Goal: Task Accomplishment & Management: Use online tool/utility

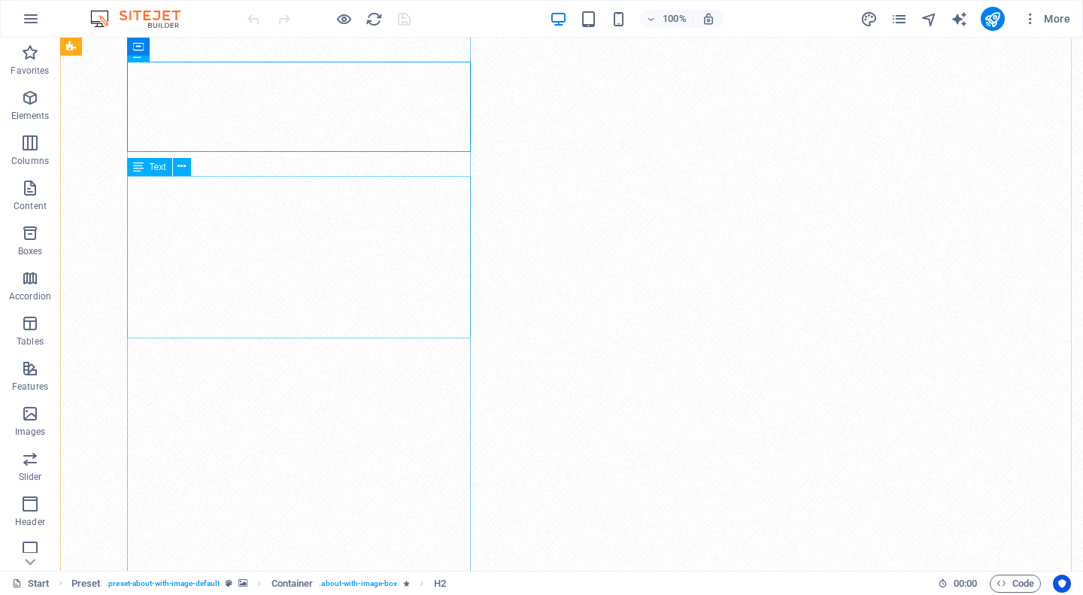
scroll to position [75, 0]
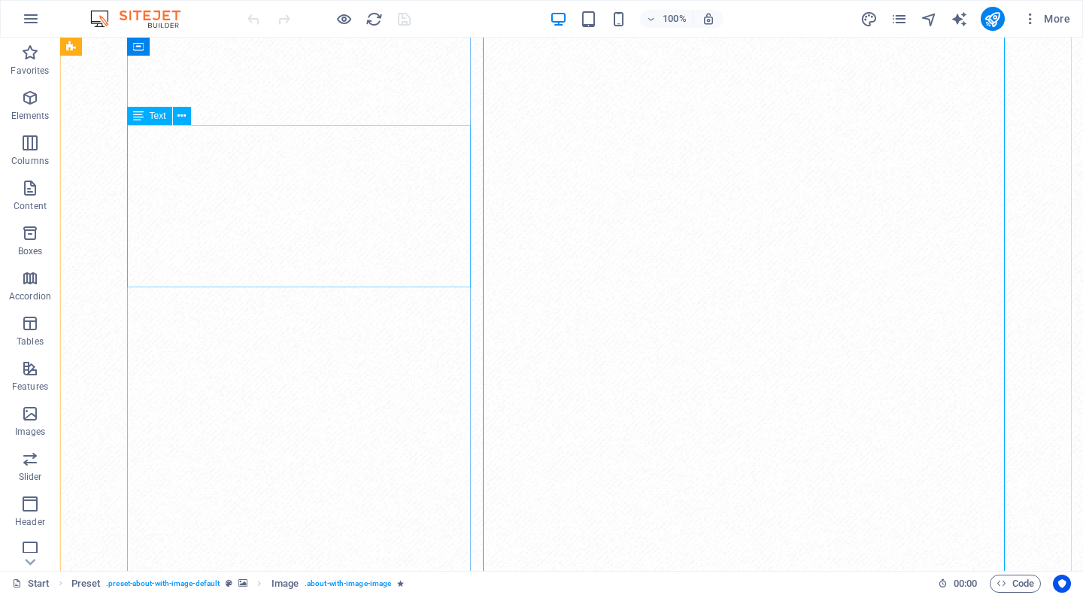
scroll to position [380, 0]
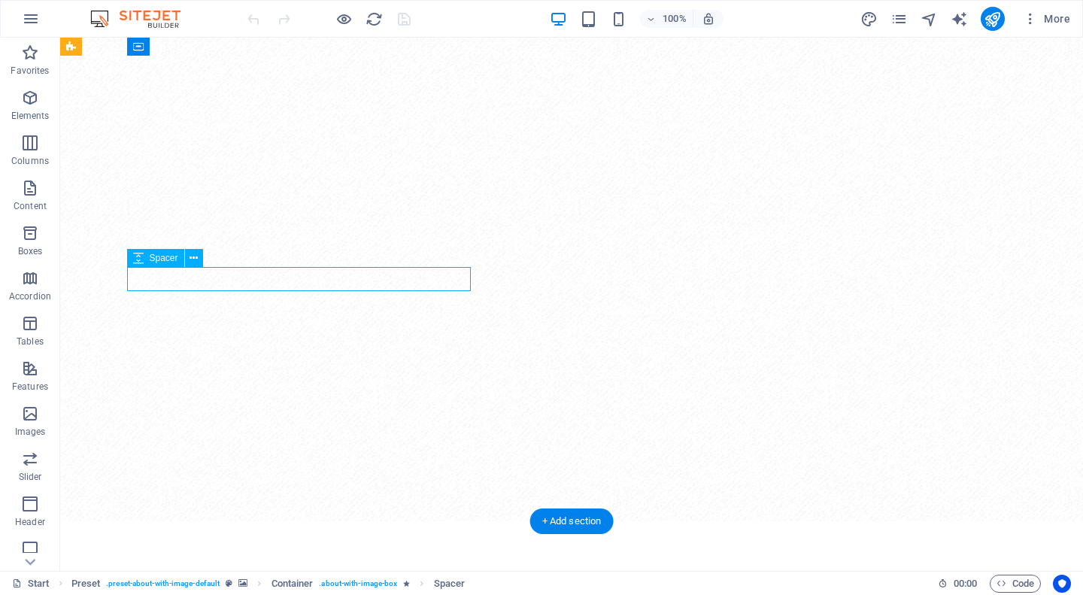
click at [33, 95] on icon "button" at bounding box center [30, 98] width 18 height 18
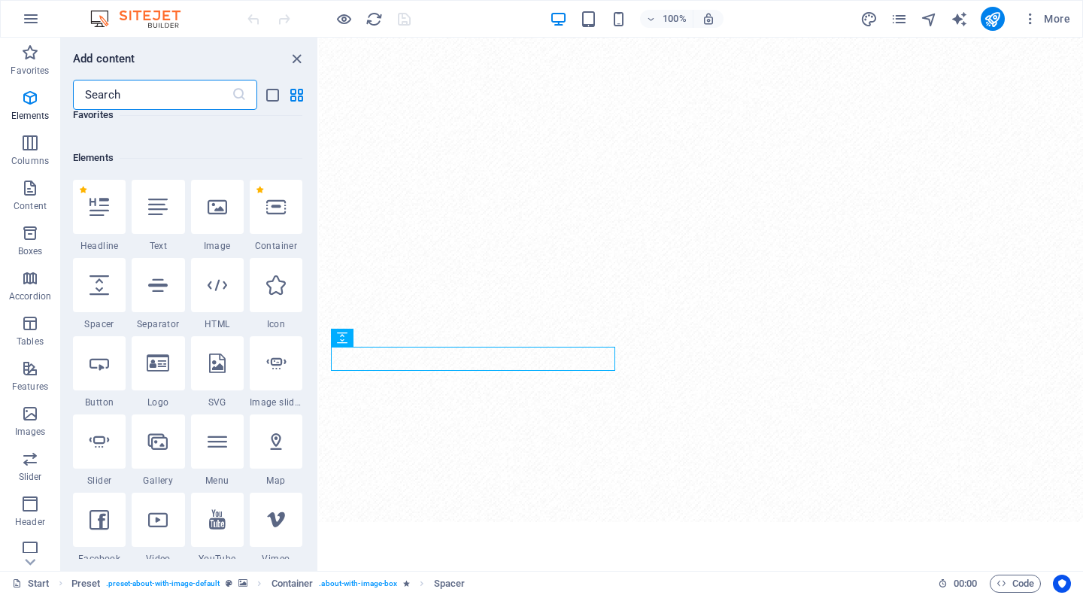
scroll to position [160, 0]
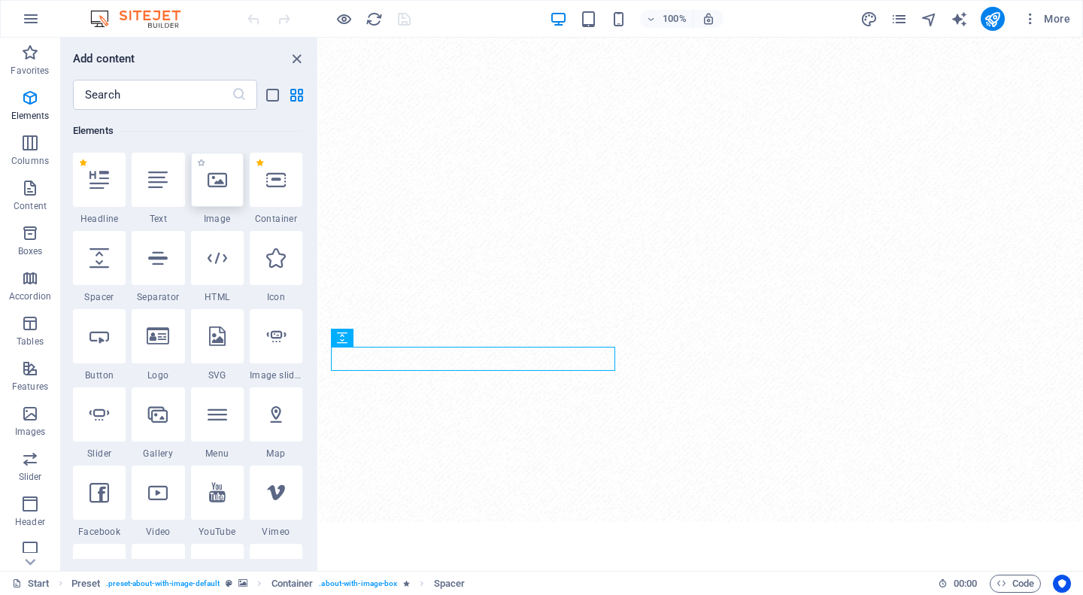
click at [218, 177] on icon at bounding box center [218, 180] width 20 height 20
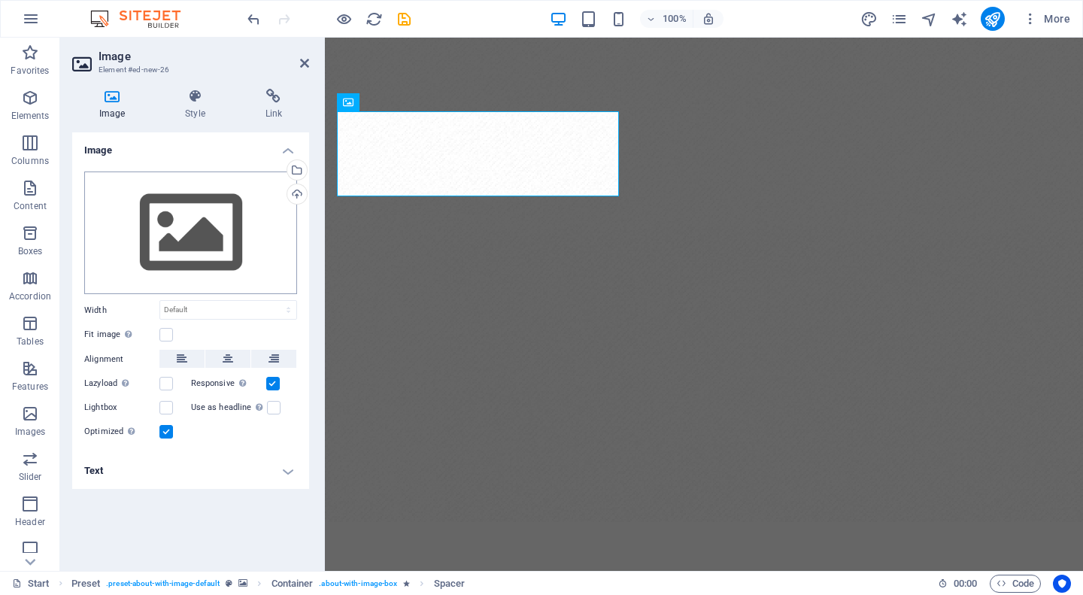
scroll to position [0, 0]
click at [296, 165] on div "Select files from the file manager, stock photos, or upload file(s)" at bounding box center [295, 171] width 23 height 23
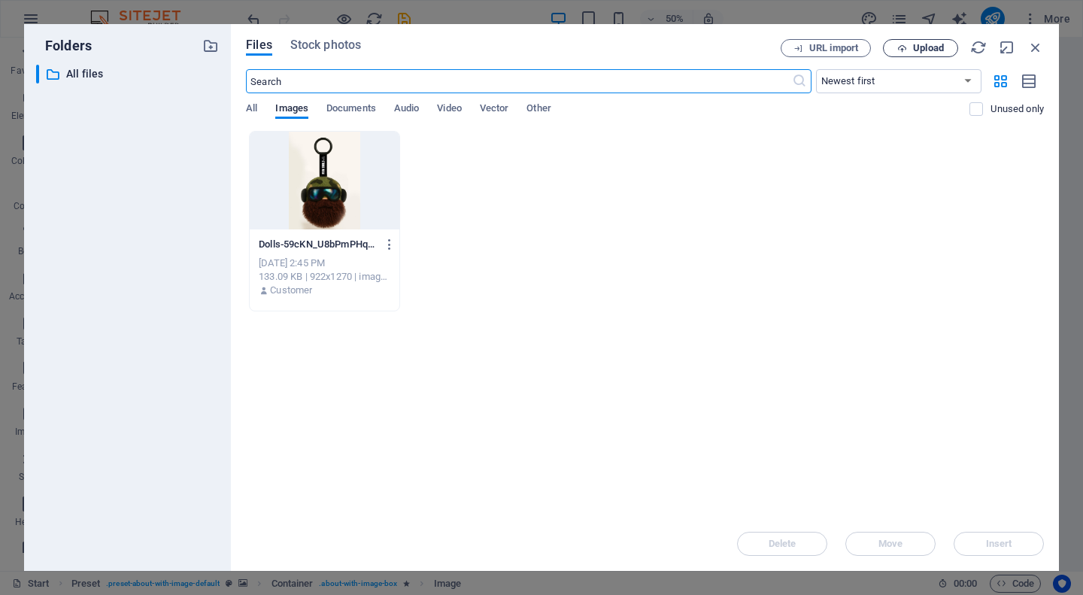
click at [915, 50] on span "Upload" at bounding box center [928, 48] width 31 height 9
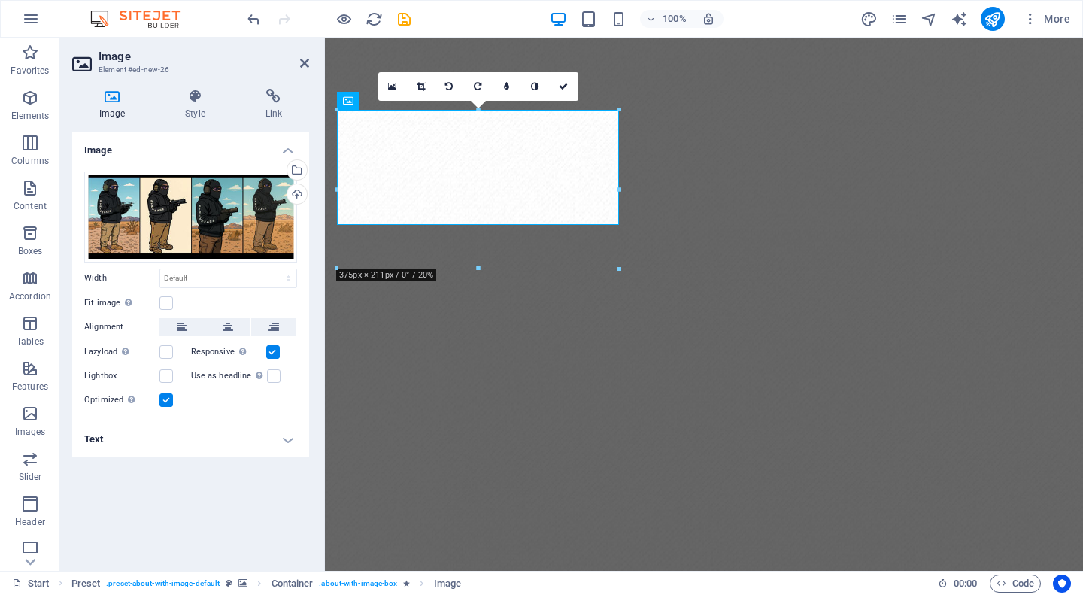
click at [612, 70] on figure at bounding box center [704, 440] width 758 height 805
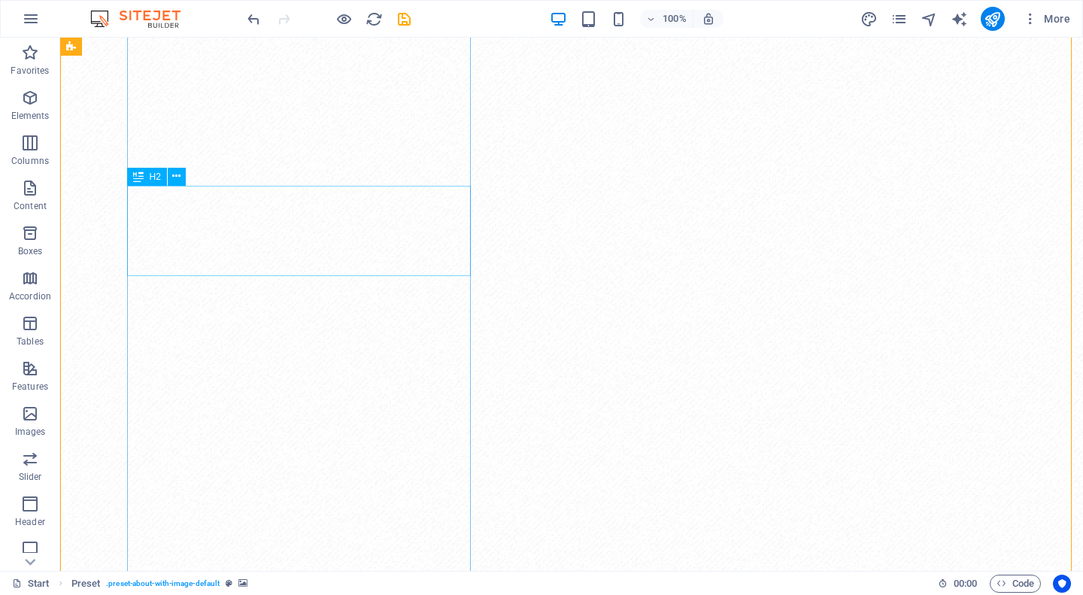
scroll to position [150, 0]
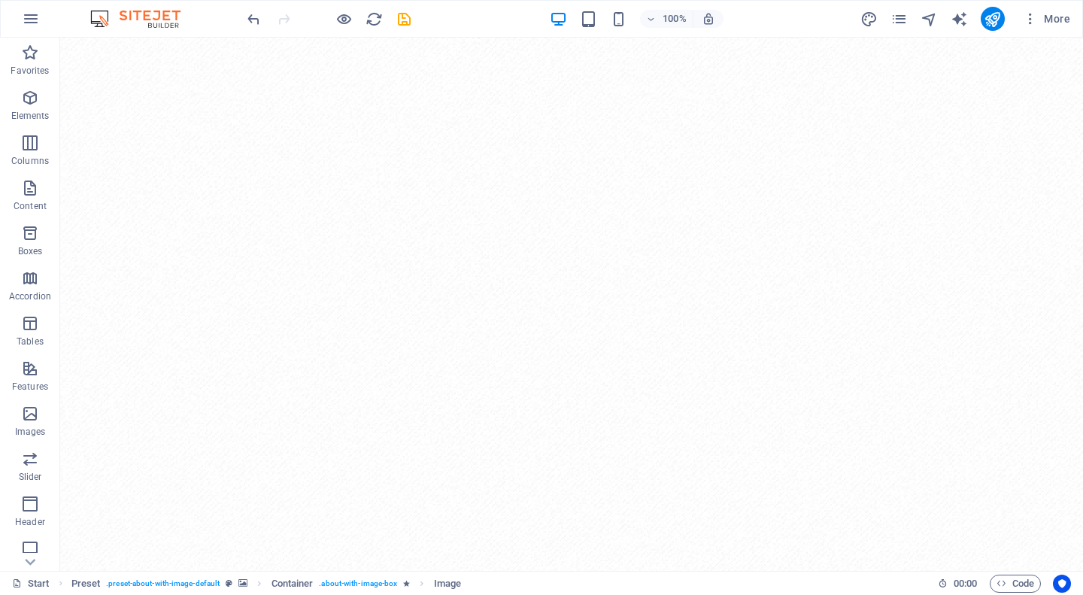
drag, startPoint x: 352, startPoint y: 117, endPoint x: 229, endPoint y: 162, distance: 130.6
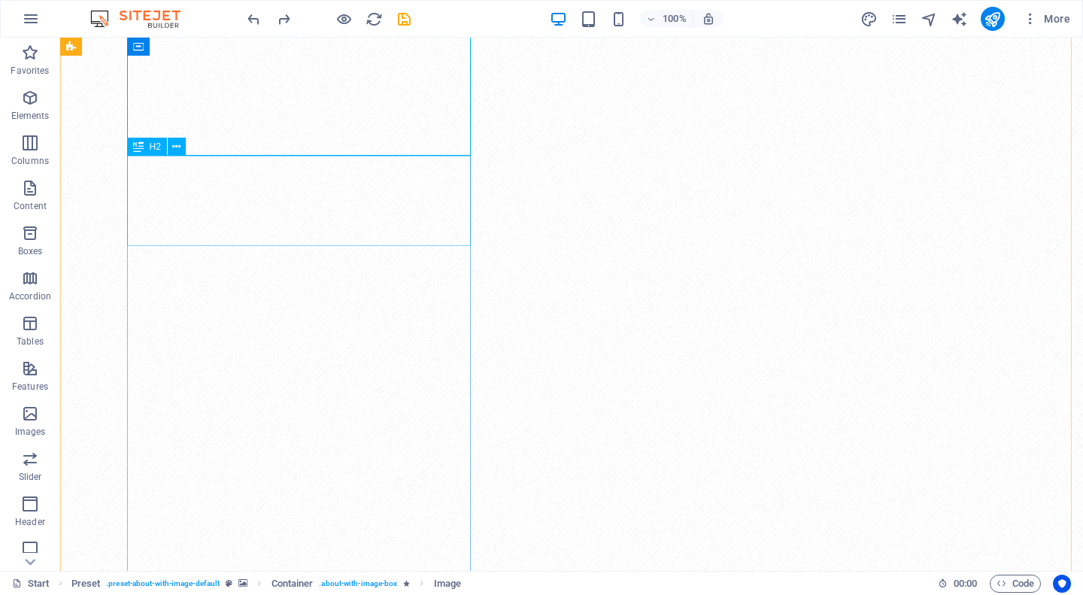
scroll to position [0, 0]
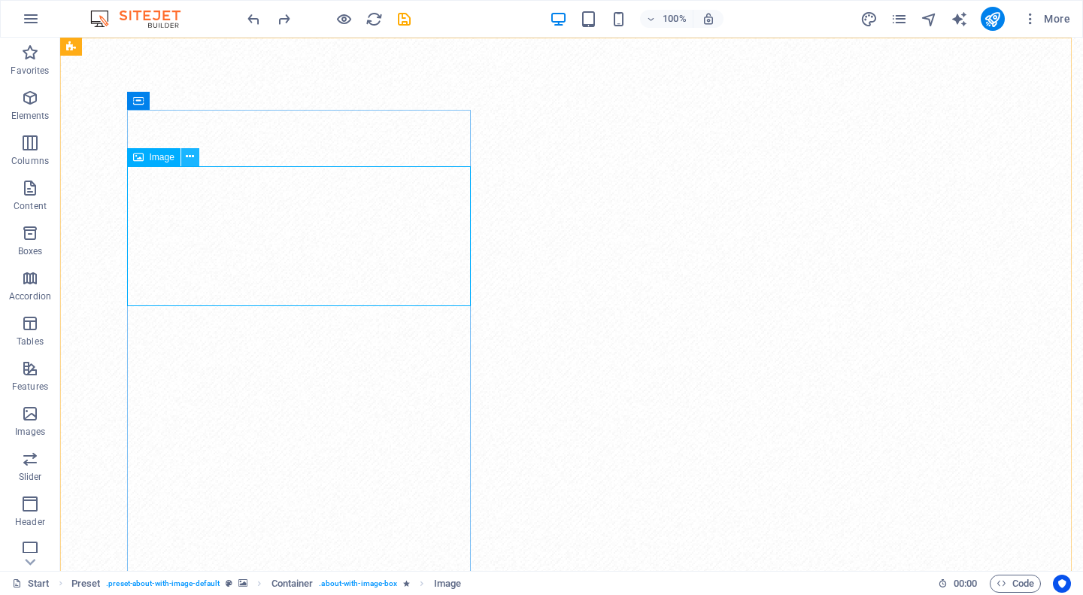
click at [193, 160] on icon at bounding box center [190, 157] width 8 height 16
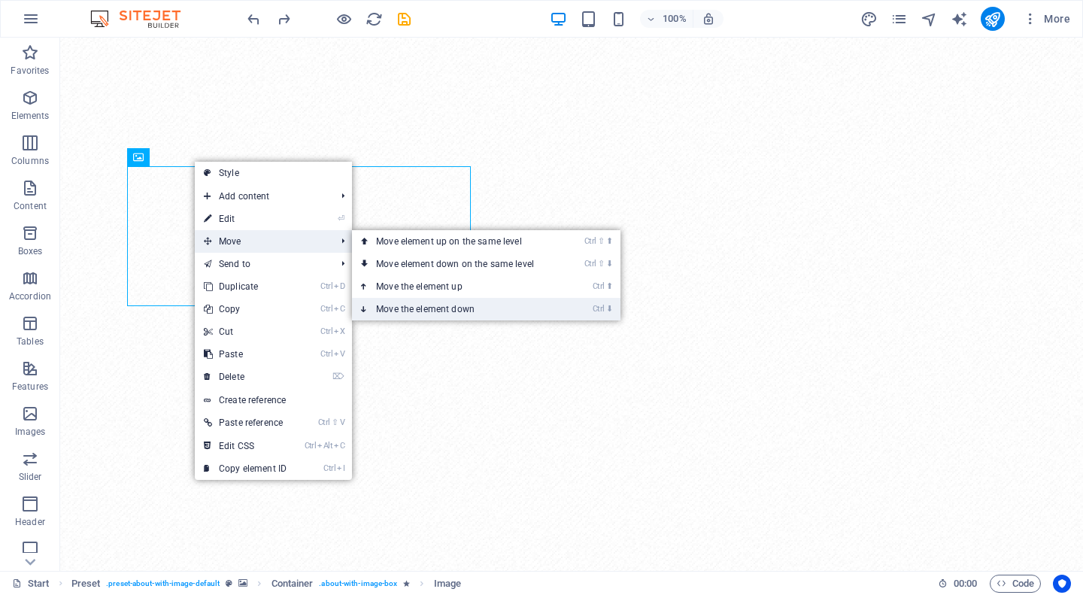
click at [432, 310] on link "Ctrl ⬇ Move the element down" at bounding box center [458, 309] width 212 height 23
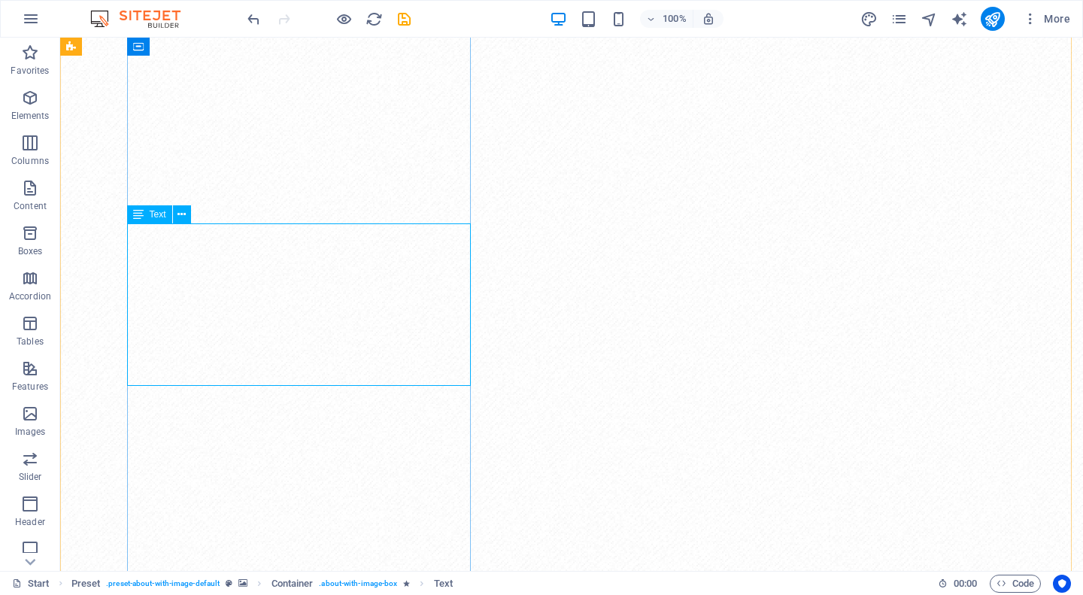
scroll to position [301, 0]
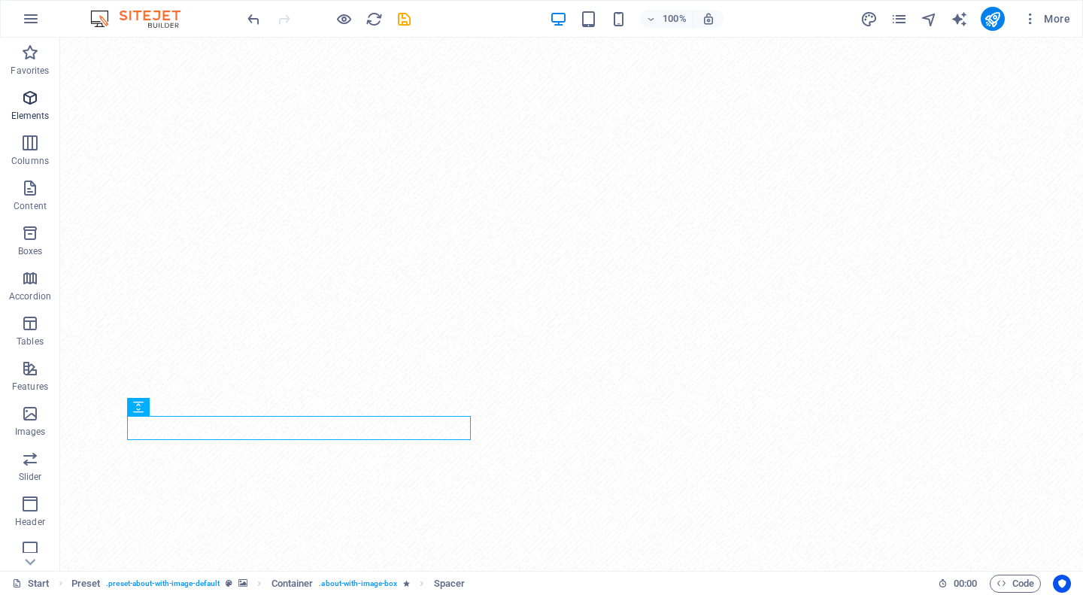
click at [35, 94] on icon "button" at bounding box center [30, 98] width 18 height 18
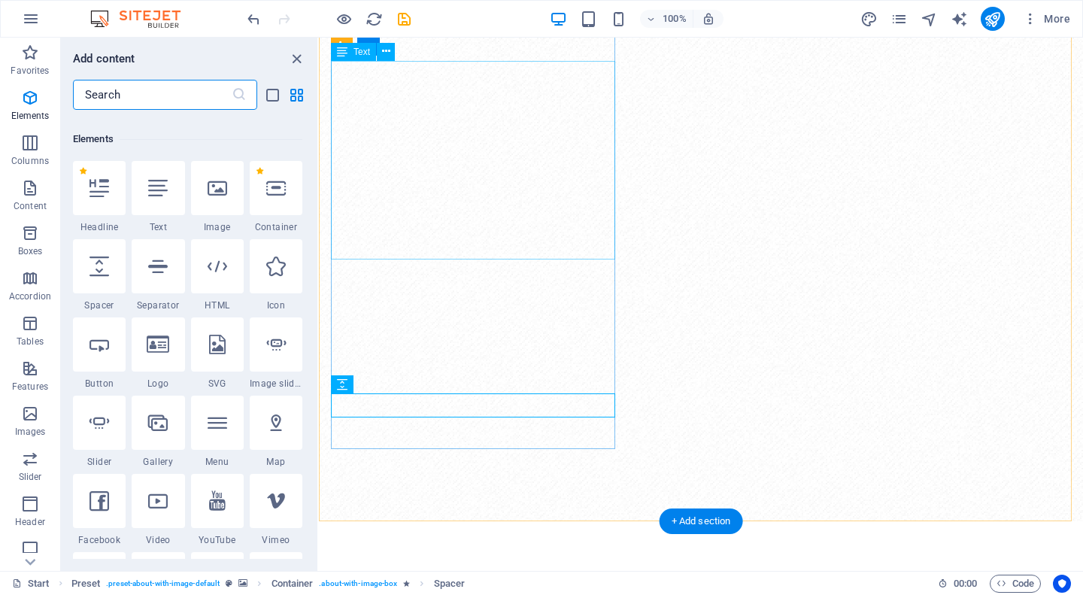
scroll to position [160, 0]
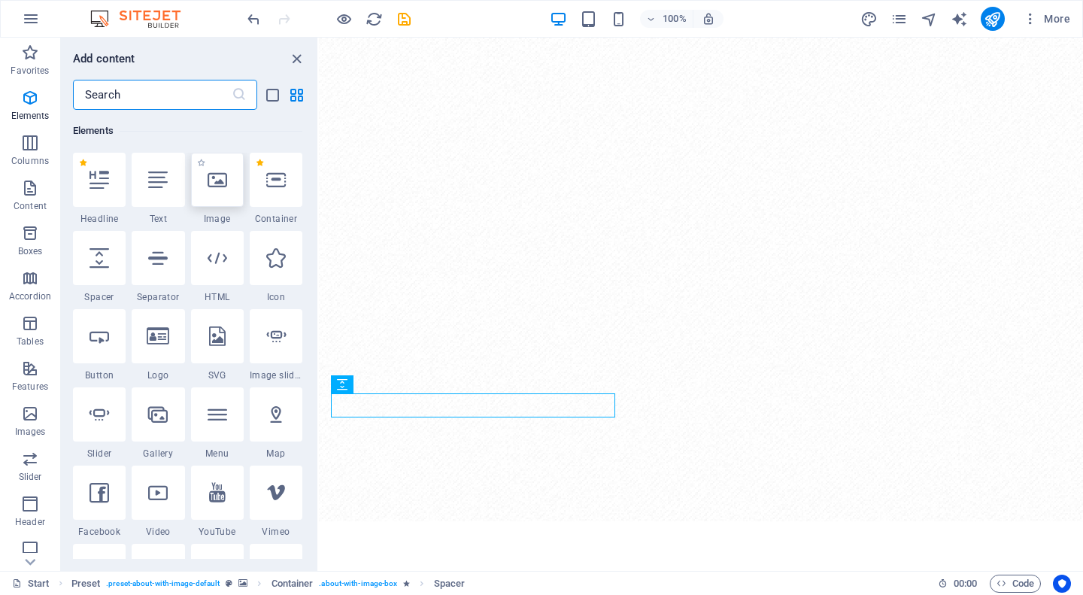
click at [221, 187] on icon at bounding box center [218, 180] width 20 height 20
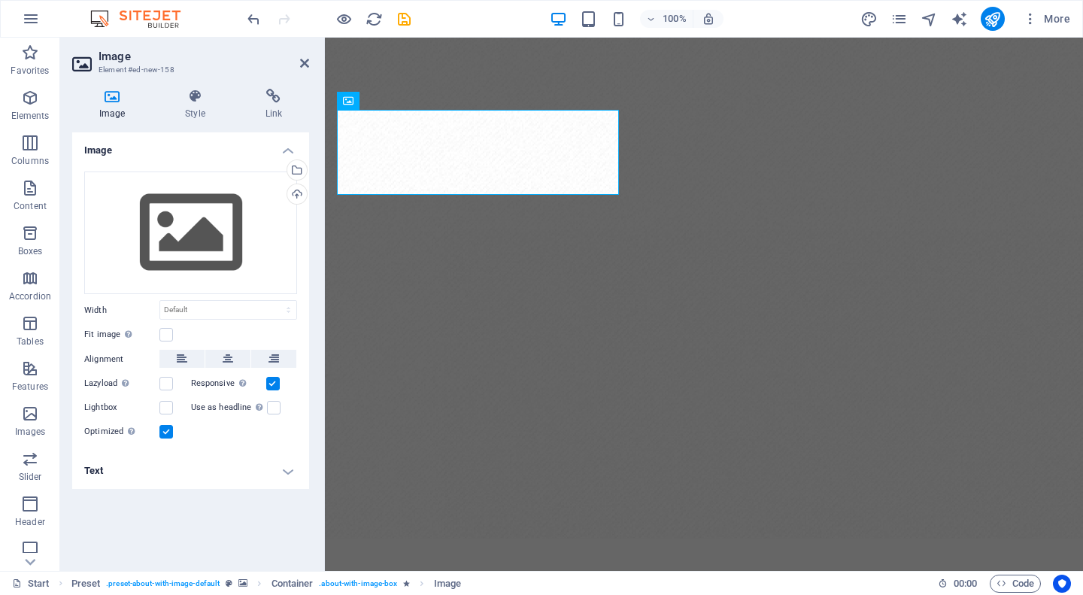
scroll to position [0, 0]
click at [295, 164] on div "Select files from the file manager, stock photos, or upload file(s)" at bounding box center [295, 171] width 23 height 23
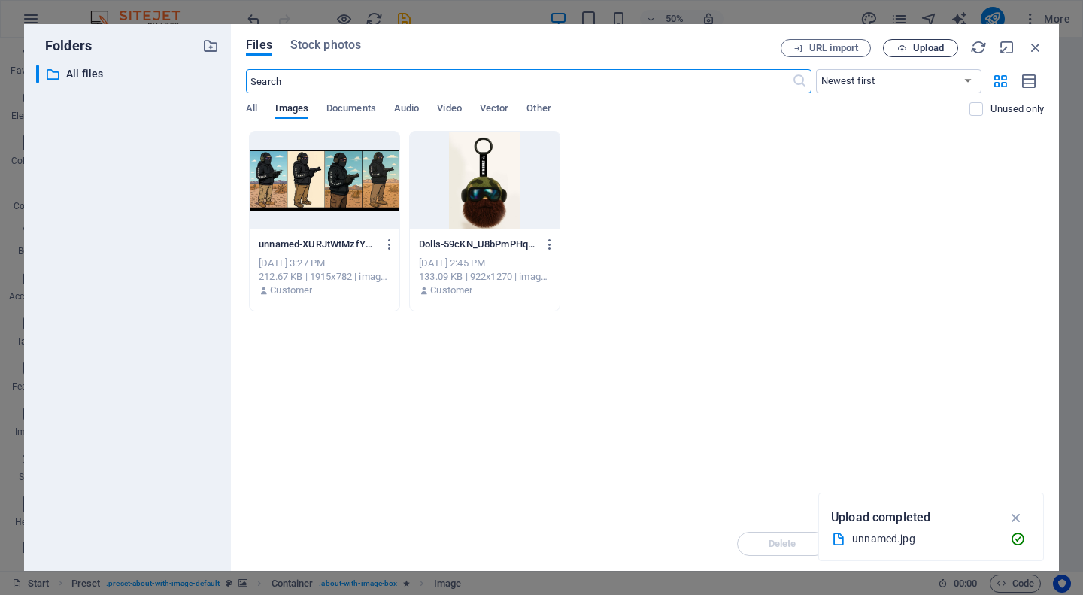
click at [934, 44] on span "Upload" at bounding box center [928, 48] width 31 height 9
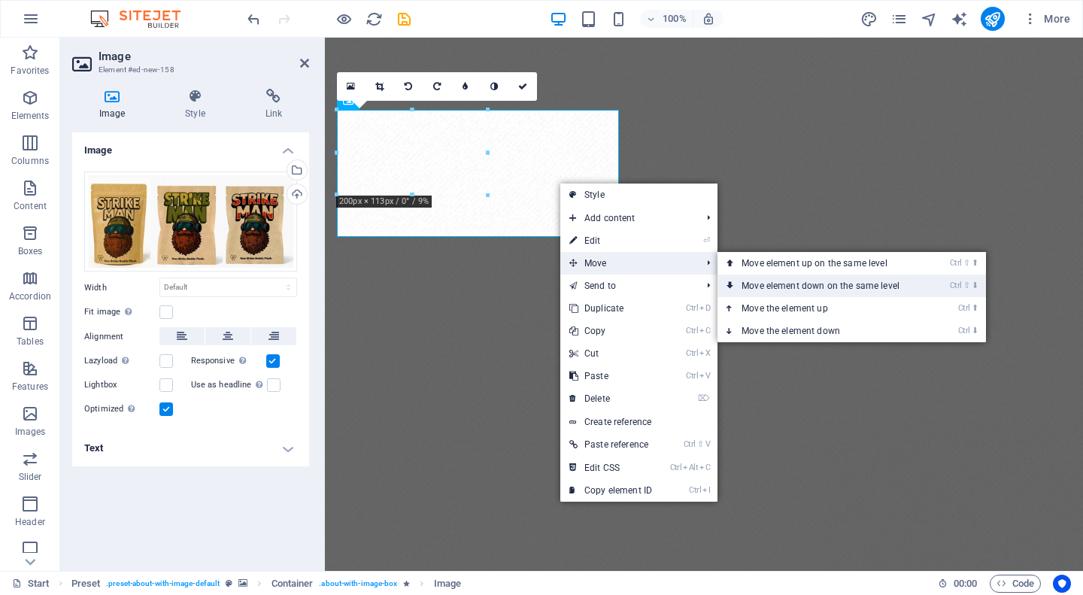
click at [816, 284] on link "Ctrl ⇧ ⬇ Move element down on the same level" at bounding box center [823, 285] width 212 height 23
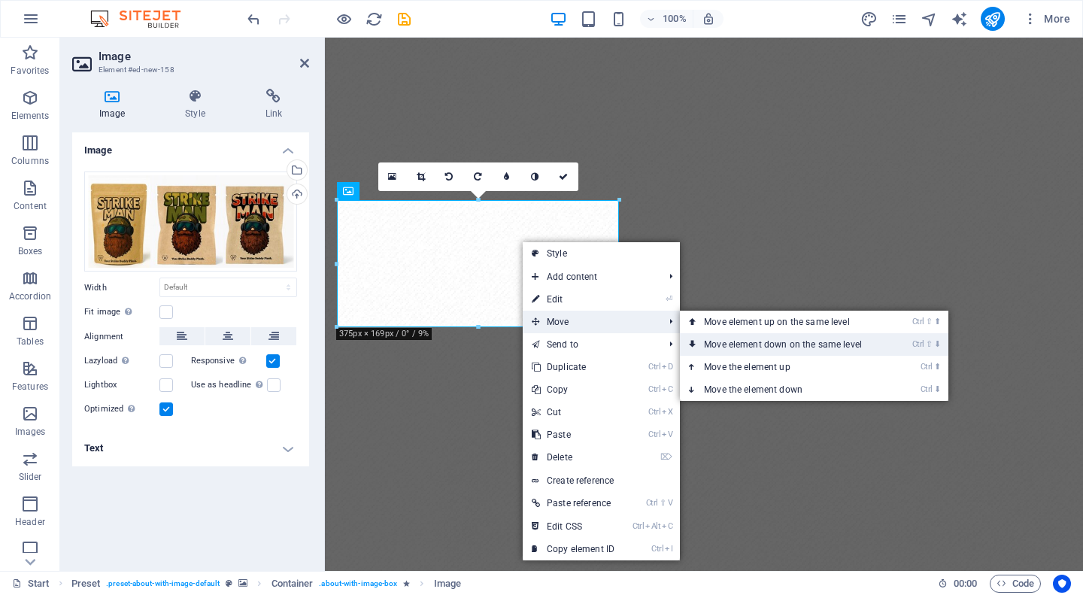
click at [759, 348] on link "Ctrl ⇧ ⬇ Move element down on the same level" at bounding box center [786, 344] width 212 height 23
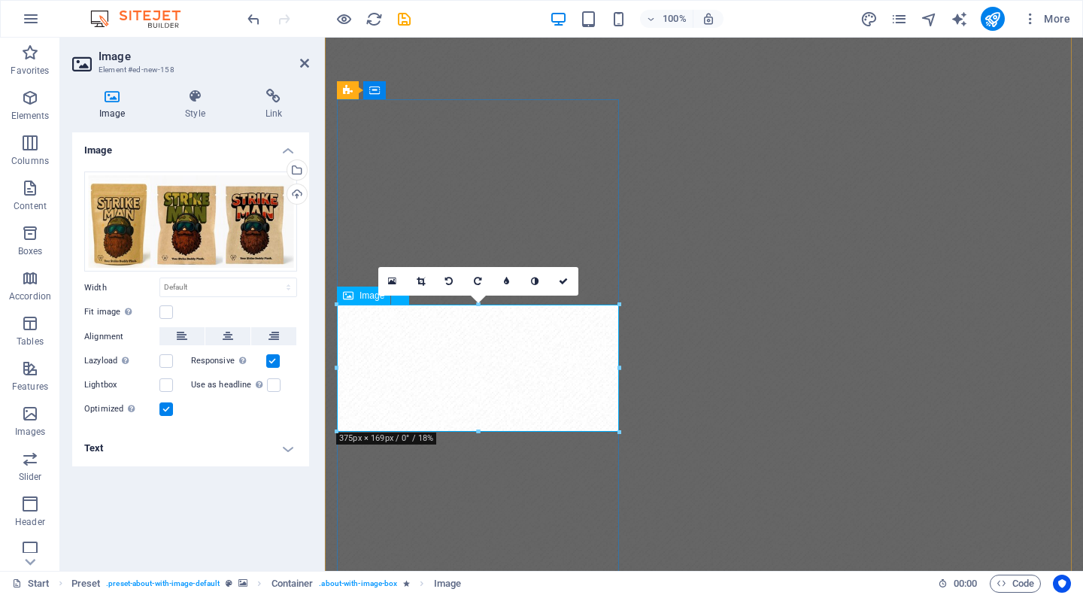
scroll to position [150, 0]
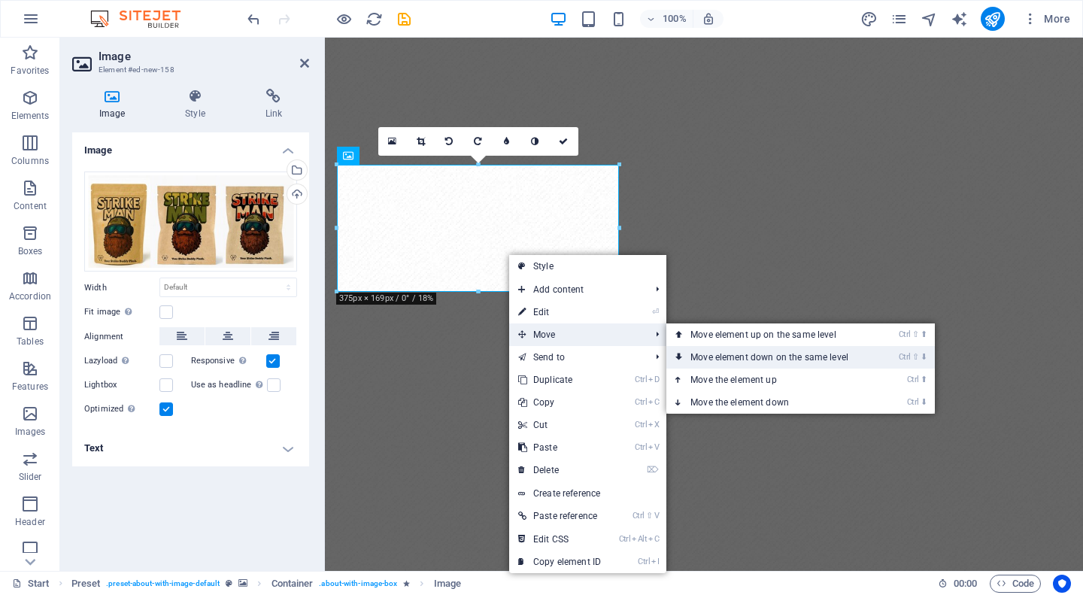
click at [726, 359] on link "Ctrl ⇧ ⬇ Move element down on the same level" at bounding box center [772, 357] width 212 height 23
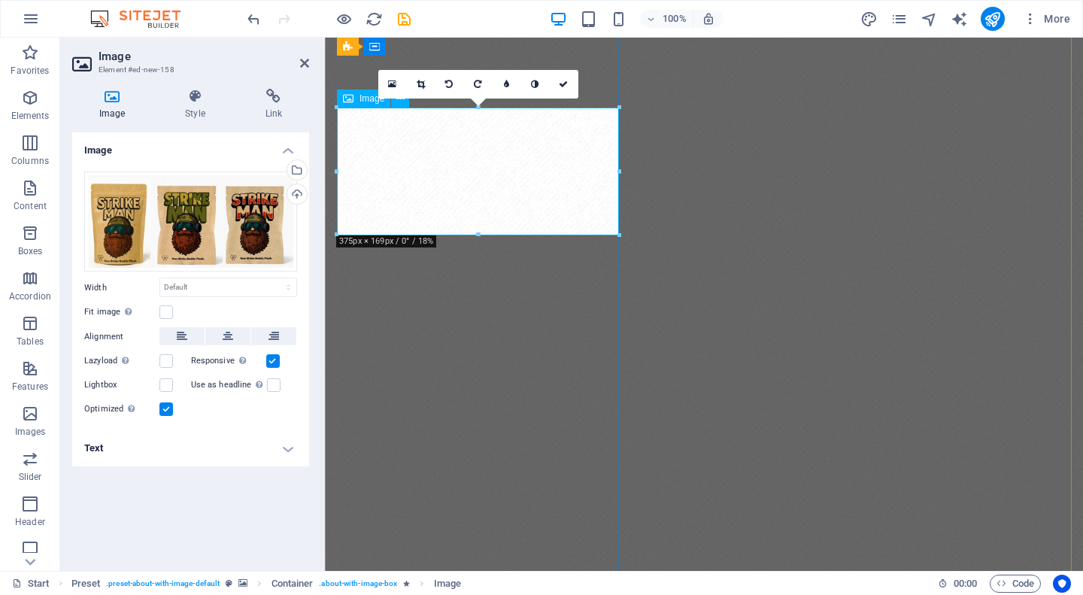
scroll to position [75, 0]
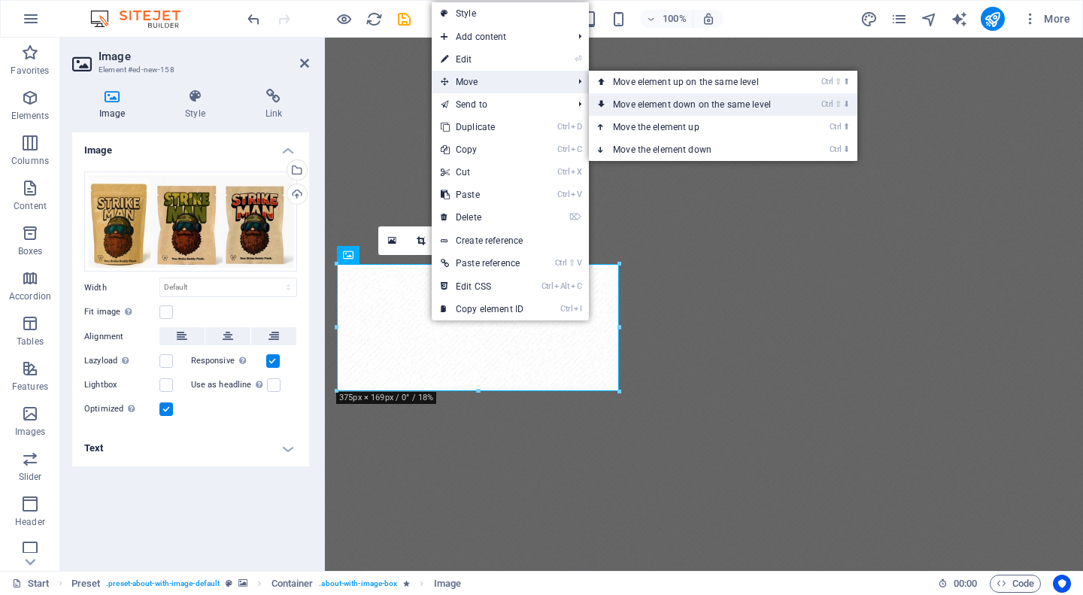
click at [643, 105] on link "Ctrl ⇧ ⬇ Move element down on the same level" at bounding box center [695, 104] width 212 height 23
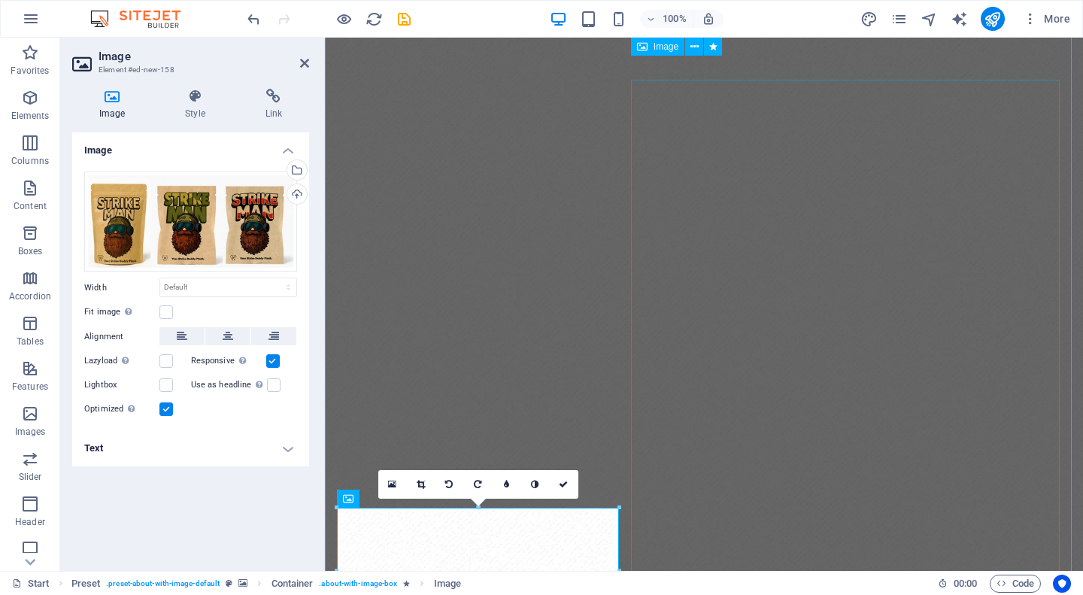
scroll to position [0, 0]
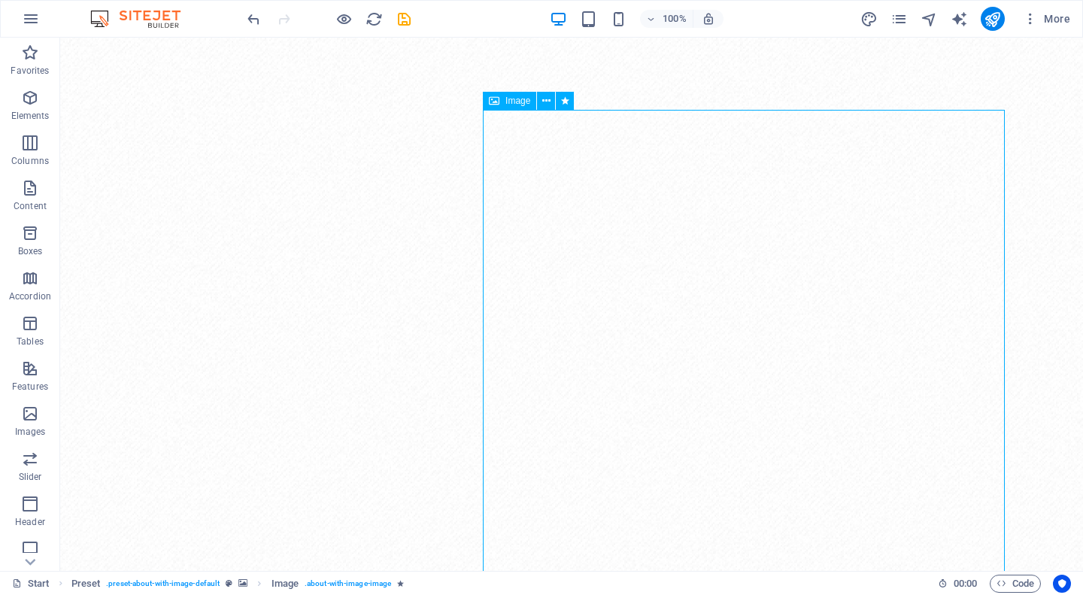
select select "%"
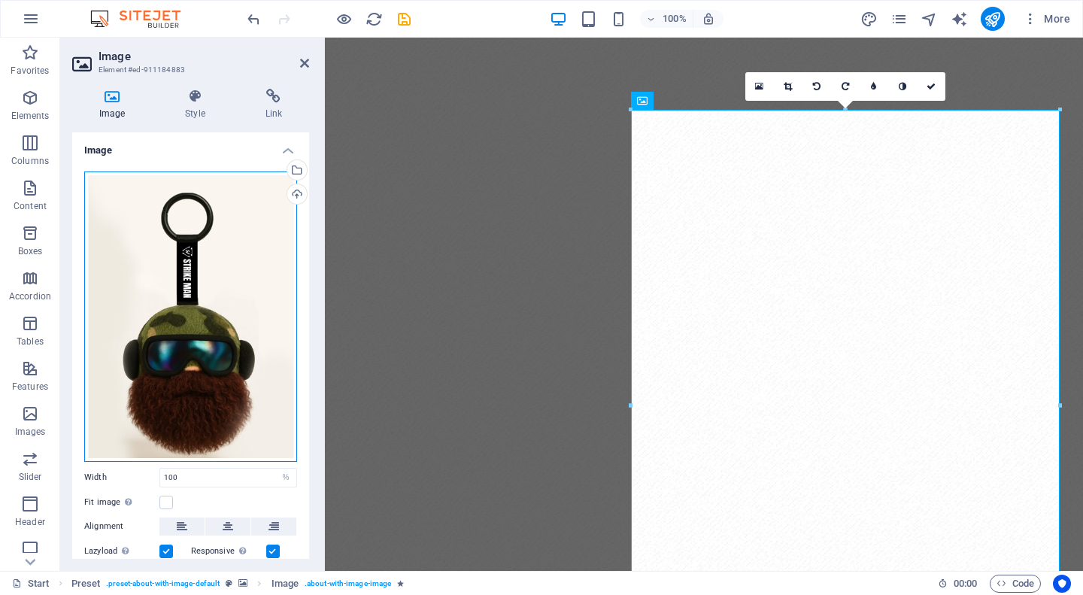
click at [201, 258] on div "Drag files here, click to choose files or select files from Files or our free s…" at bounding box center [190, 316] width 213 height 290
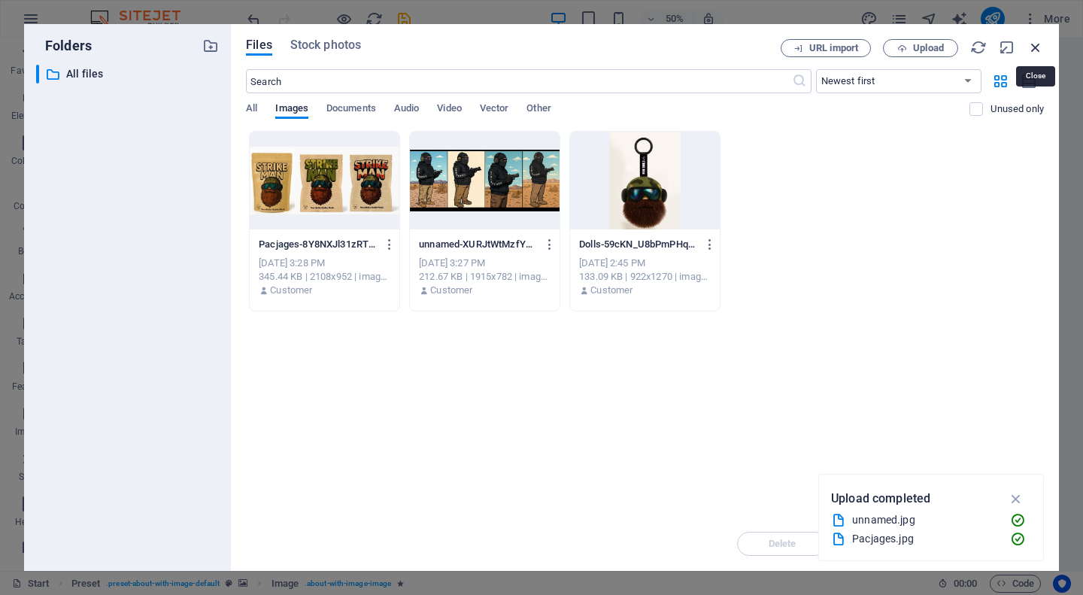
click at [1038, 42] on icon "button" at bounding box center [1035, 47] width 17 height 17
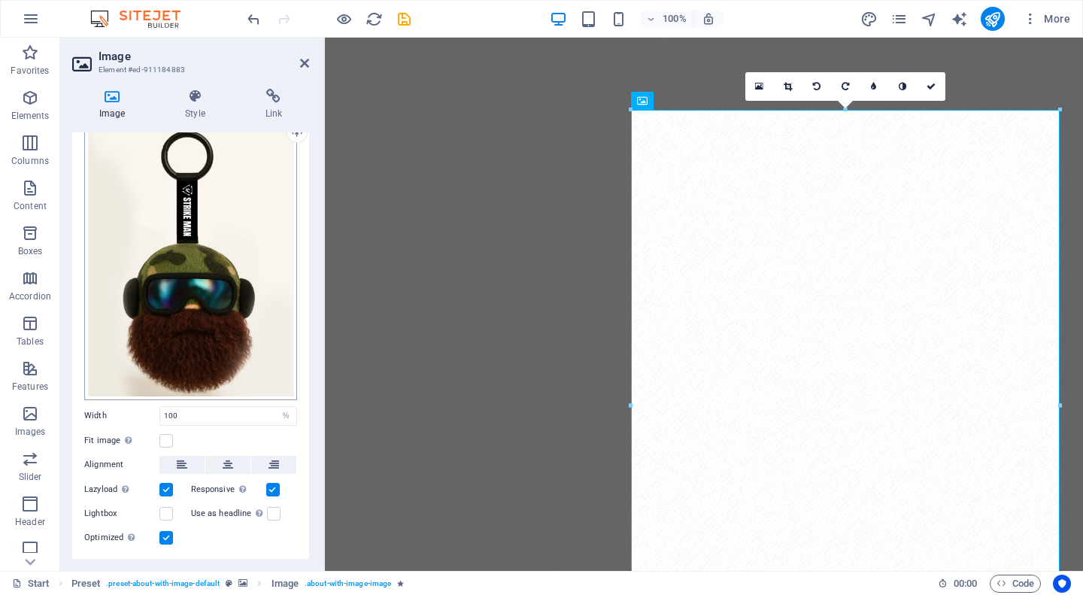
scroll to position [93, 0]
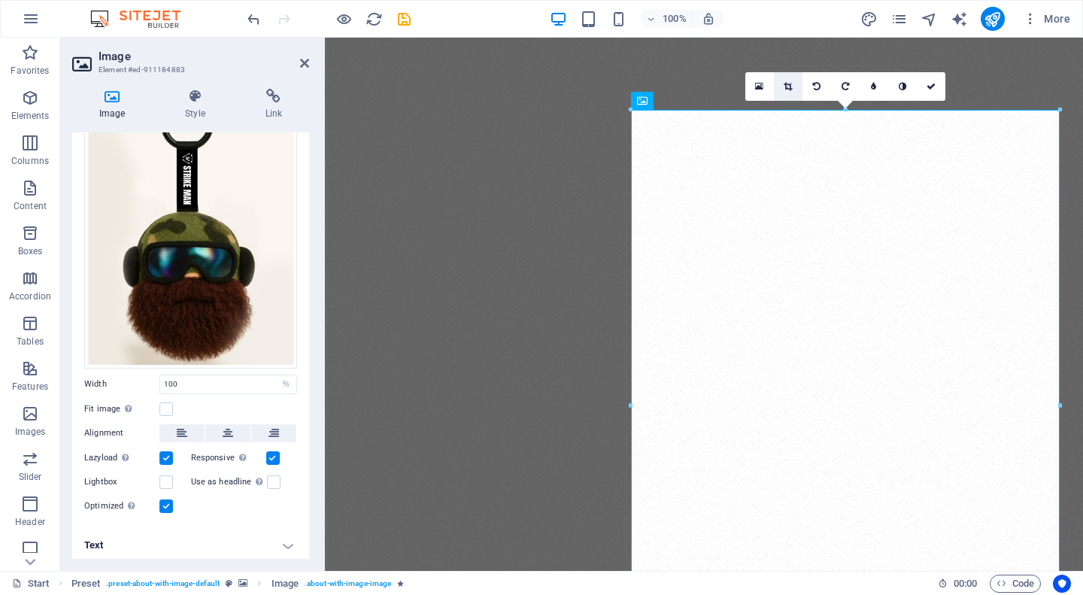
click at [783, 87] on icon at bounding box center [787, 86] width 8 height 9
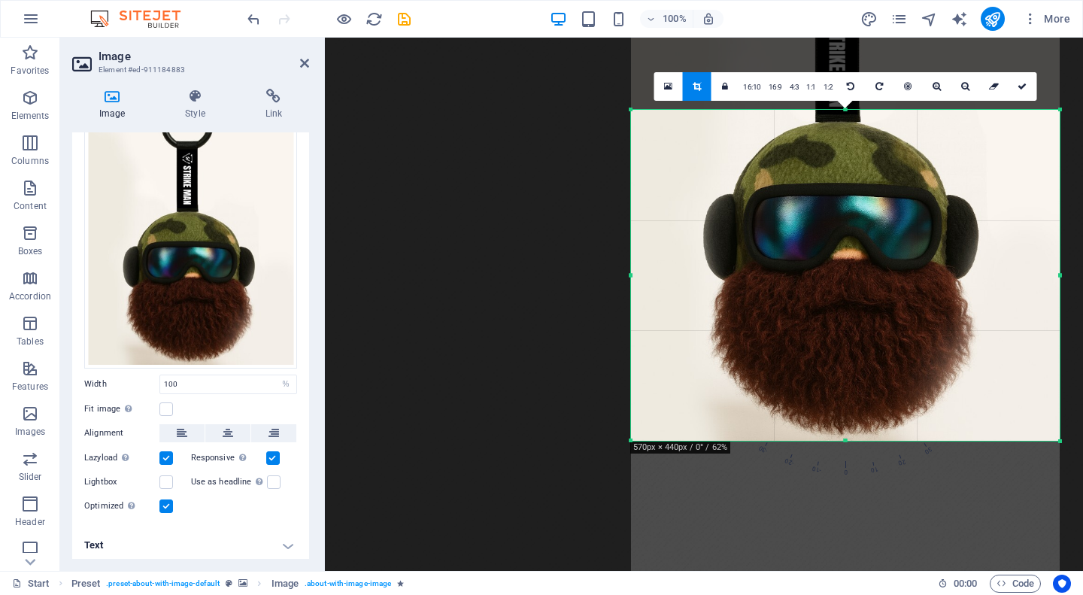
drag, startPoint x: 847, startPoint y: 111, endPoint x: 825, endPoint y: 370, distance: 259.5
click at [825, 370] on div "180 170 160 150 140 130 120 110 100 90 80 70 60 50 40 30 20 10 0 -10 -20 -30 -4…" at bounding box center [845, 275] width 429 height 331
click at [532, 91] on figure at bounding box center [704, 482] width 758 height 889
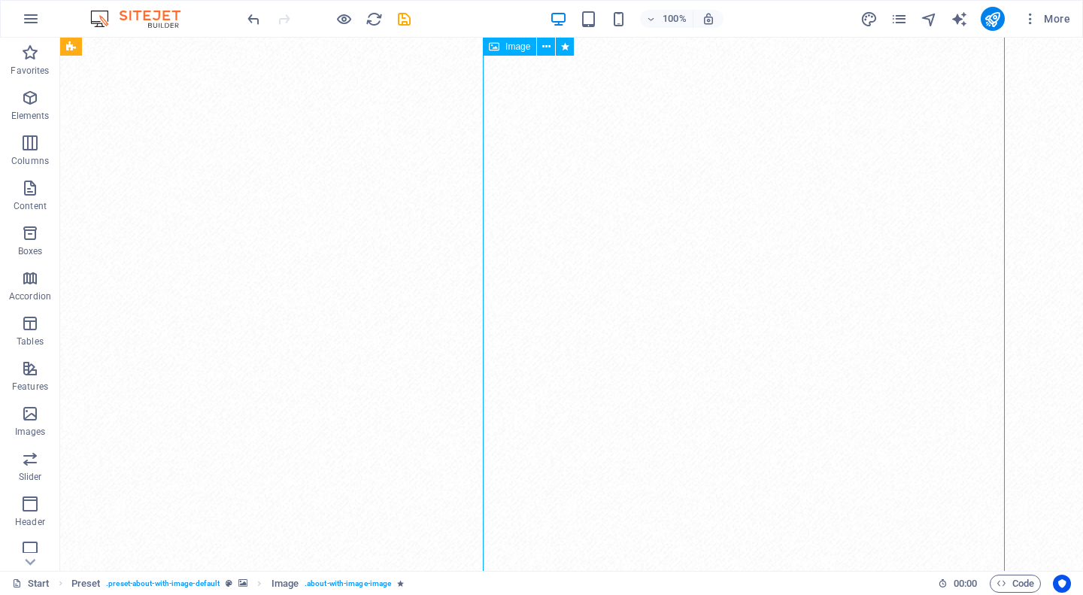
scroll to position [226, 0]
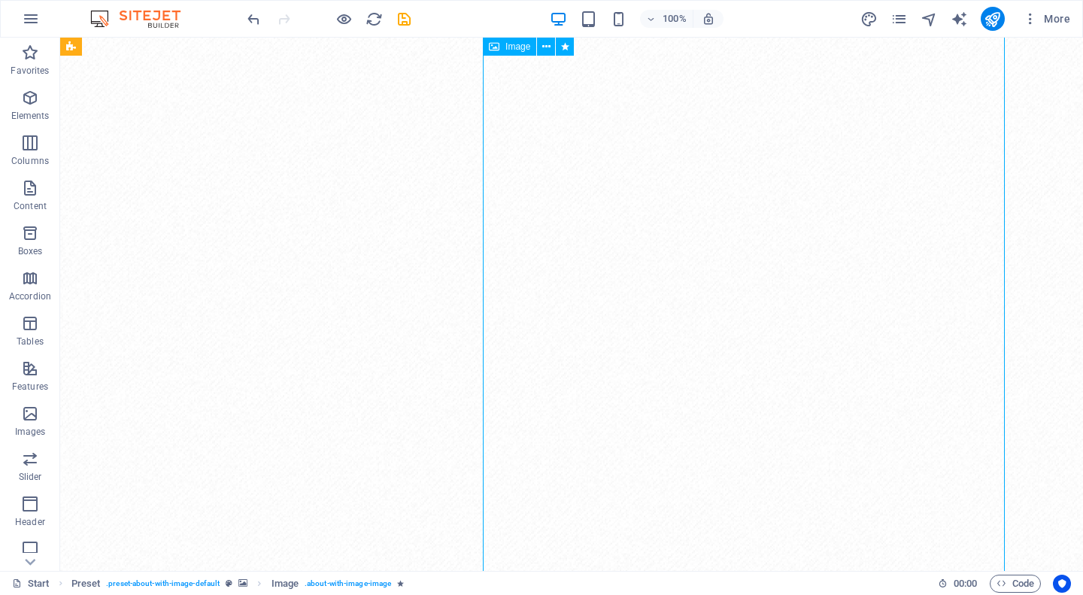
scroll to position [376, 0]
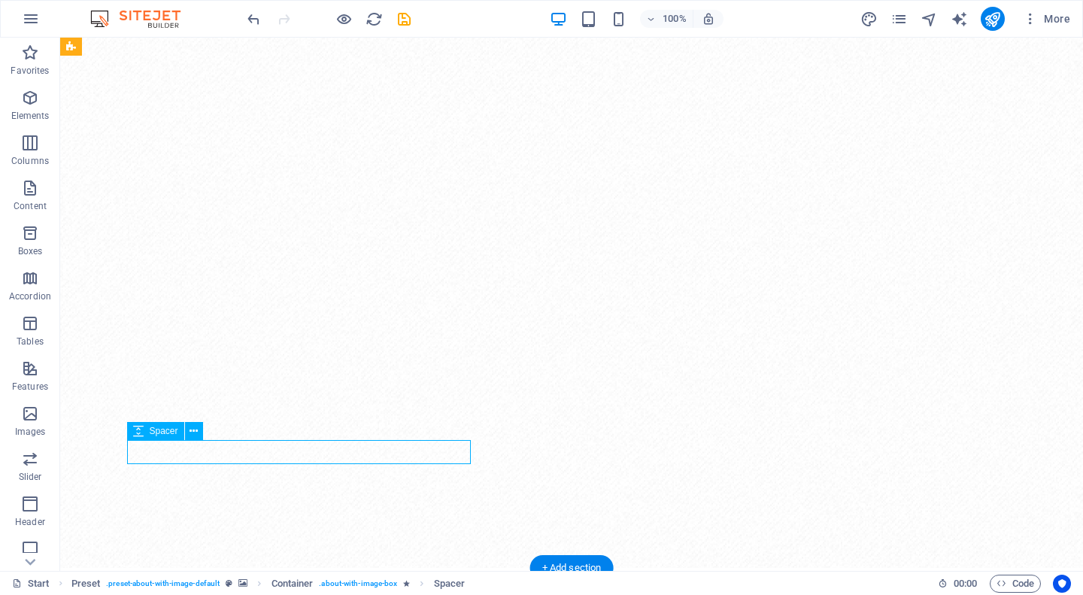
click at [32, 100] on icon "button" at bounding box center [30, 98] width 18 height 18
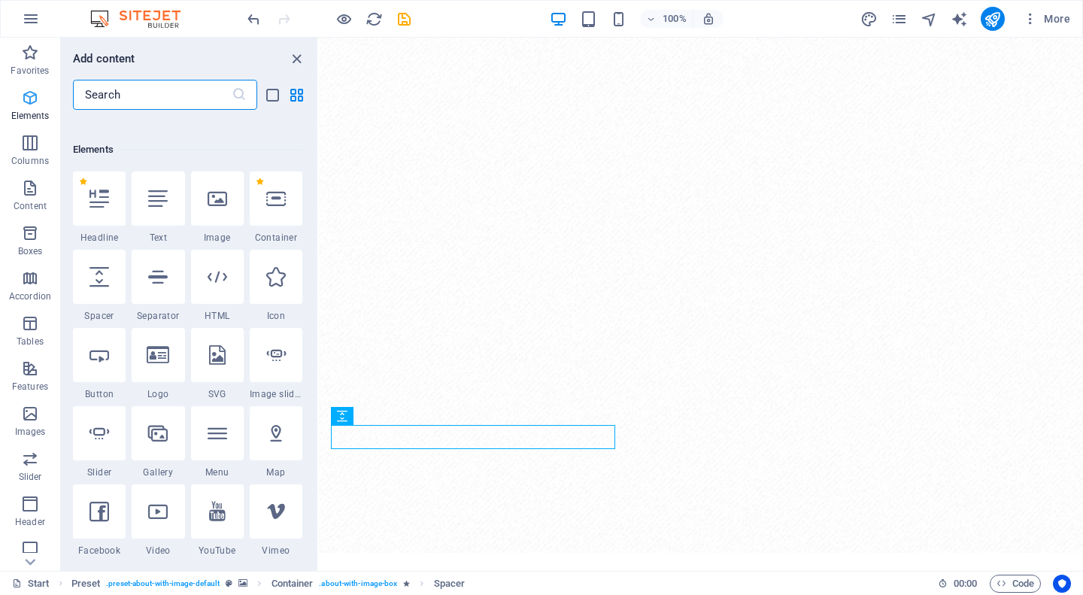
scroll to position [160, 0]
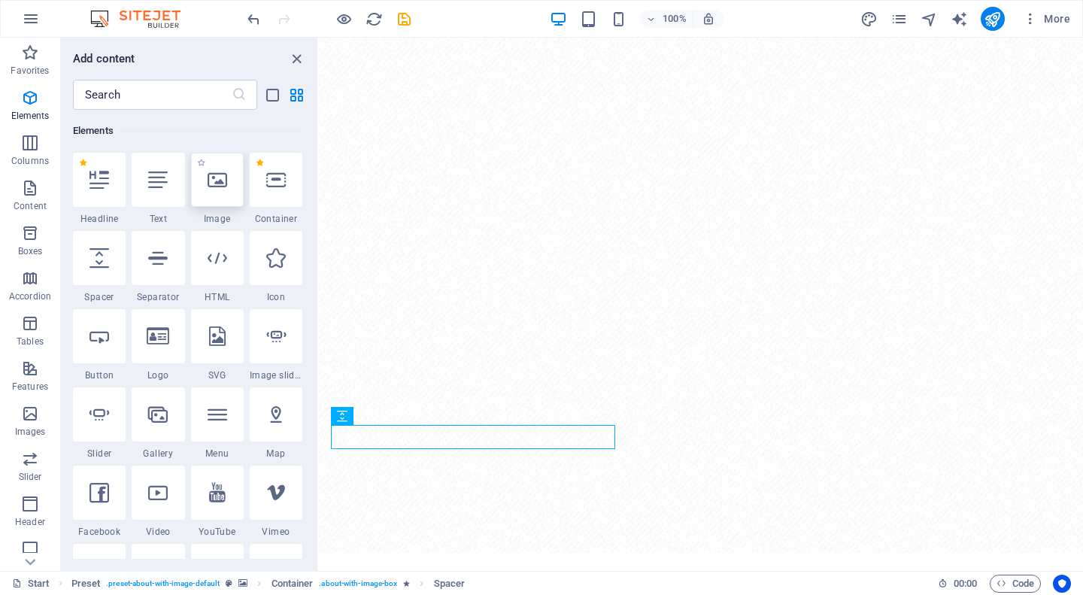
click at [211, 183] on icon at bounding box center [218, 180] width 20 height 20
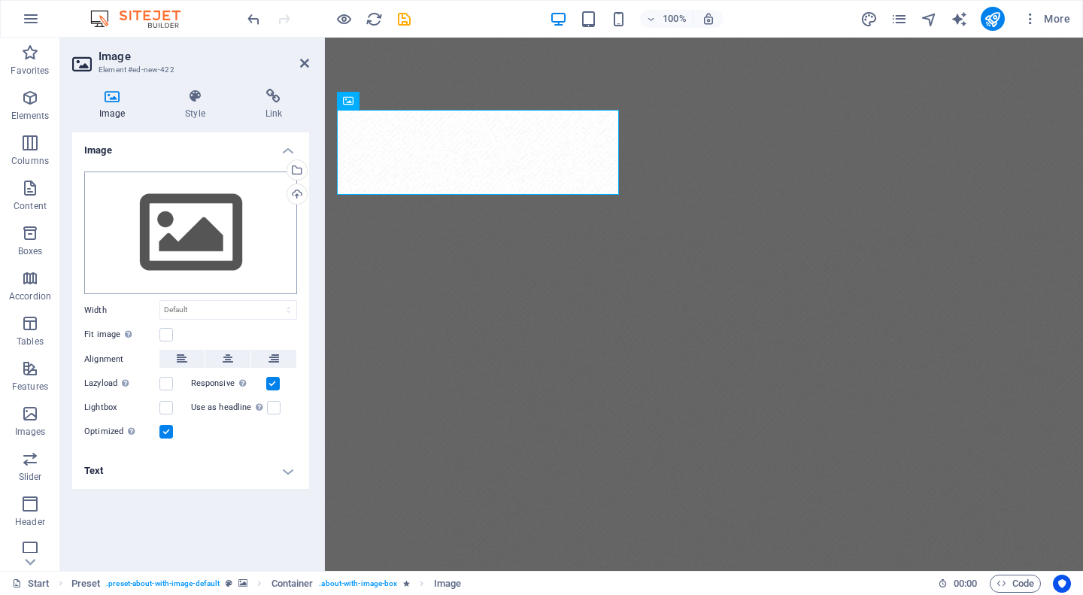
scroll to position [0, 0]
click at [297, 165] on div "Select files from the file manager, stock photos, or upload file(s)" at bounding box center [295, 171] width 23 height 23
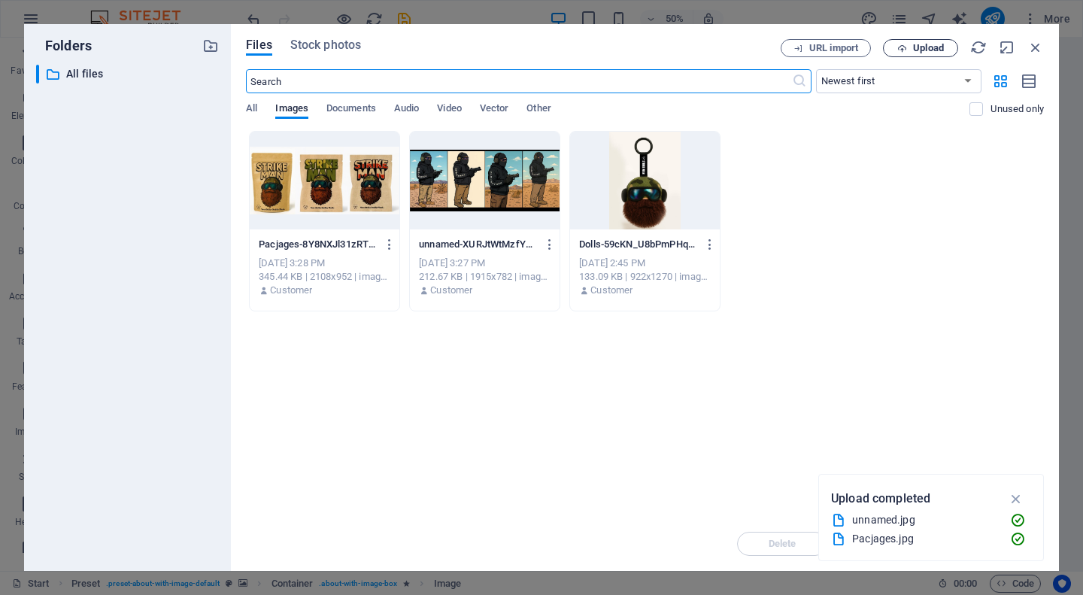
click at [913, 49] on span "Upload" at bounding box center [928, 48] width 31 height 9
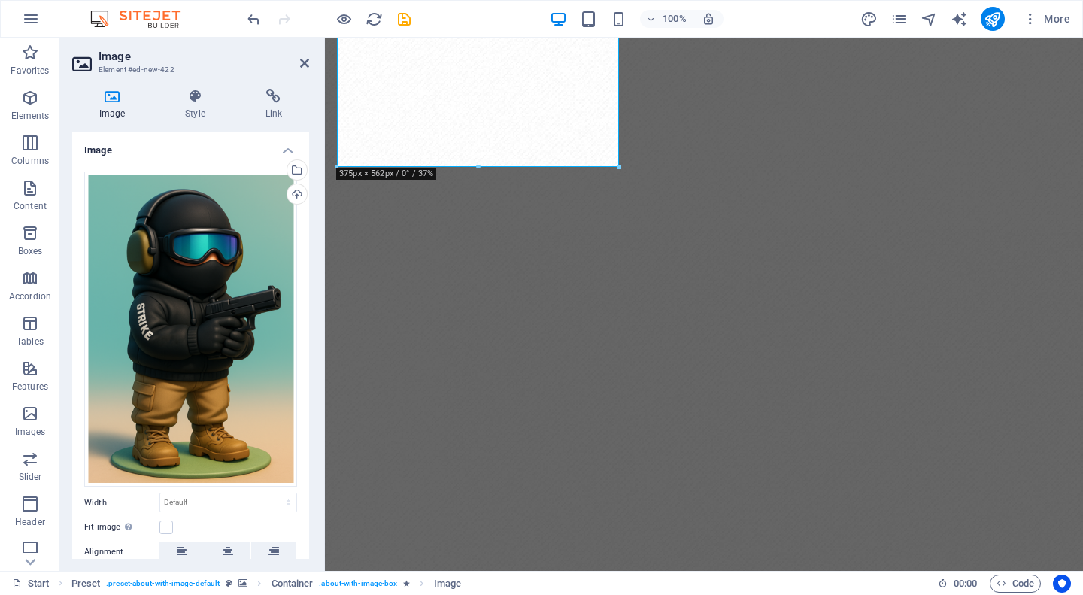
scroll to position [376, 0]
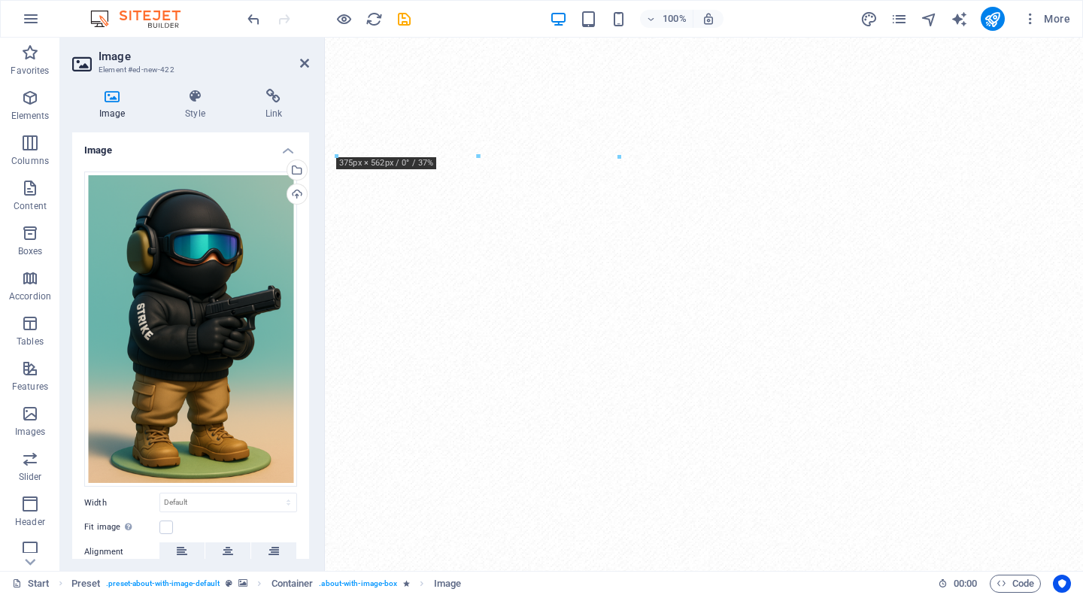
drag, startPoint x: 540, startPoint y: 129, endPoint x: 515, endPoint y: 314, distance: 186.6
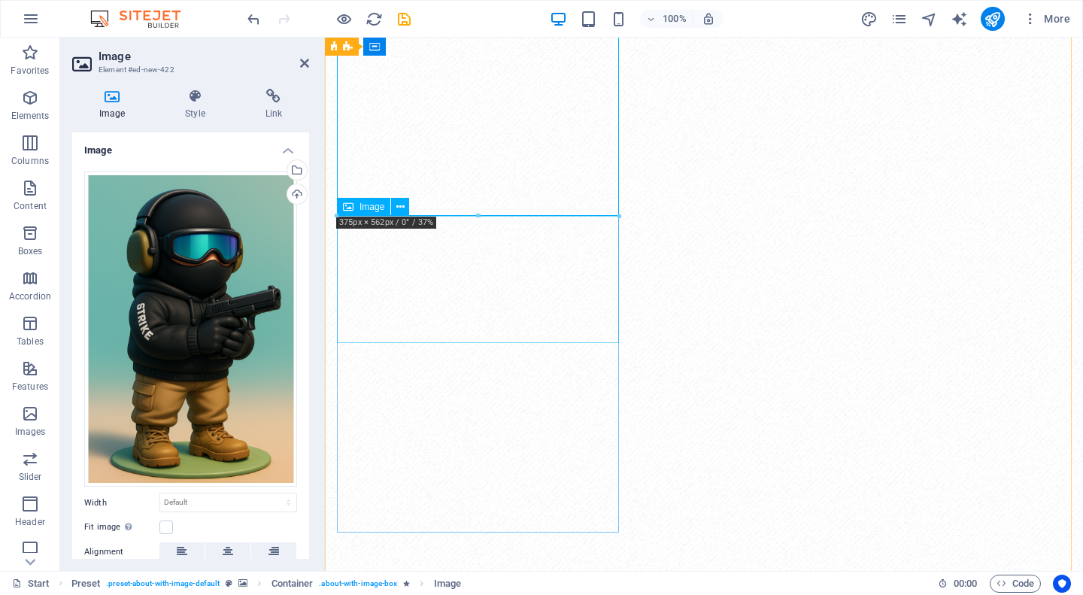
scroll to position [752, 0]
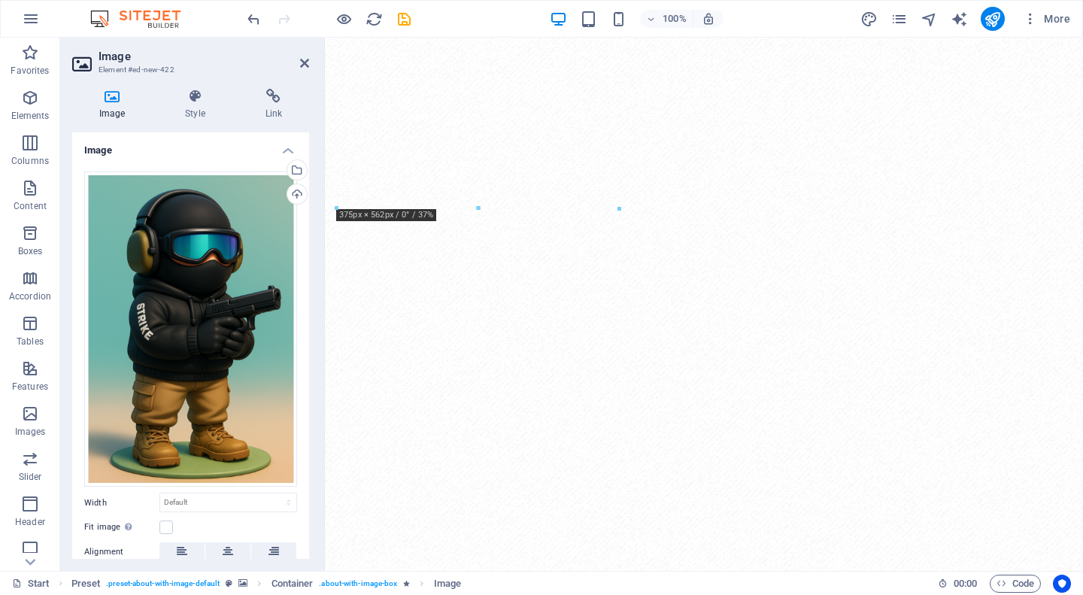
drag, startPoint x: 543, startPoint y: 182, endPoint x: 497, endPoint y: 456, distance: 277.5
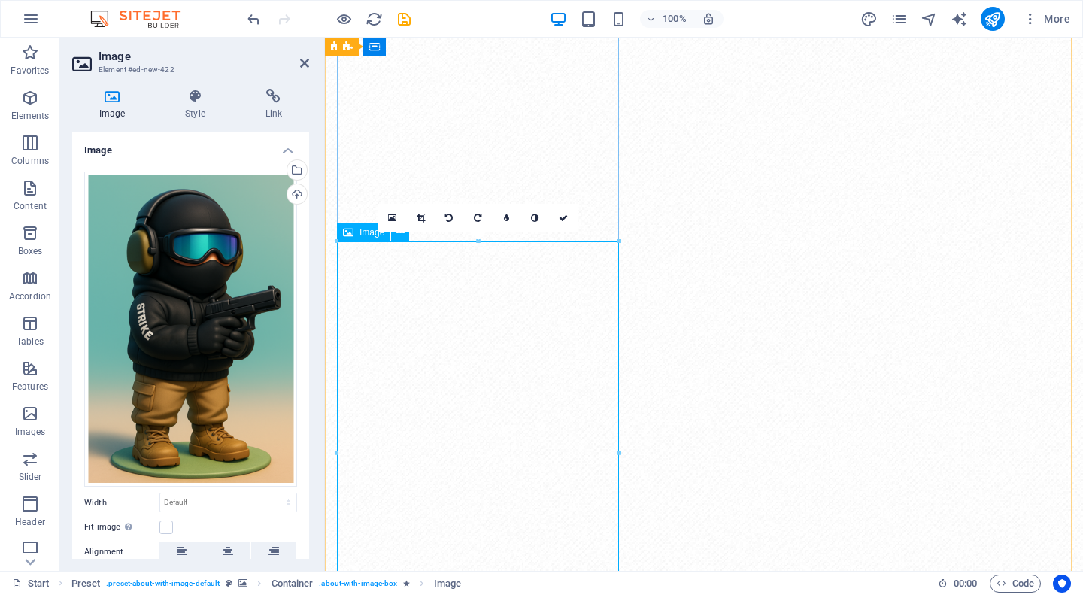
scroll to position [451, 0]
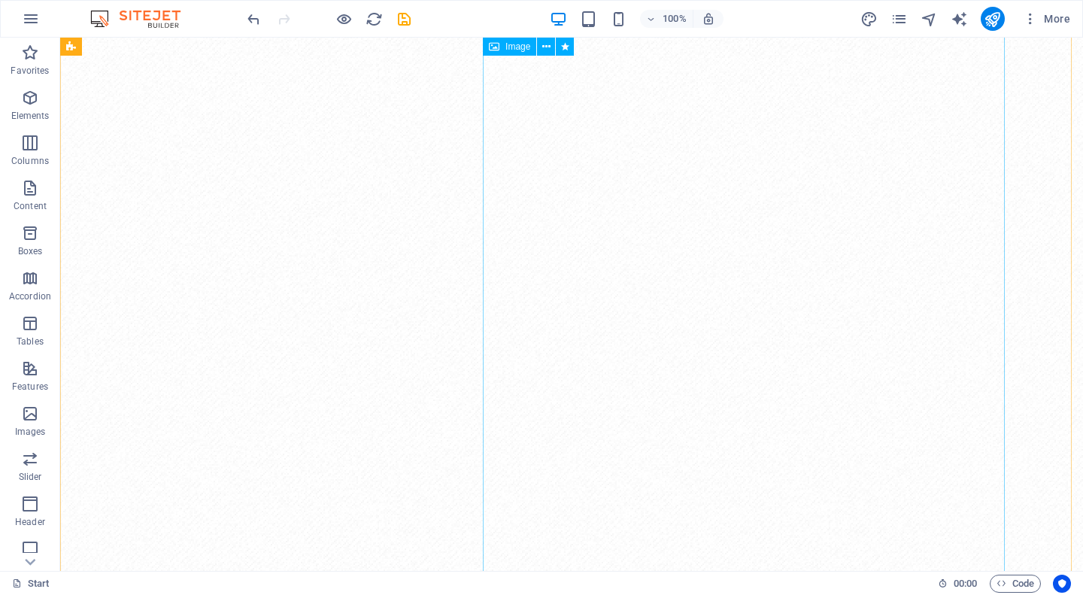
scroll to position [526, 0]
drag, startPoint x: 371, startPoint y: 346, endPoint x: 613, endPoint y: 292, distance: 247.2
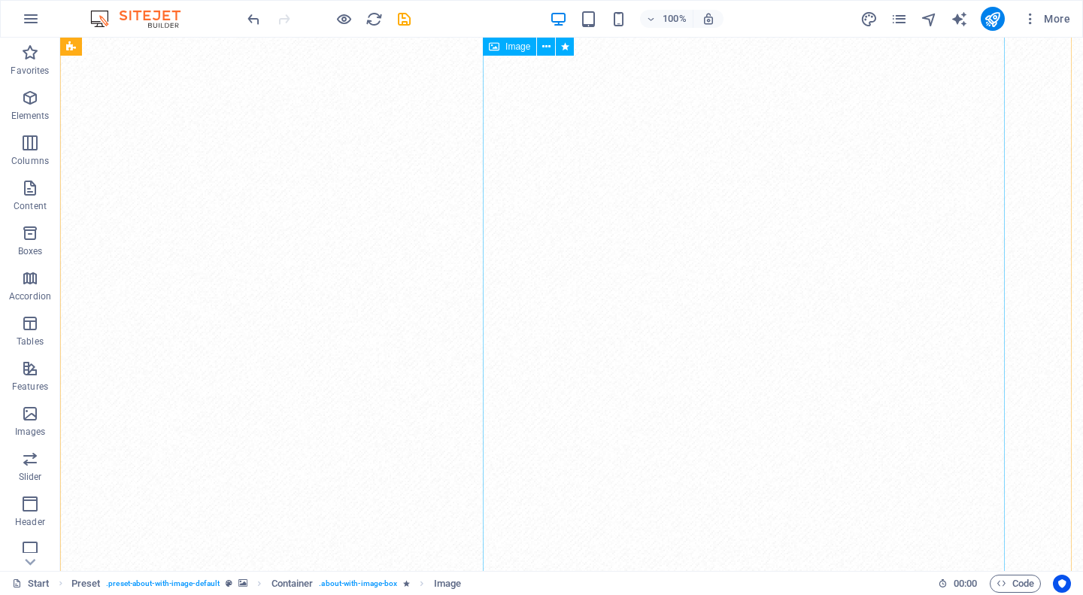
scroll to position [226, 0]
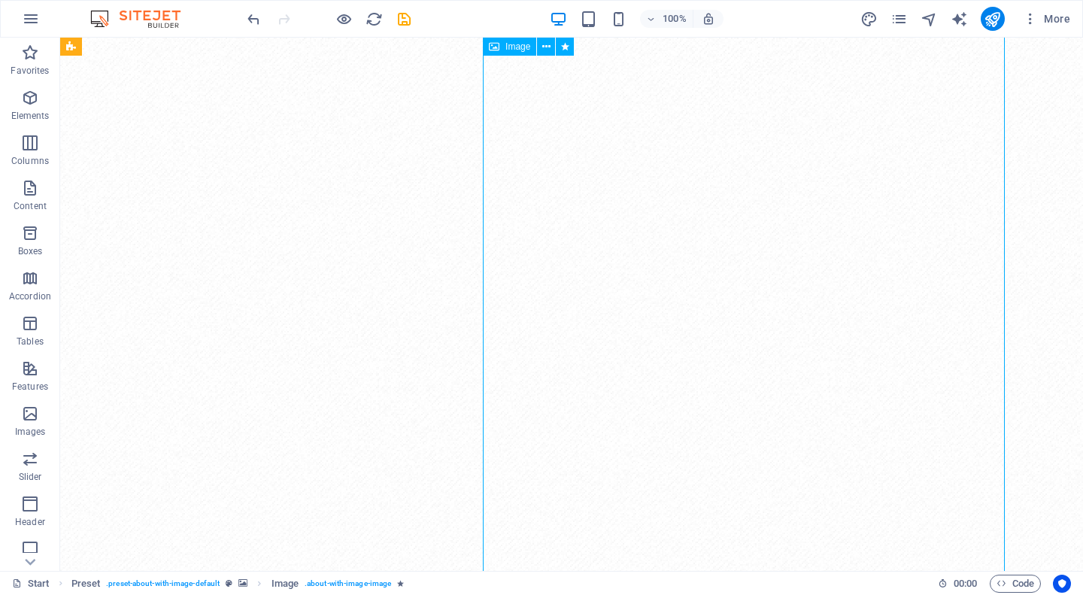
select select "%"
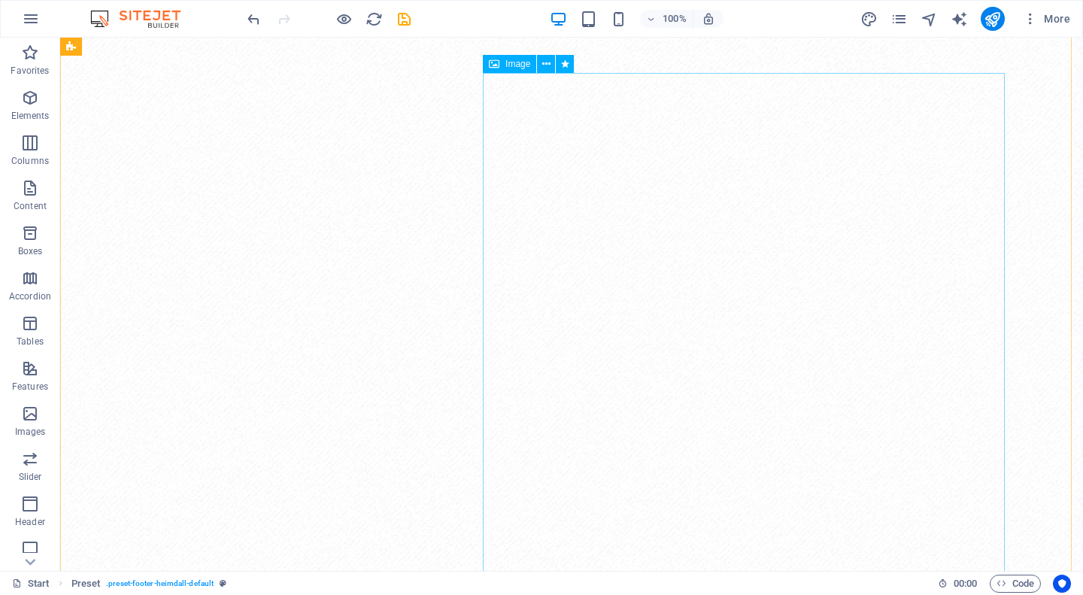
scroll to position [338, 0]
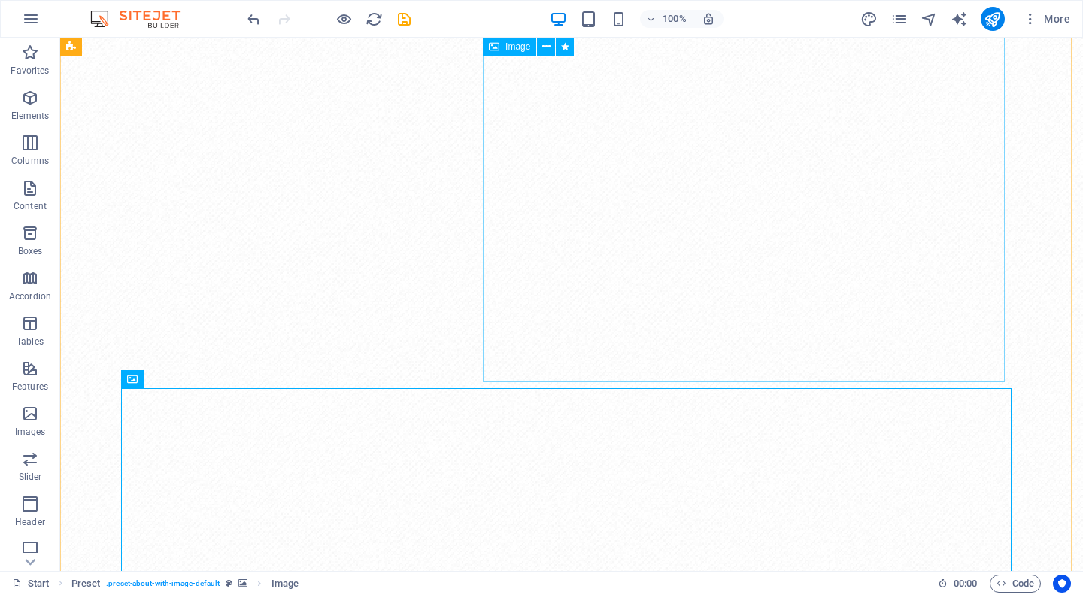
scroll to position [1005, 0]
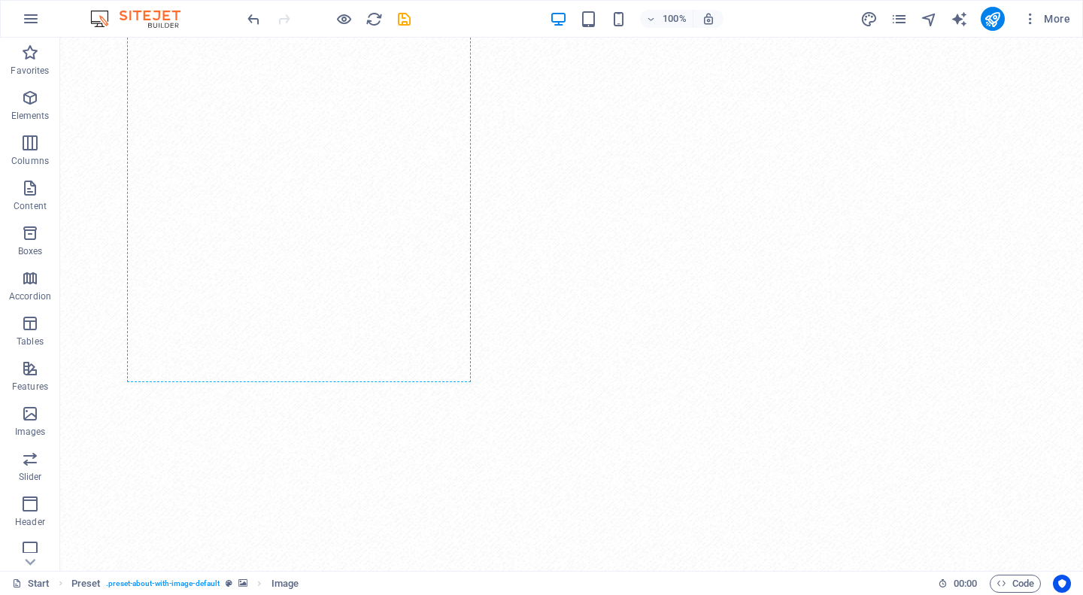
drag, startPoint x: 621, startPoint y: 430, endPoint x: 637, endPoint y: 254, distance: 176.6
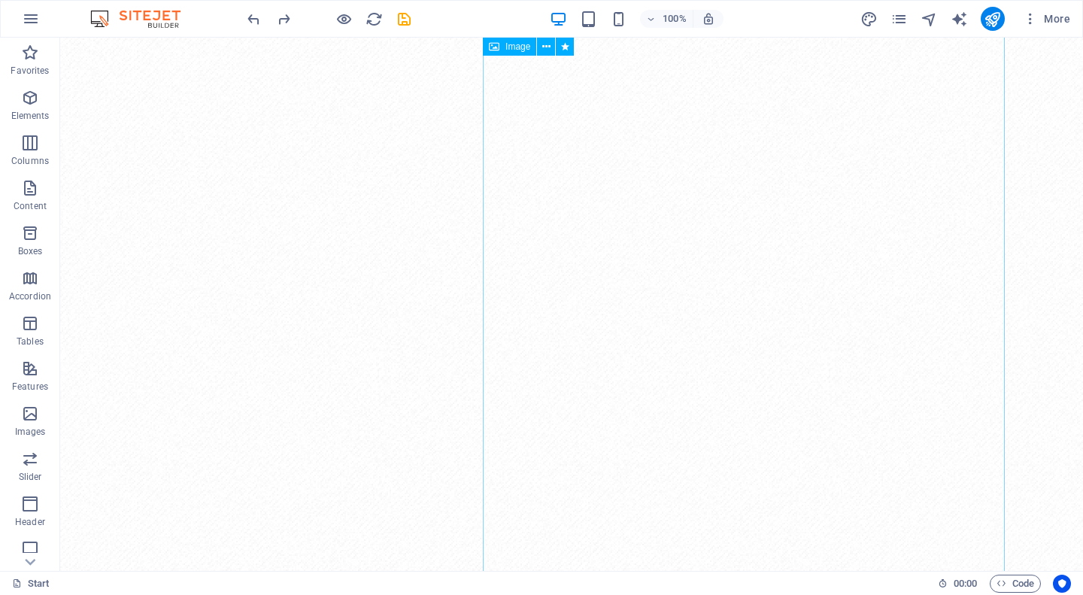
scroll to position [150, 0]
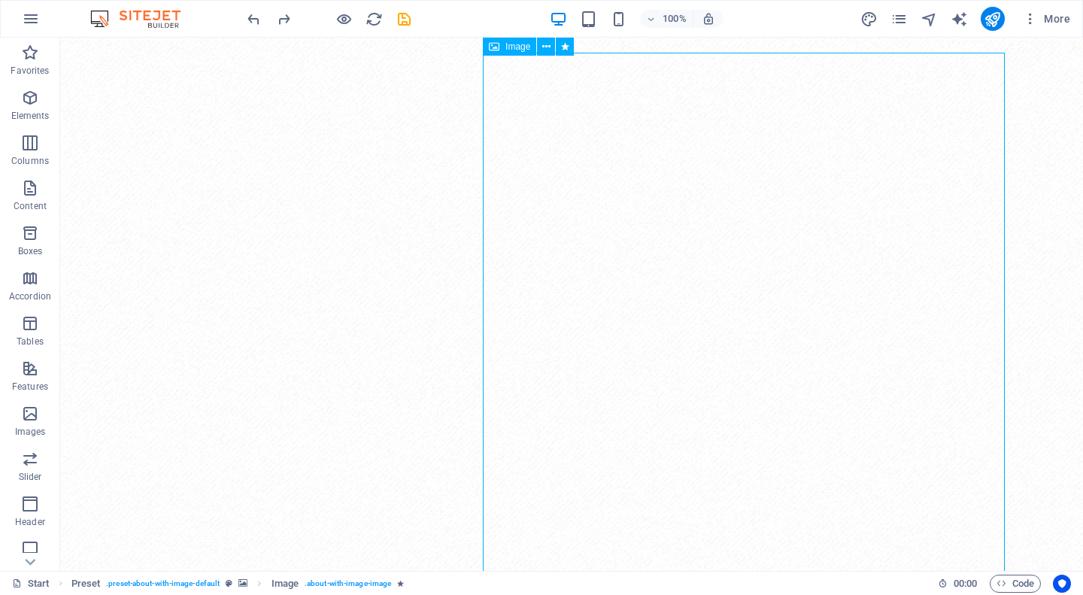
scroll to position [0, 0]
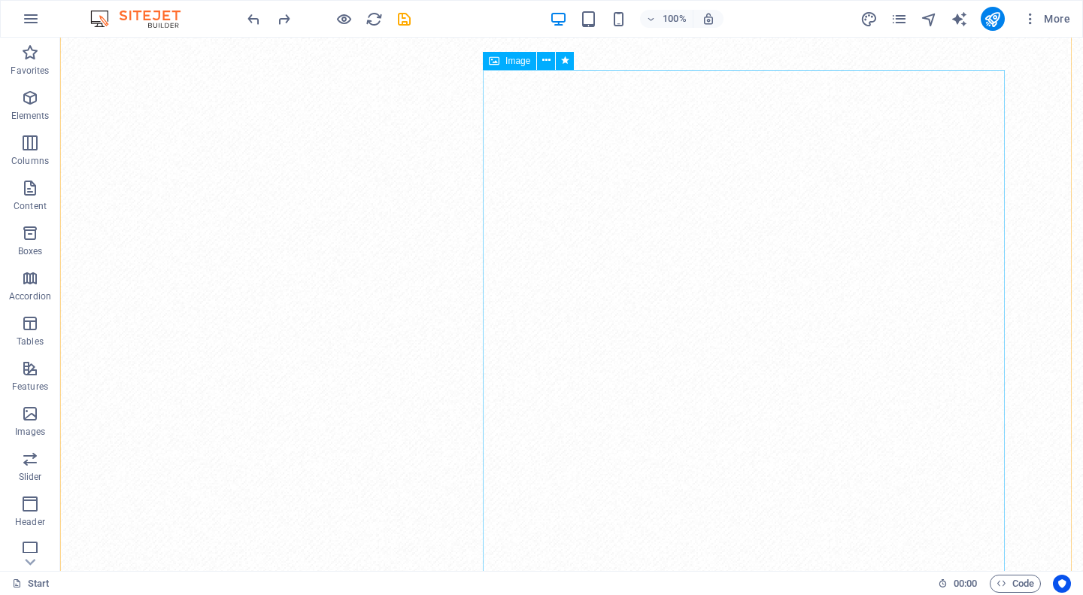
scroll to position [75, 0]
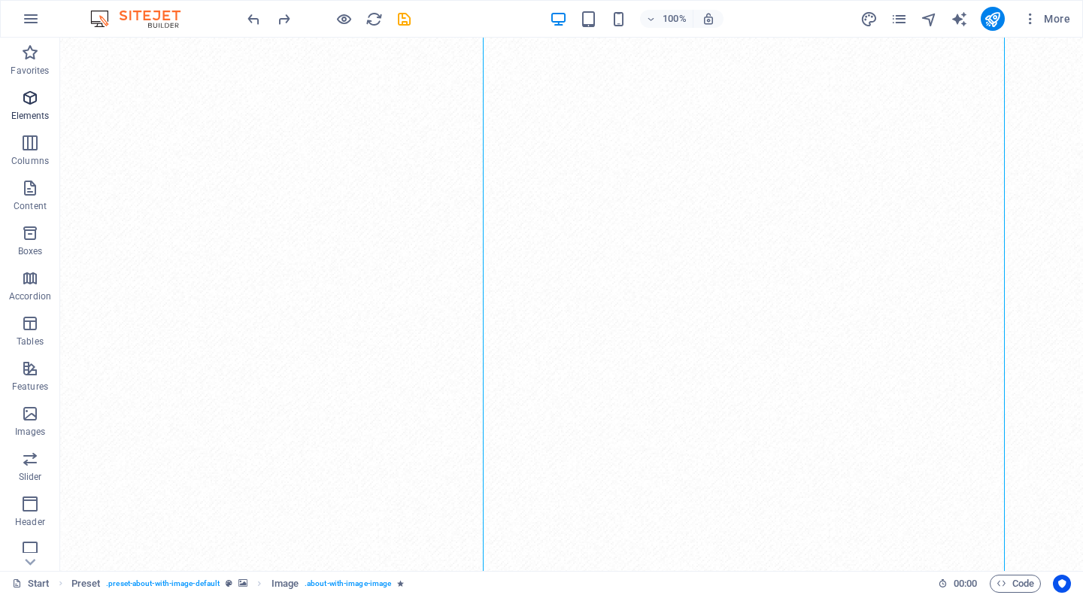
click at [24, 107] on span "Elements" at bounding box center [30, 107] width 60 height 36
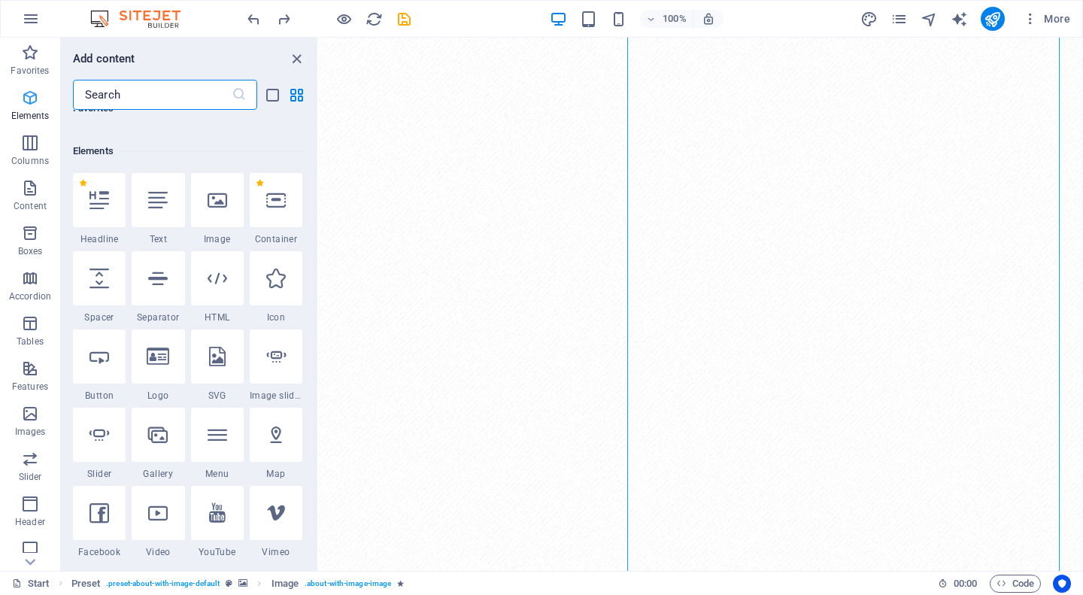
scroll to position [160, 0]
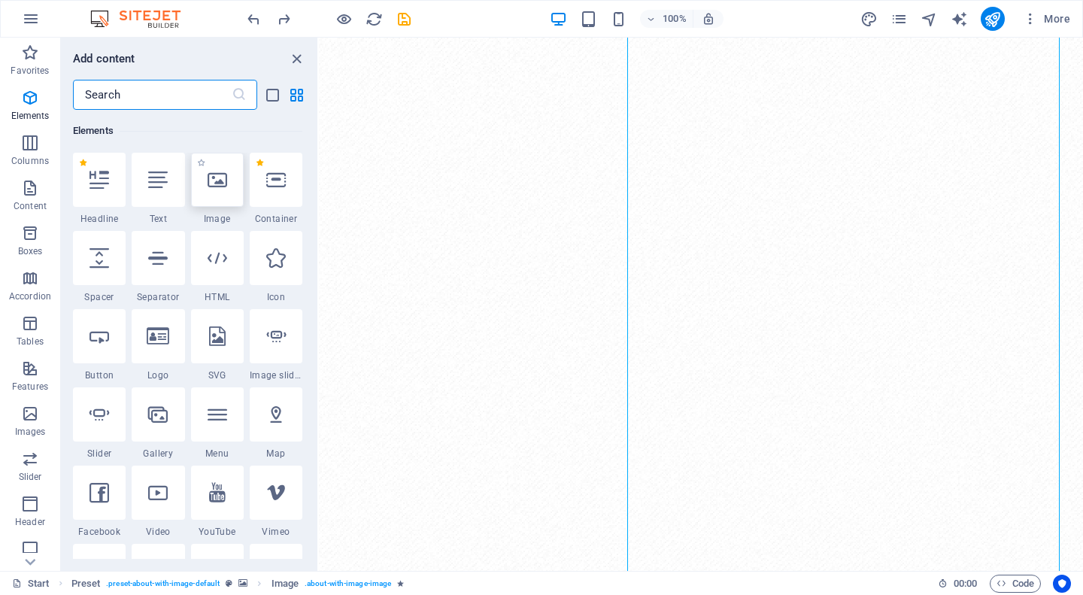
click at [214, 186] on icon at bounding box center [218, 180] width 20 height 20
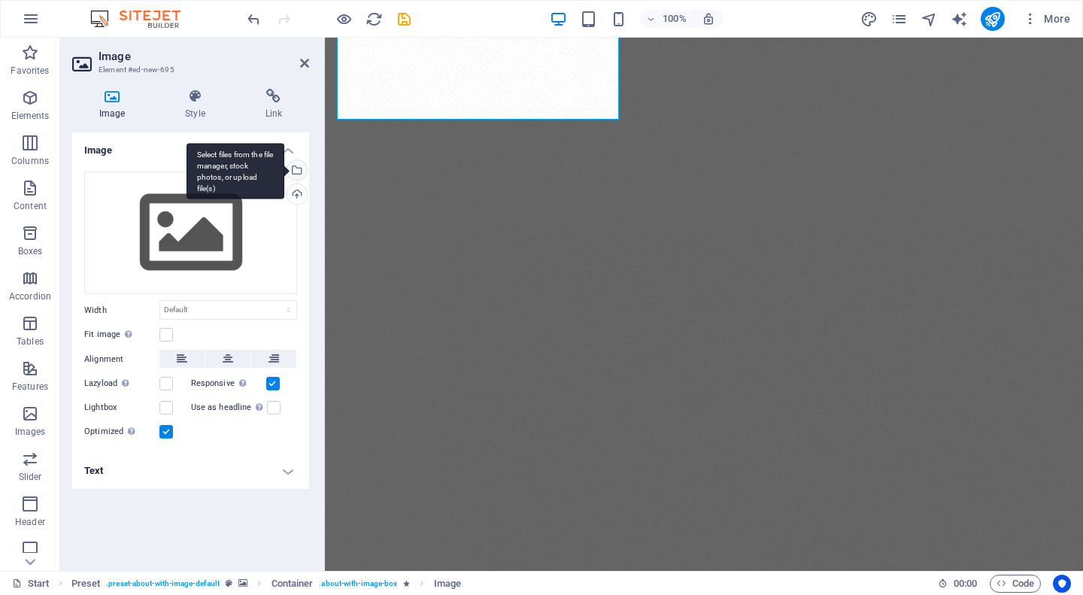
click at [298, 165] on div "Select files from the file manager, stock photos, or upload file(s)" at bounding box center [295, 171] width 23 height 23
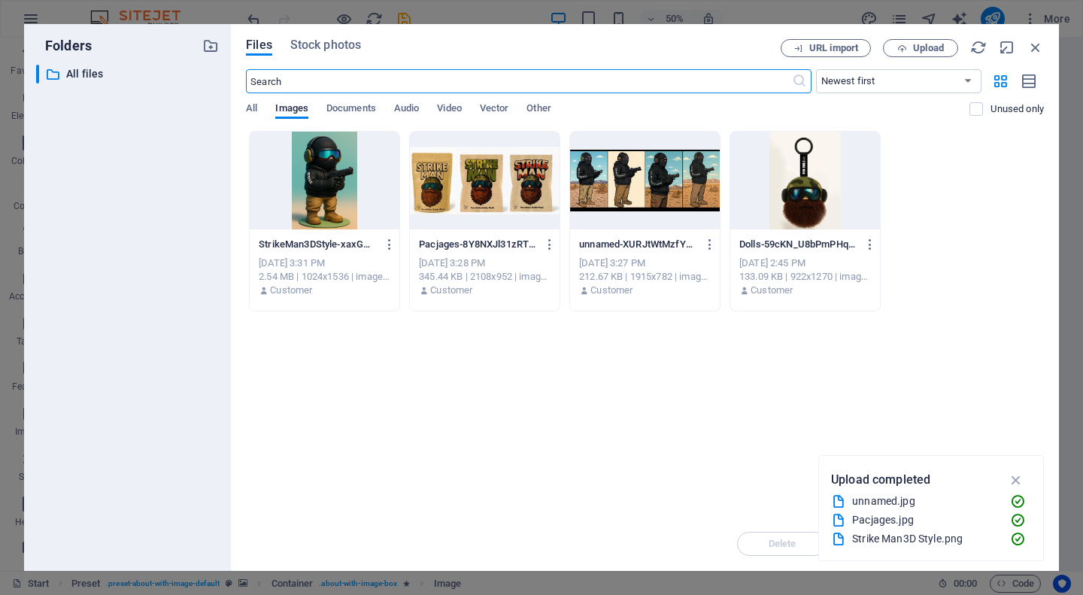
click at [813, 173] on div at bounding box center [805, 181] width 150 height 98
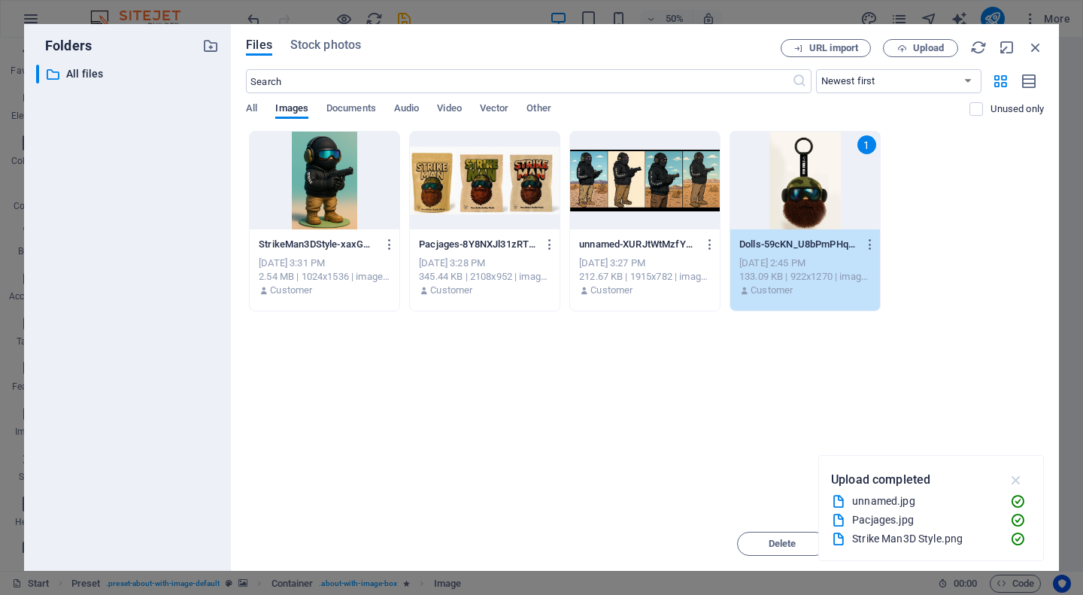
click at [1013, 478] on icon "button" at bounding box center [1015, 479] width 17 height 17
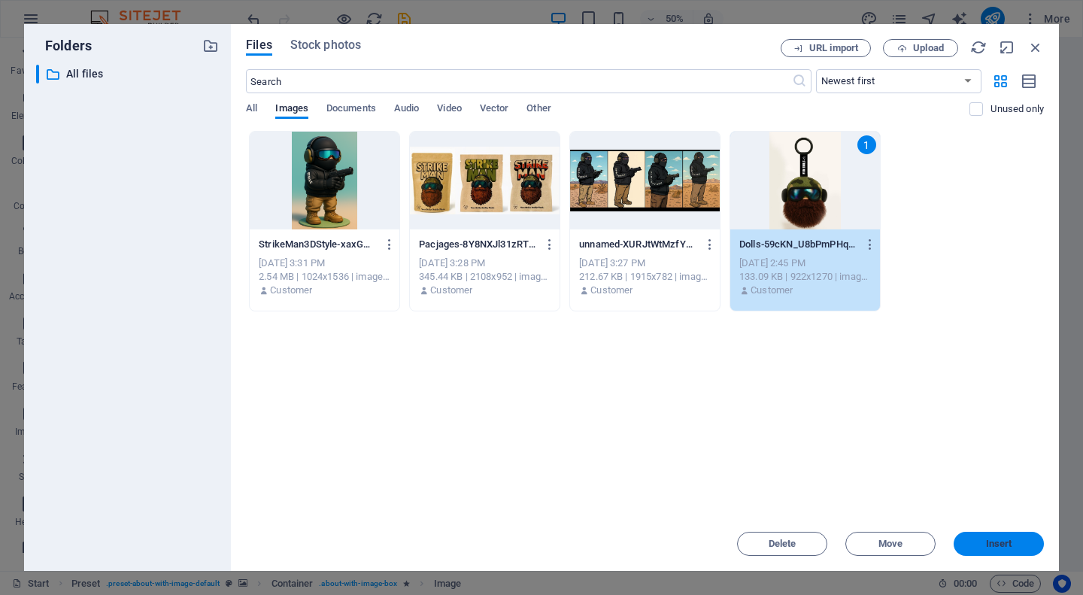
click at [974, 542] on span "Insert" at bounding box center [998, 543] width 78 height 9
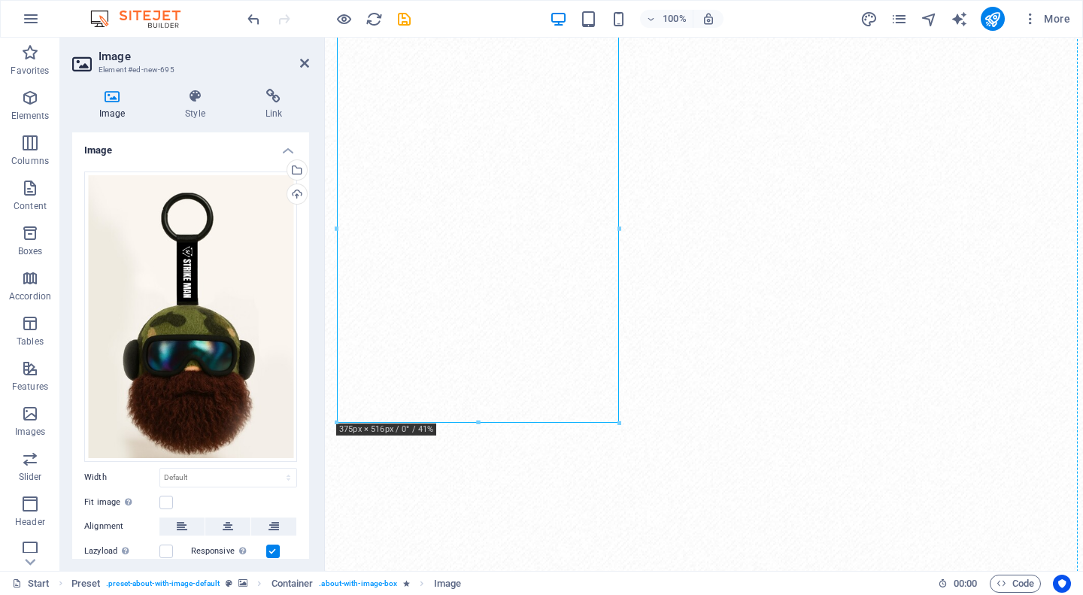
drag, startPoint x: 501, startPoint y: 332, endPoint x: 684, endPoint y: 406, distance: 197.3
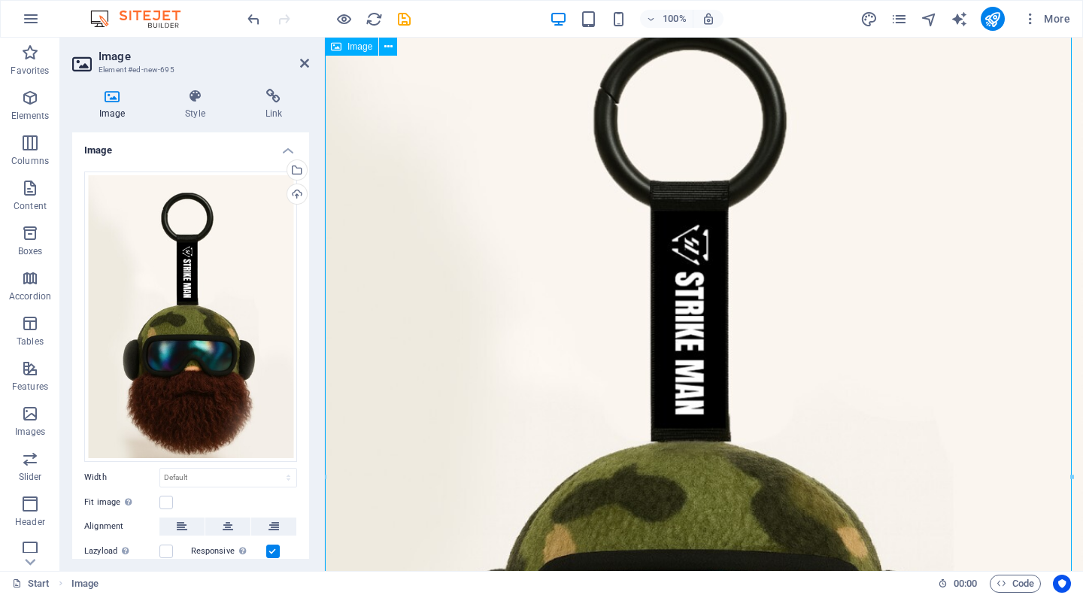
scroll to position [0, 0]
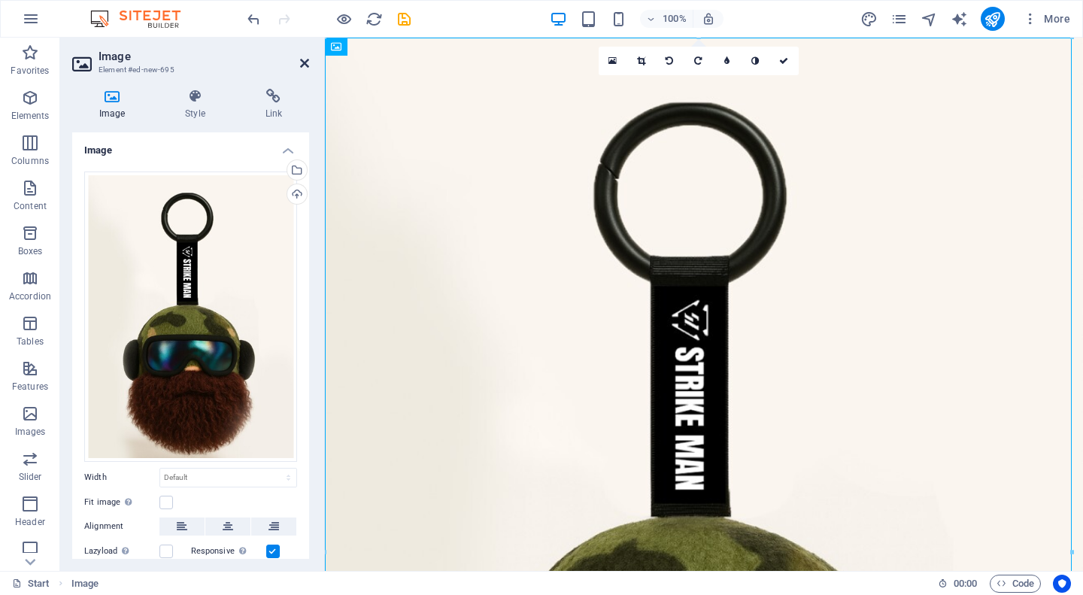
click at [306, 61] on icon at bounding box center [304, 63] width 9 height 12
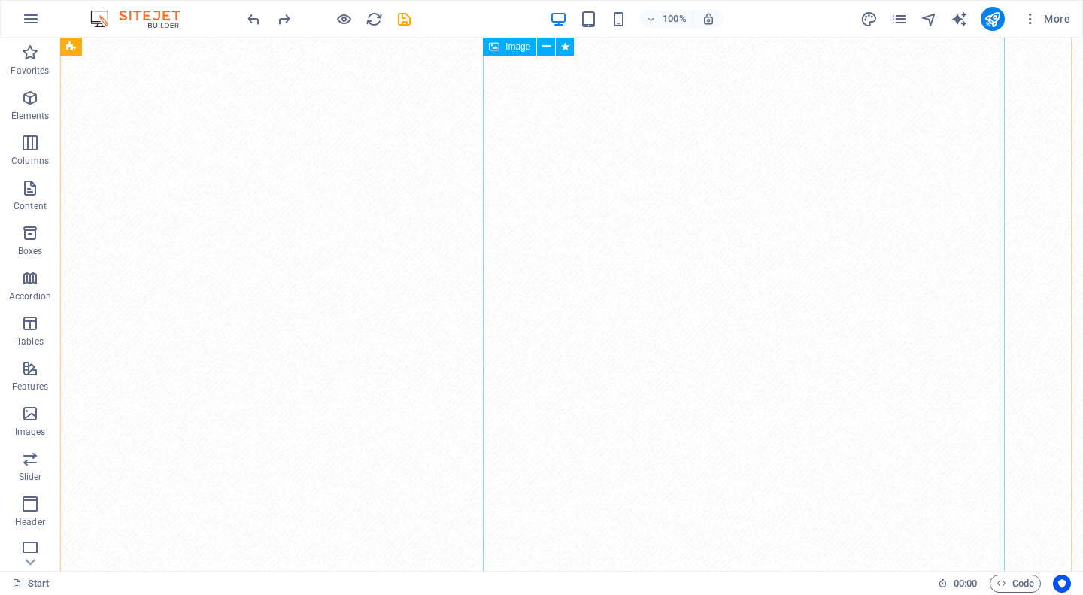
scroll to position [192, 0]
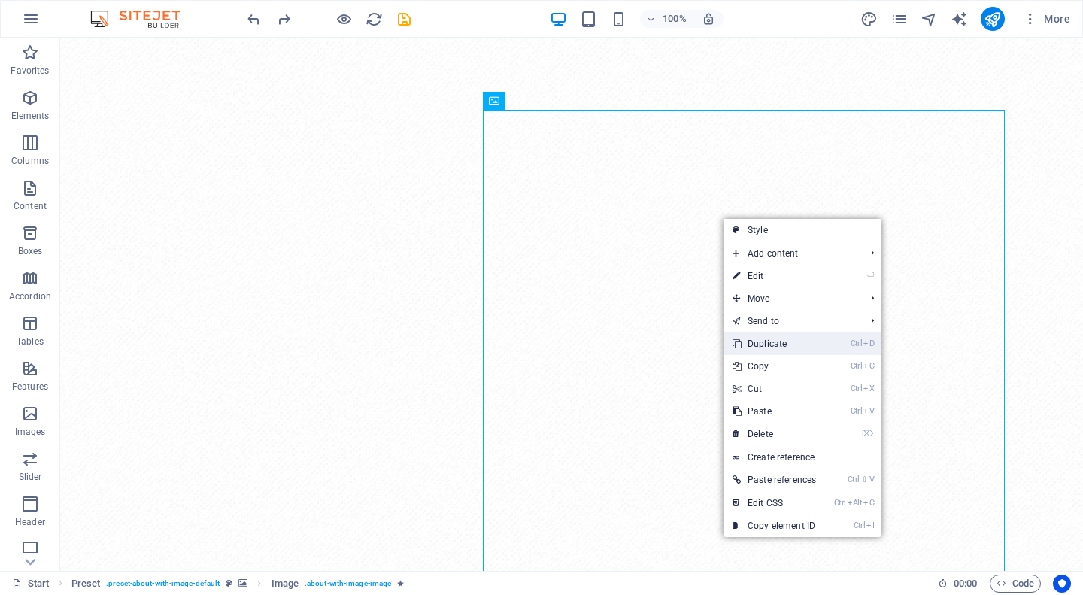
click at [790, 350] on link "Ctrl D Duplicate" at bounding box center [773, 343] width 101 height 23
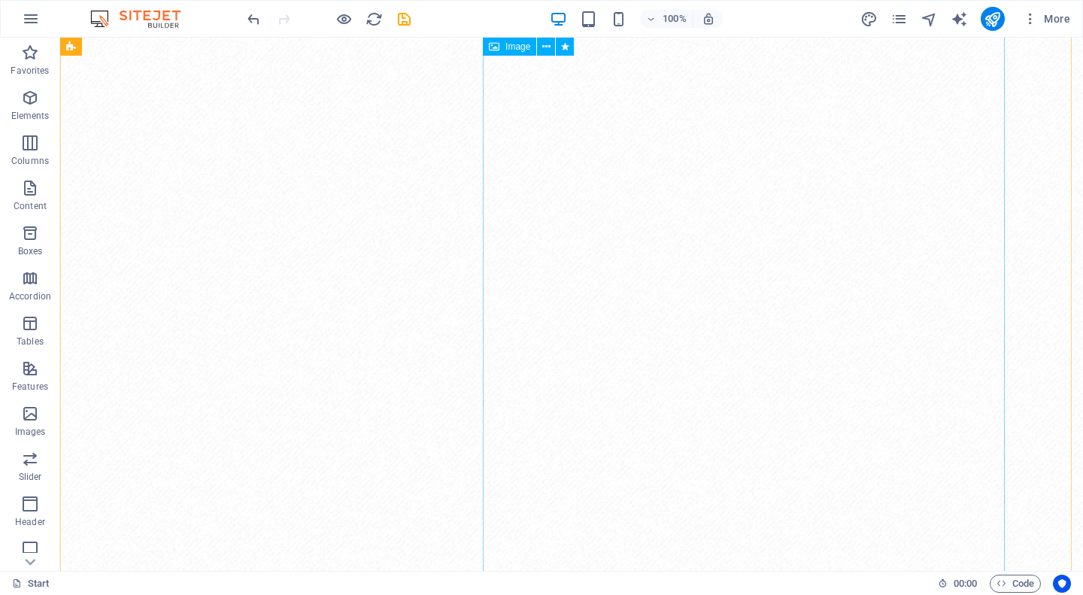
scroll to position [997, 0]
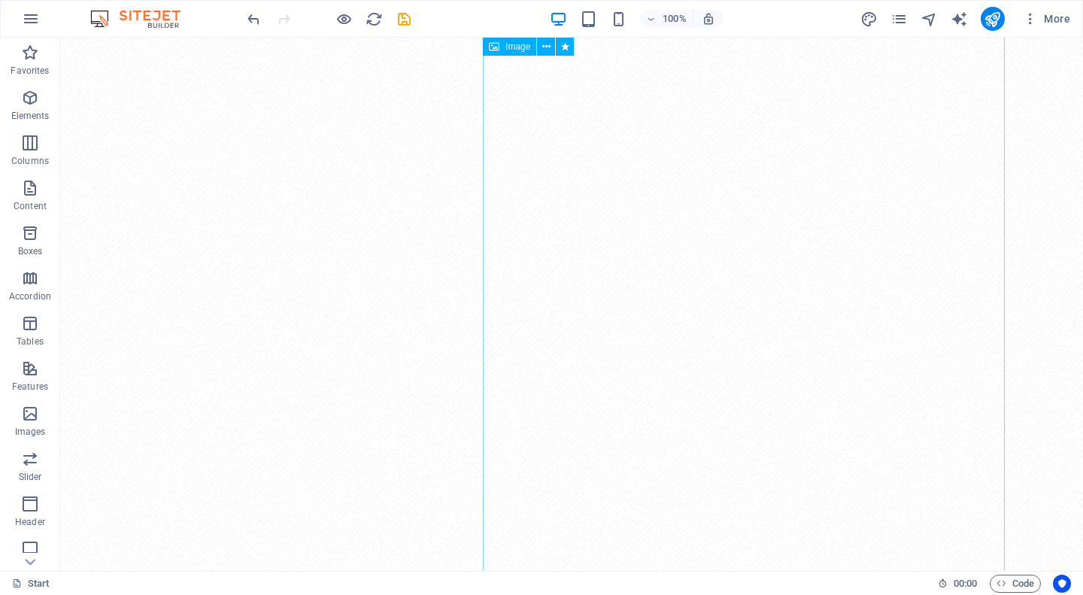
scroll to position [0, 0]
click at [999, 15] on icon "publish" at bounding box center [991, 19] width 17 height 17
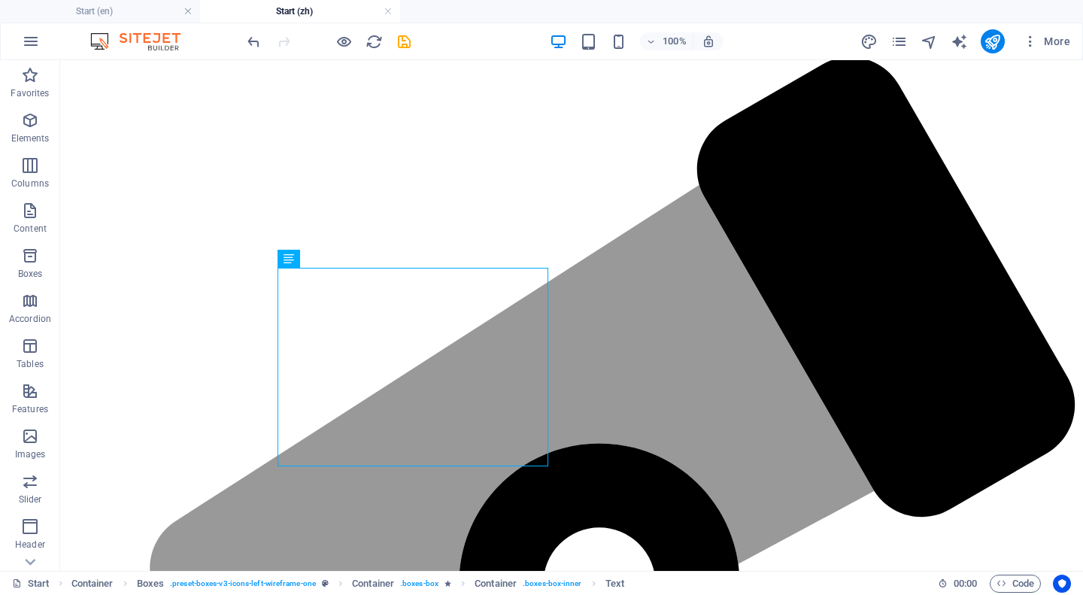
scroll to position [1654, 0]
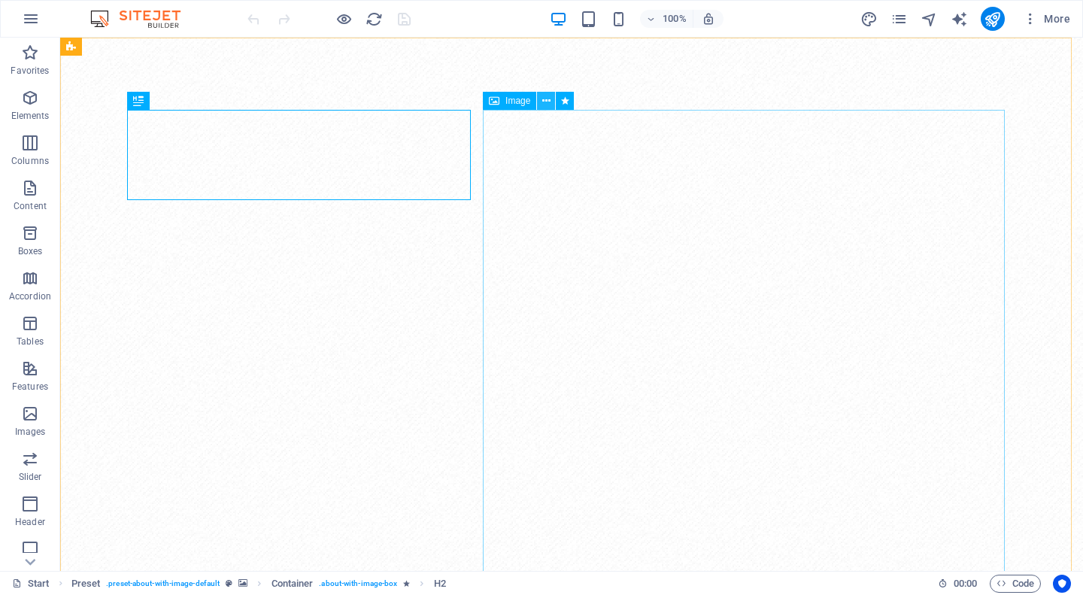
click at [543, 101] on icon at bounding box center [546, 101] width 8 height 16
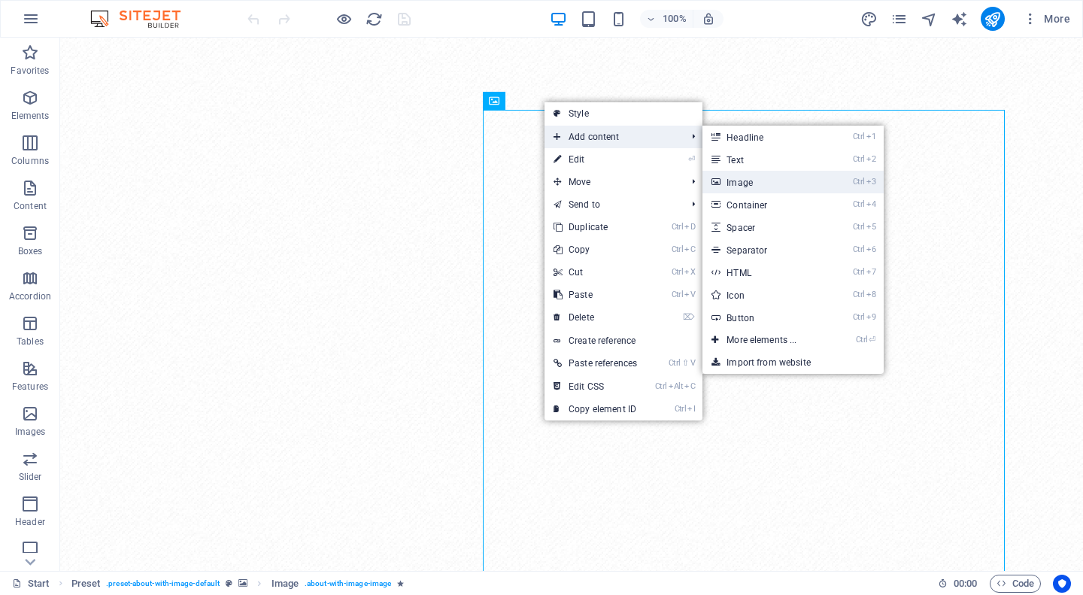
click at [744, 183] on link "Ctrl 3 Image" at bounding box center [764, 182] width 124 height 23
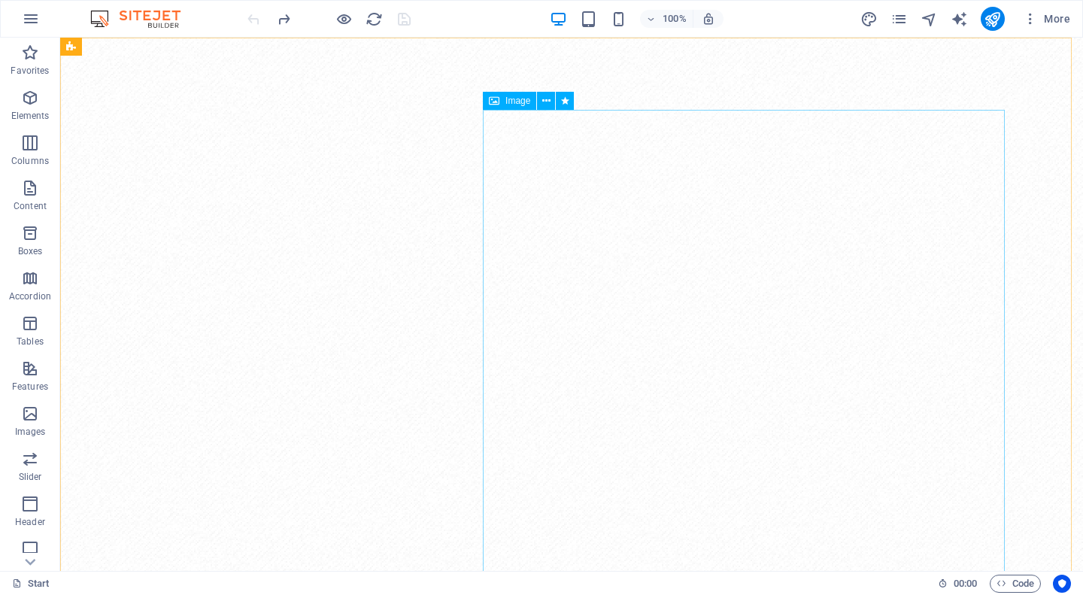
click at [522, 101] on span "Image" at bounding box center [517, 100] width 25 height 9
click at [553, 101] on button at bounding box center [546, 101] width 18 height 18
click at [504, 98] on div "Image" at bounding box center [509, 101] width 53 height 18
click at [512, 103] on span "Image" at bounding box center [517, 100] width 25 height 9
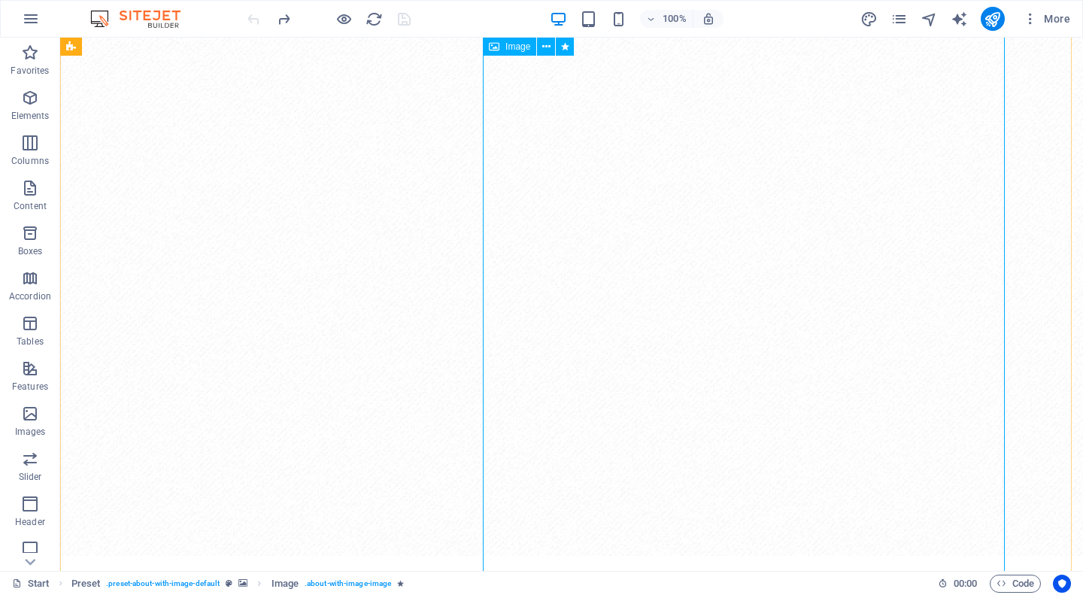
scroll to position [957, 0]
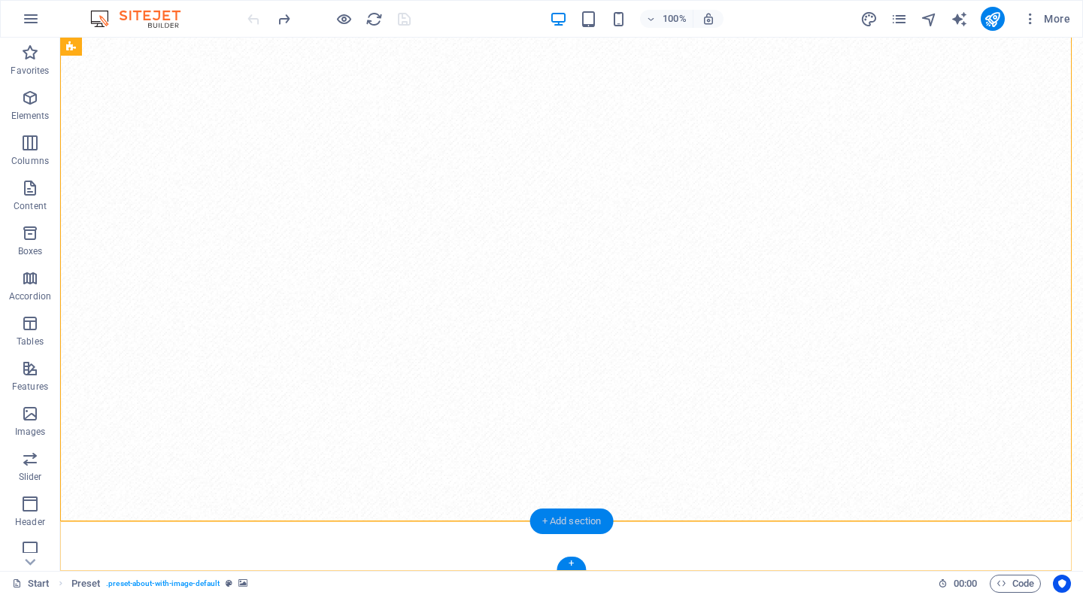
click at [564, 522] on div "+ Add section" at bounding box center [571, 521] width 83 height 26
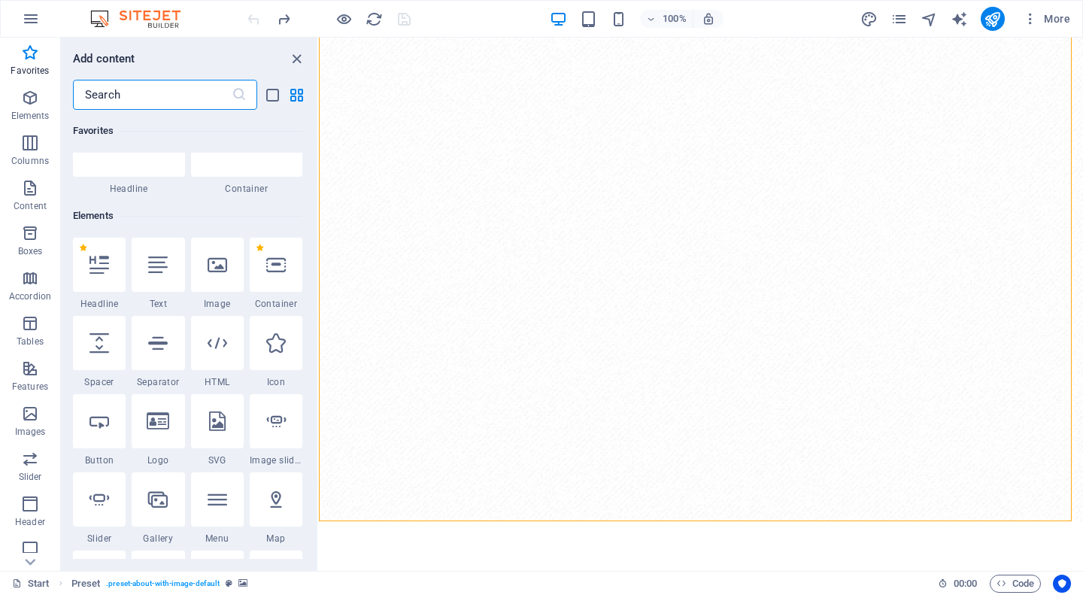
scroll to position [75, 0]
click at [220, 278] on div at bounding box center [217, 265] width 53 height 54
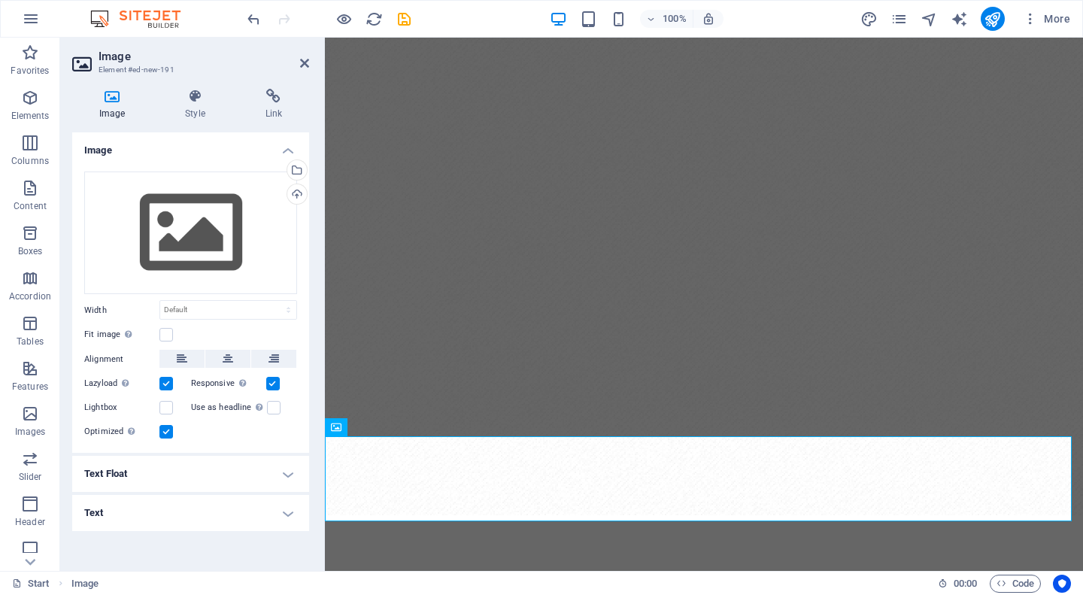
scroll to position [931, 0]
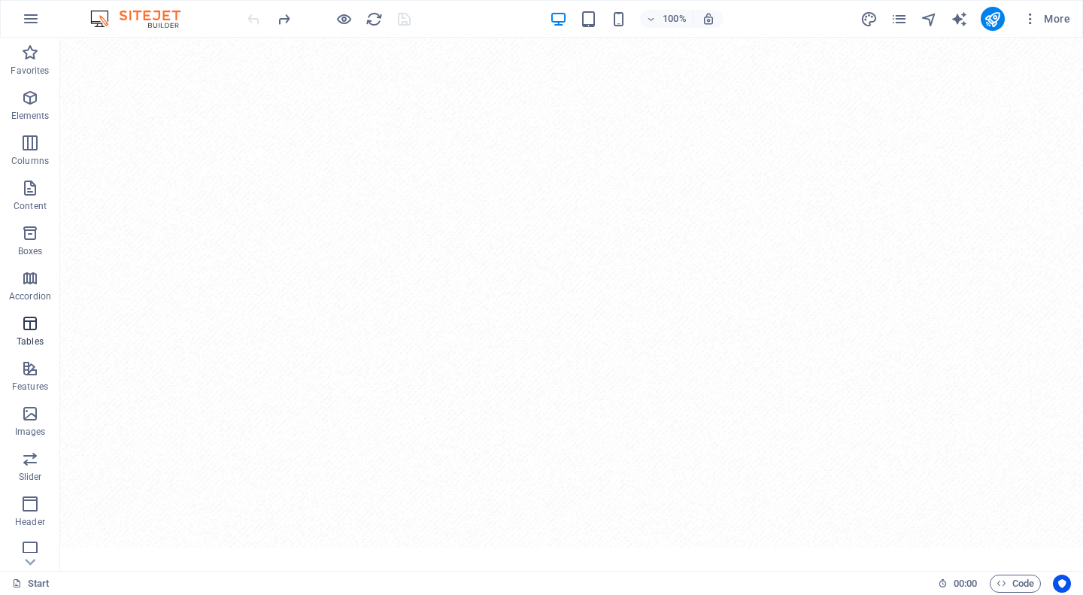
click at [40, 324] on span "Tables" at bounding box center [30, 332] width 60 height 36
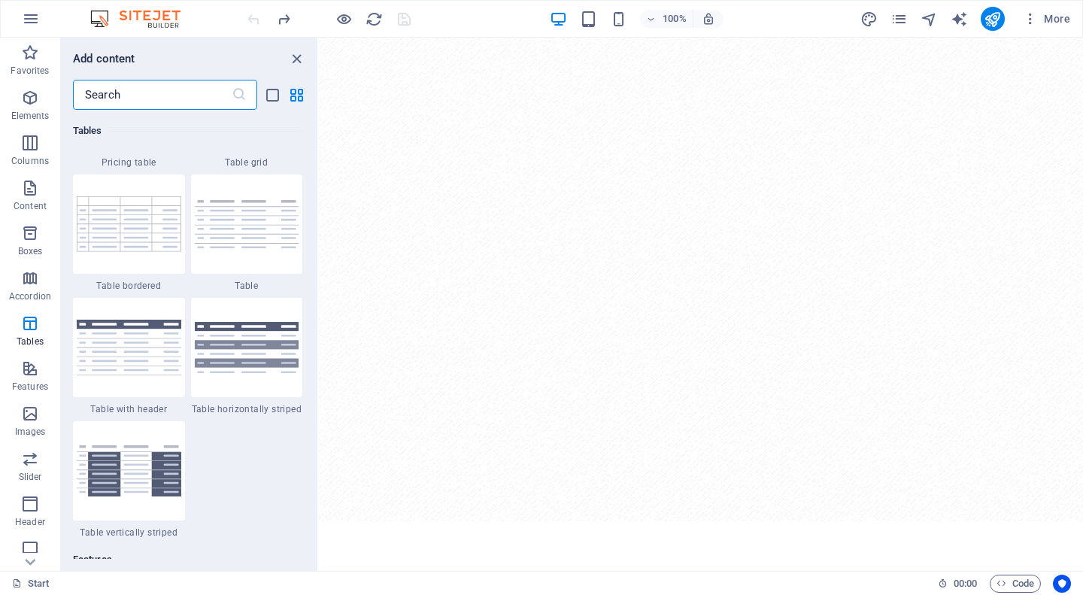
scroll to position [5583, 0]
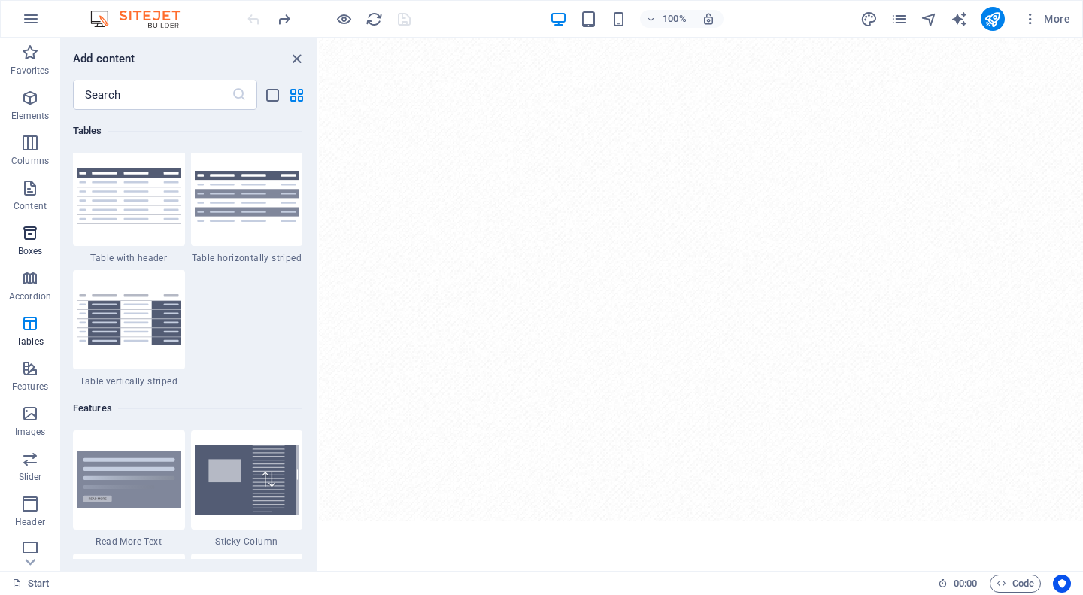
click at [43, 238] on span "Boxes" at bounding box center [30, 242] width 60 height 36
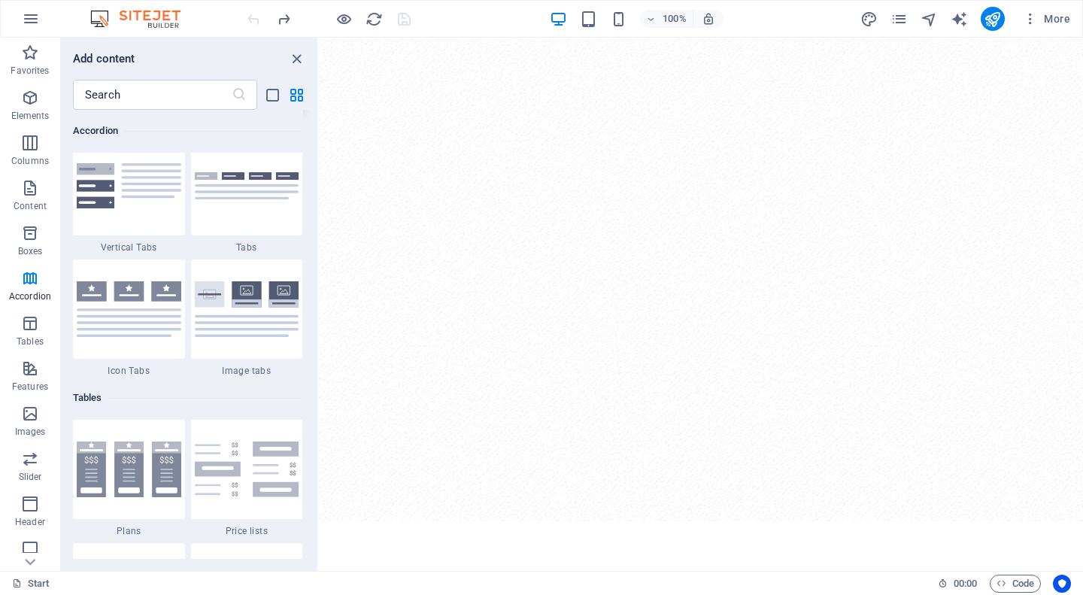
scroll to position [4974, 0]
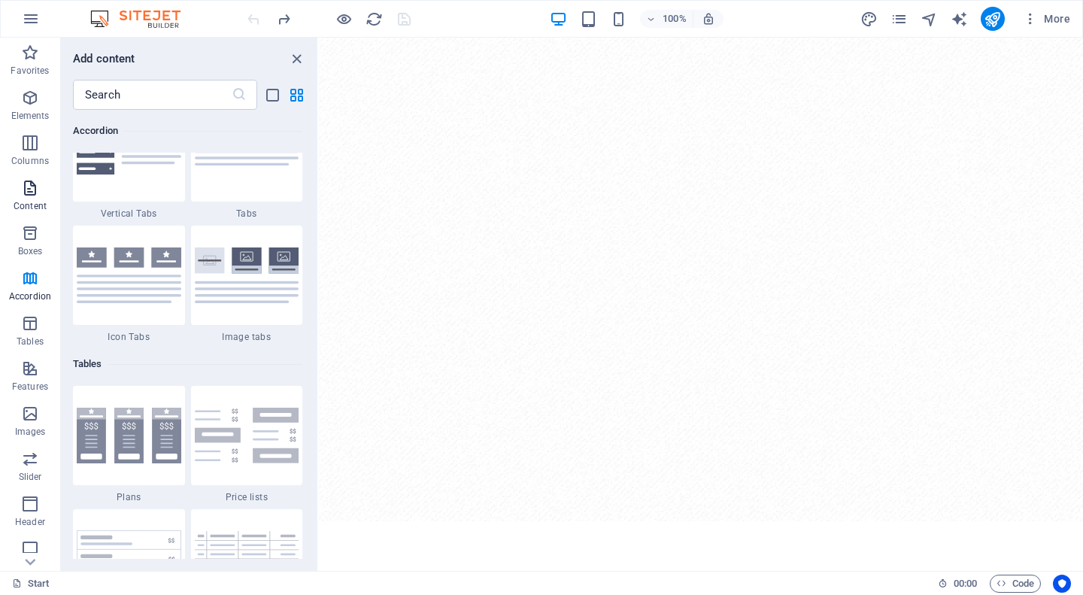
click at [39, 201] on p "Content" at bounding box center [30, 206] width 33 height 12
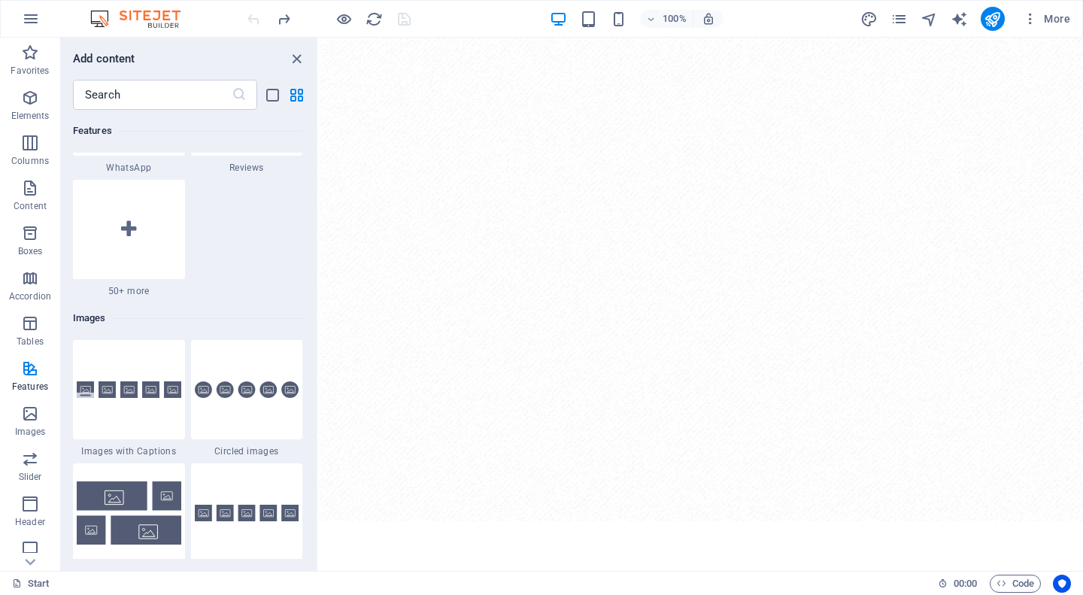
scroll to position [7593, 0]
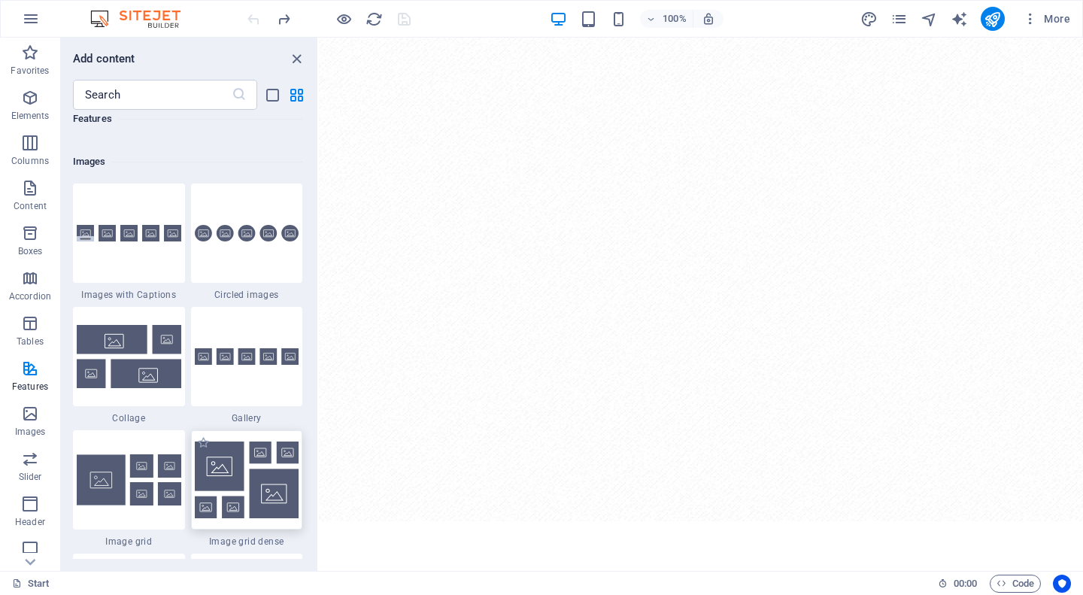
click at [265, 486] on img at bounding box center [247, 479] width 105 height 77
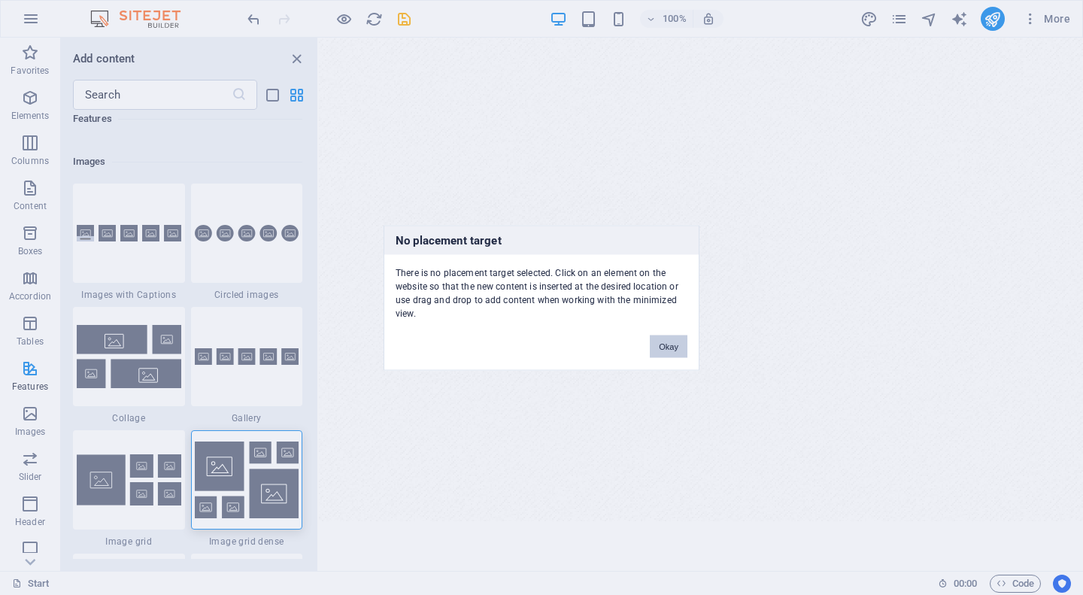
click at [668, 347] on button "Okay" at bounding box center [669, 346] width 38 height 23
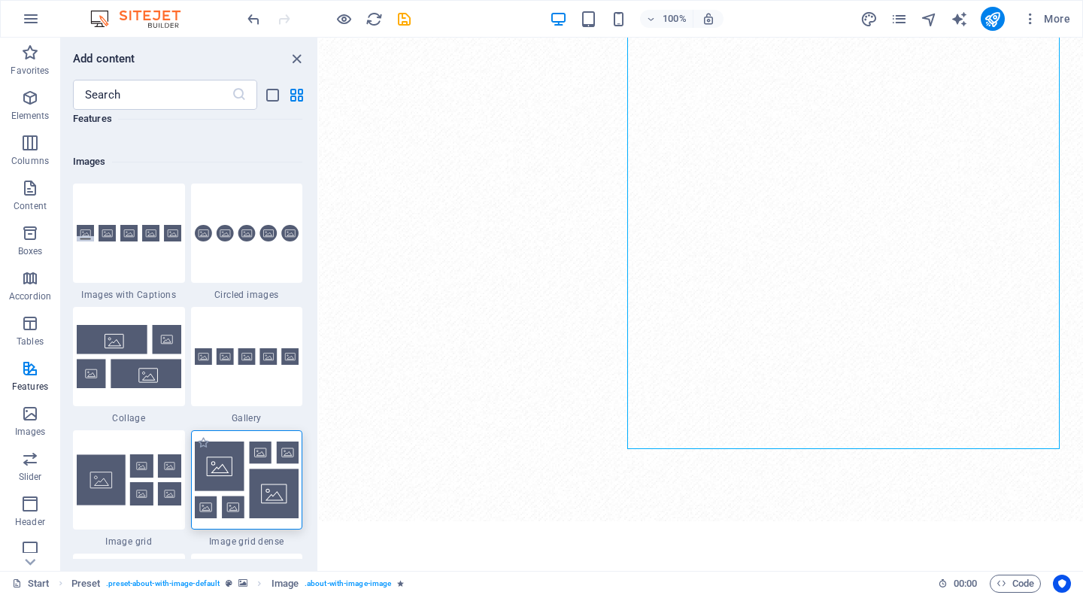
drag, startPoint x: 267, startPoint y: 483, endPoint x: 51, endPoint y: 390, distance: 234.8
click at [267, 483] on img at bounding box center [247, 479] width 105 height 77
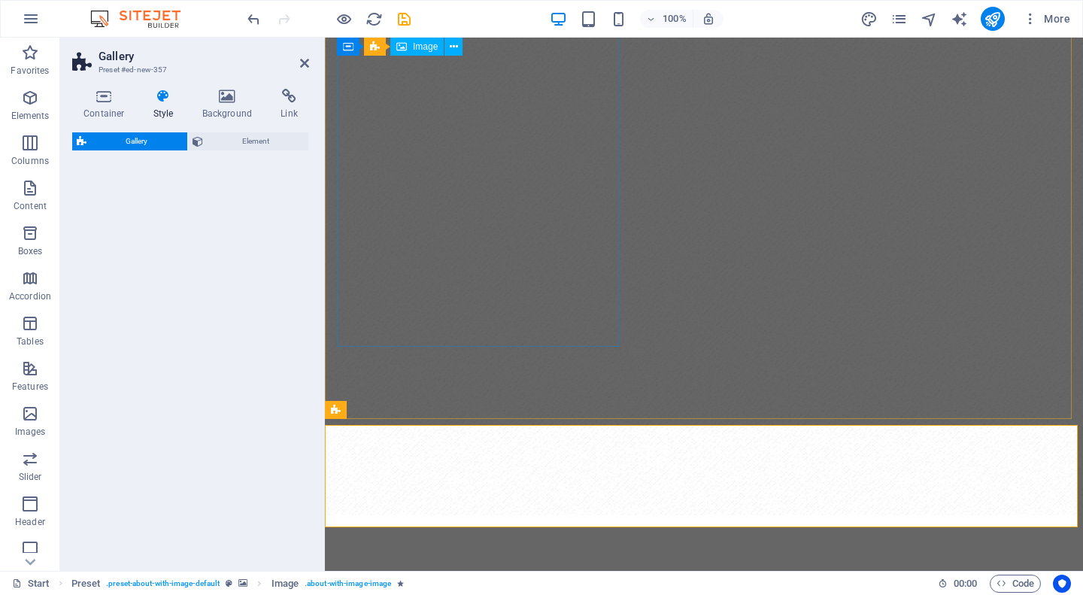
select select "rem"
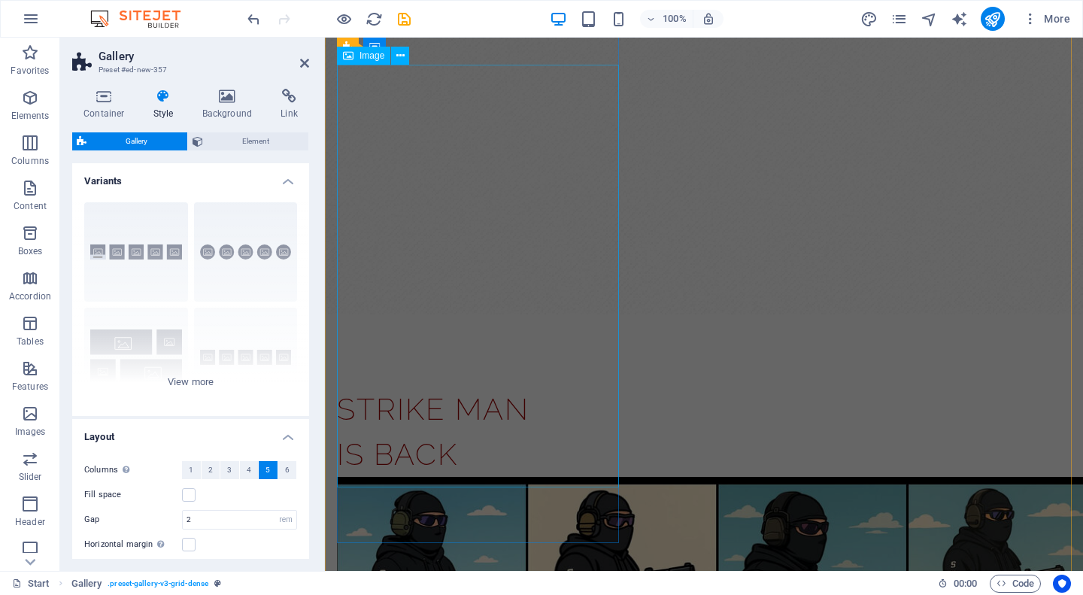
scroll to position [752, 0]
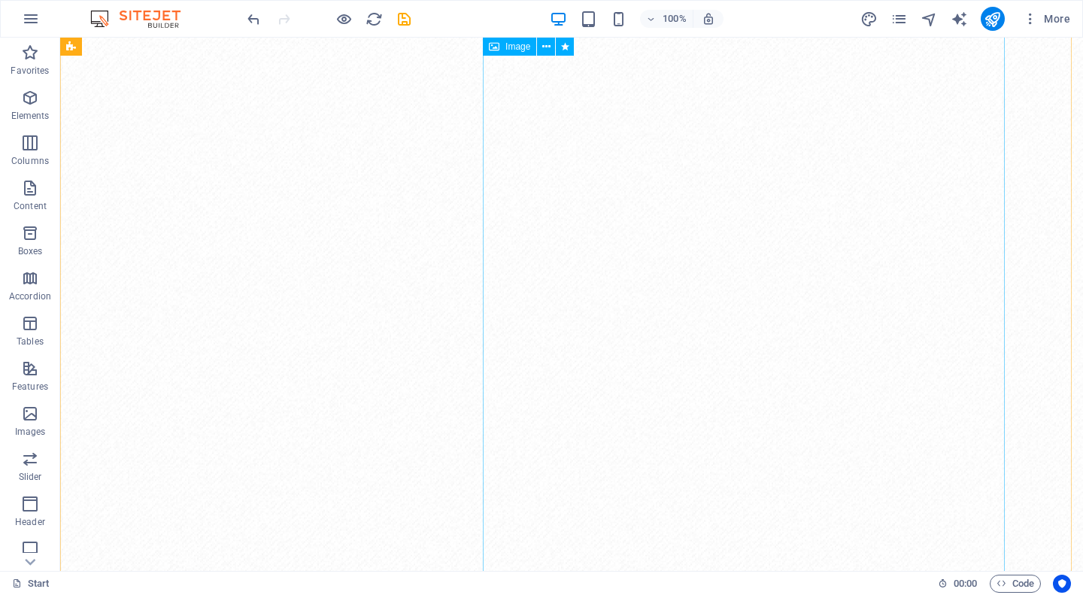
scroll to position [150, 0]
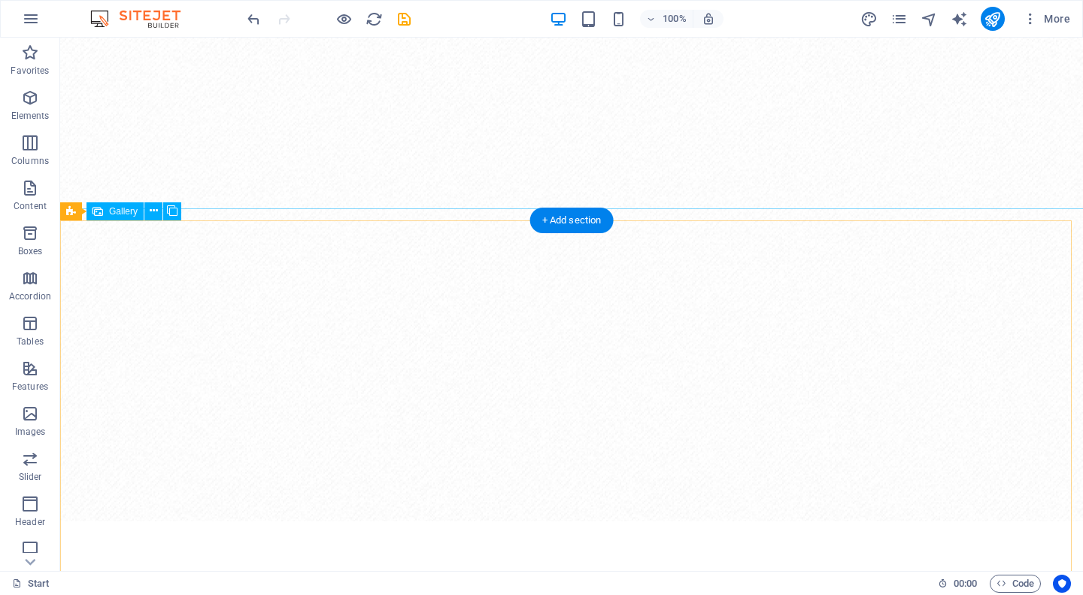
scroll to position [601, 0]
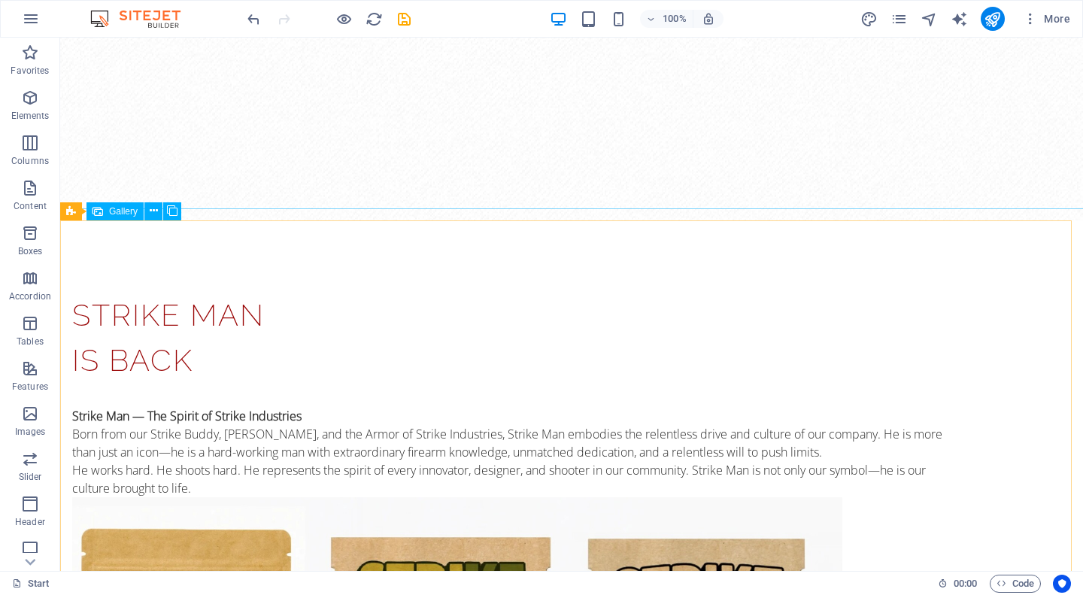
click at [124, 211] on span "Gallery" at bounding box center [123, 211] width 29 height 9
click at [130, 210] on span "Gallery" at bounding box center [123, 211] width 29 height 9
select select "4"
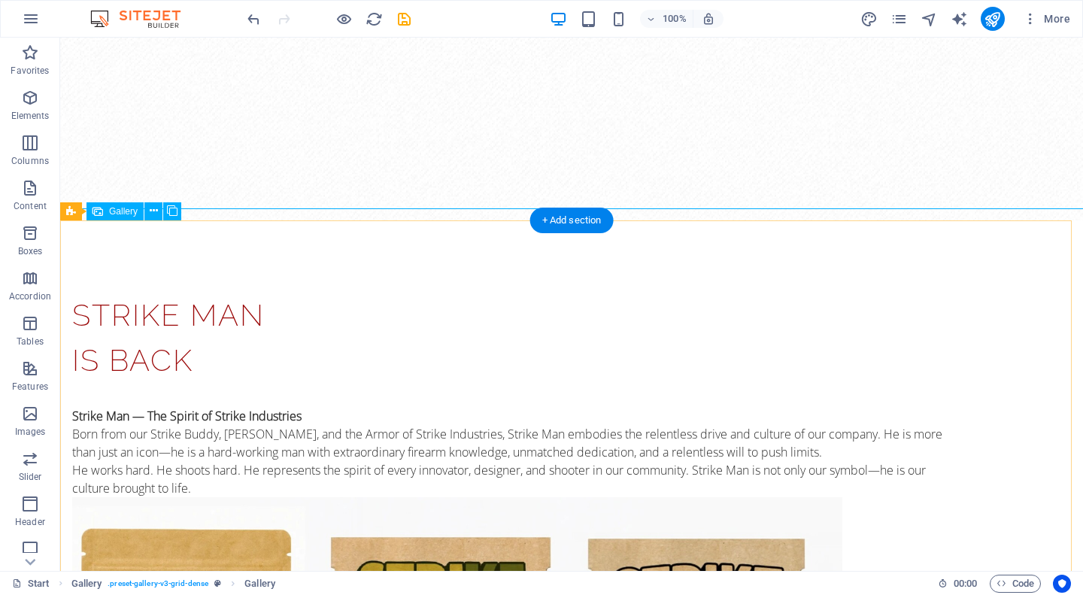
select select "px"
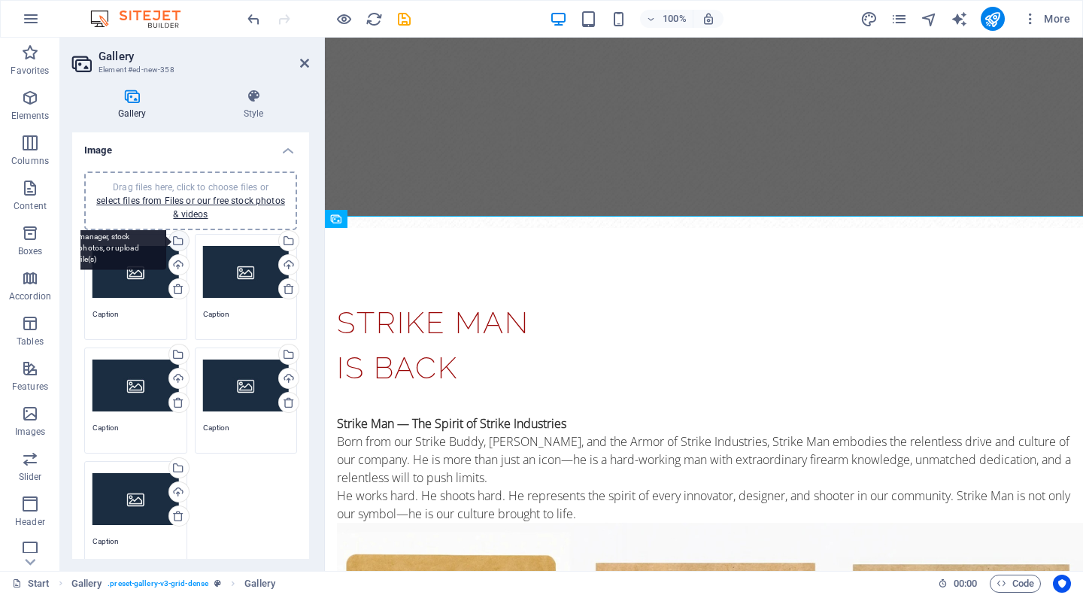
click at [177, 242] on div "Select files from the file manager, stock photos, or upload file(s)" at bounding box center [177, 242] width 23 height 23
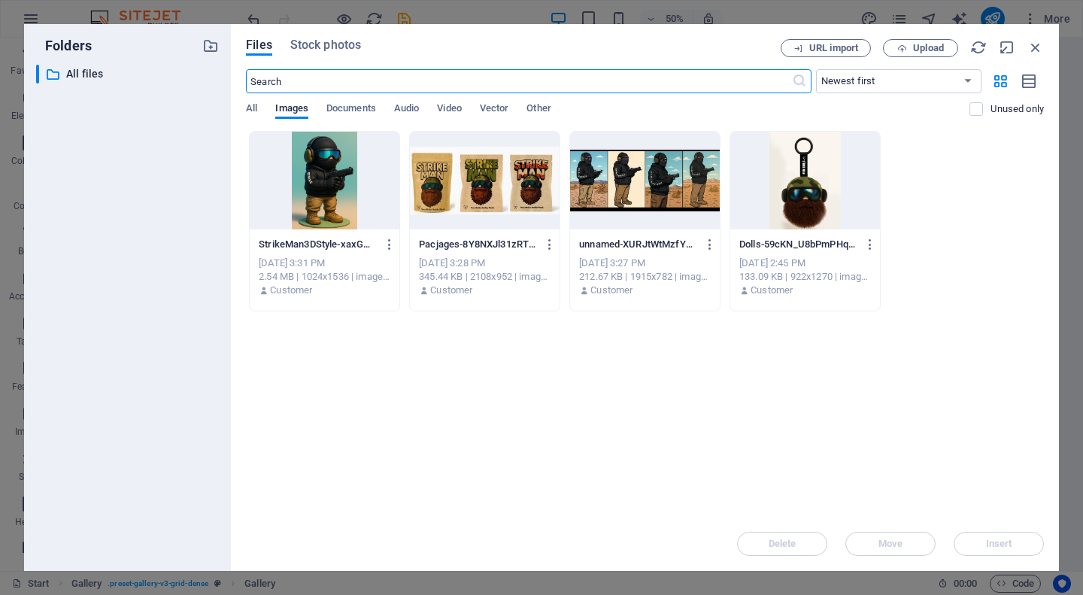
scroll to position [349, 0]
click at [319, 178] on div at bounding box center [325, 181] width 150 height 98
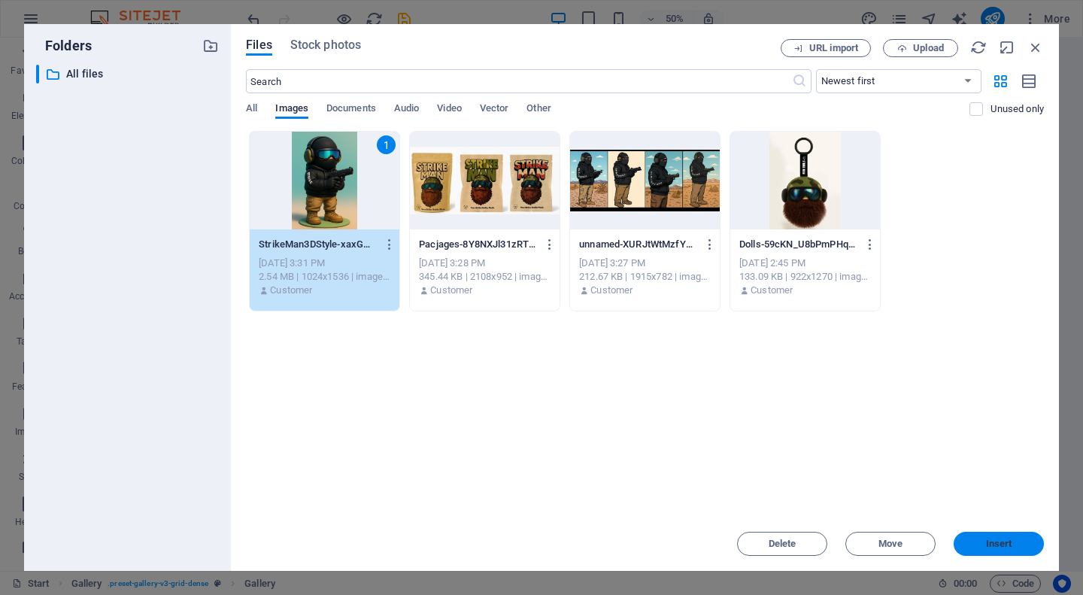
click at [988, 544] on span "Insert" at bounding box center [999, 543] width 26 height 9
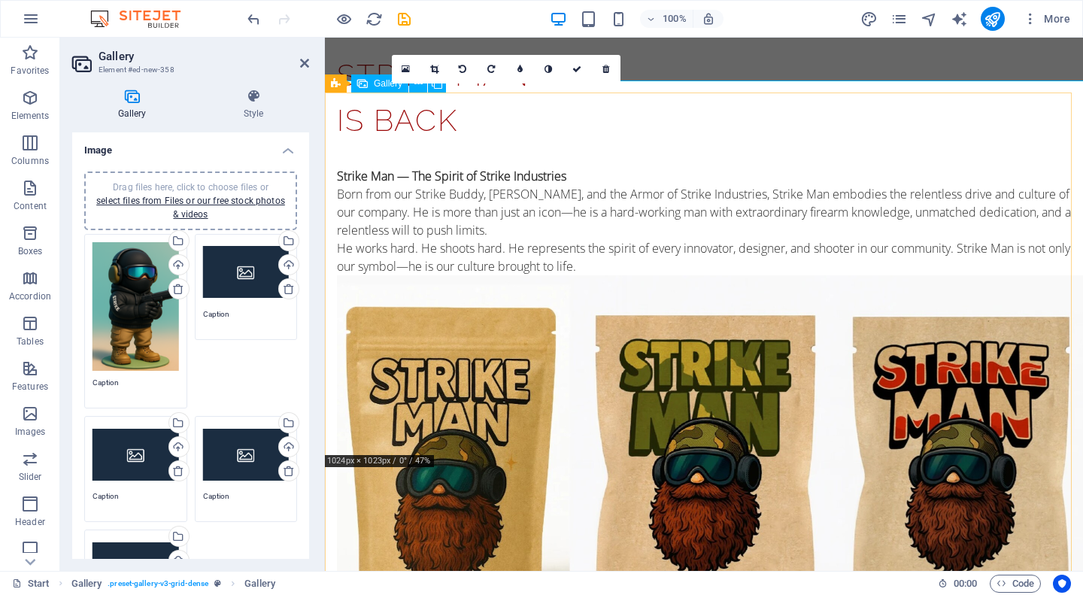
scroll to position [862, 0]
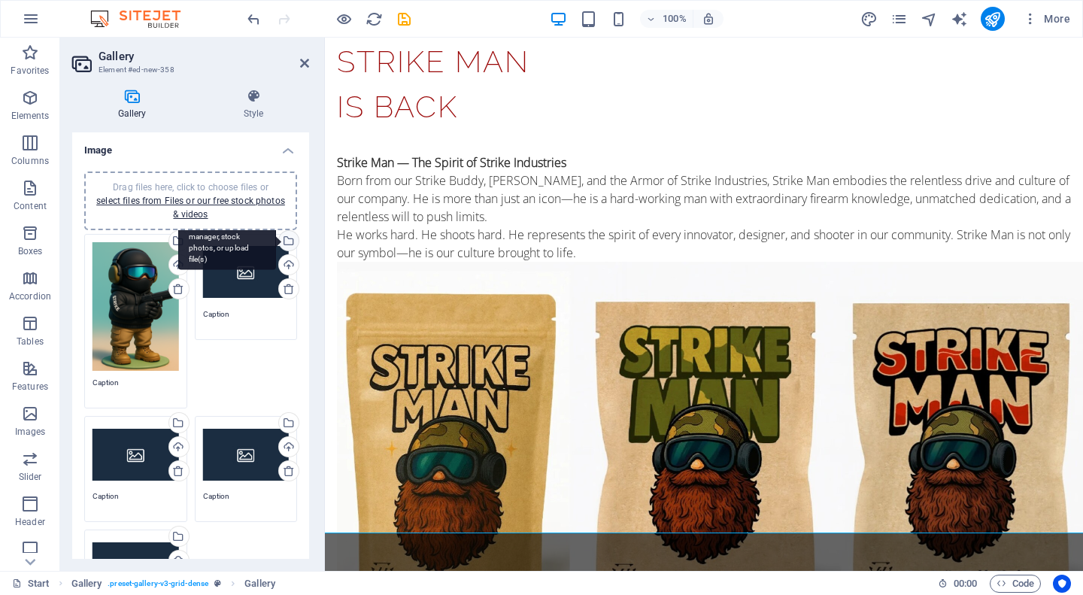
click at [284, 242] on div "Select files from the file manager, stock photos, or upload file(s)" at bounding box center [287, 242] width 23 height 23
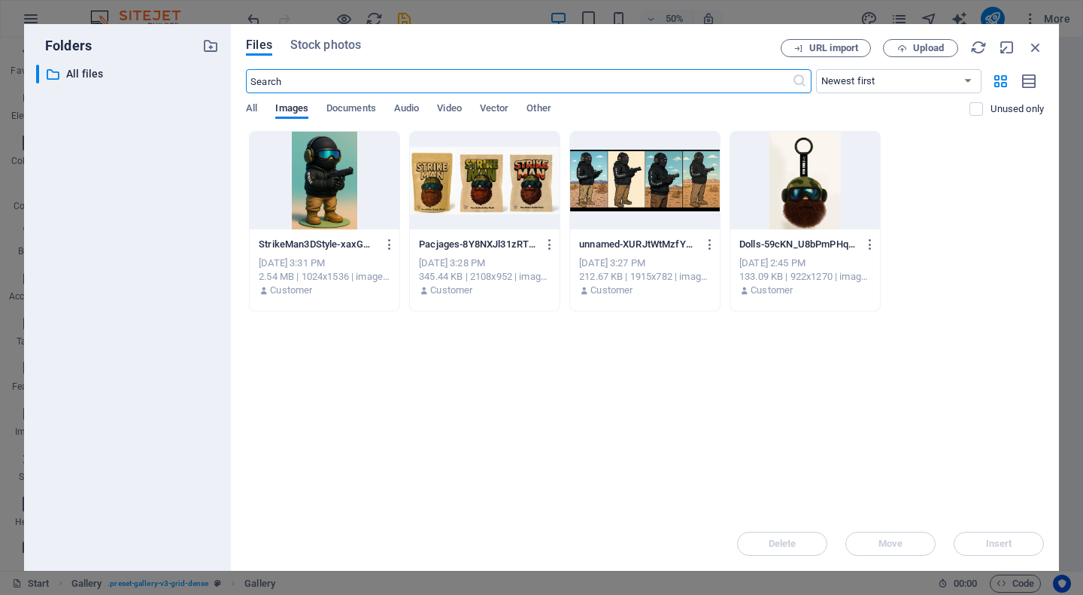
click at [653, 170] on div at bounding box center [645, 181] width 150 height 98
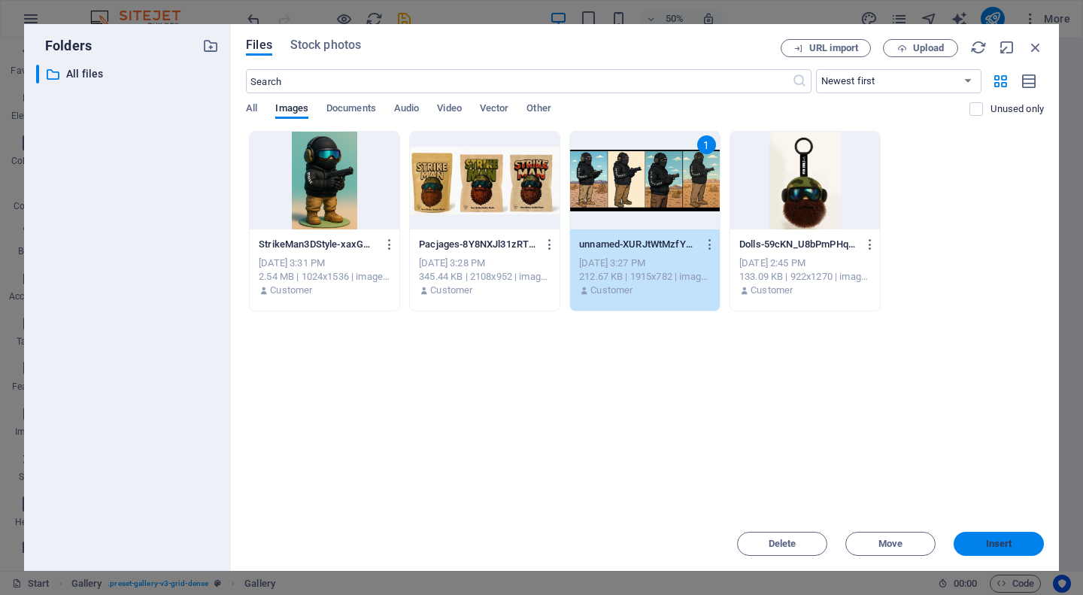
click at [1002, 548] on span "Insert" at bounding box center [999, 543] width 26 height 9
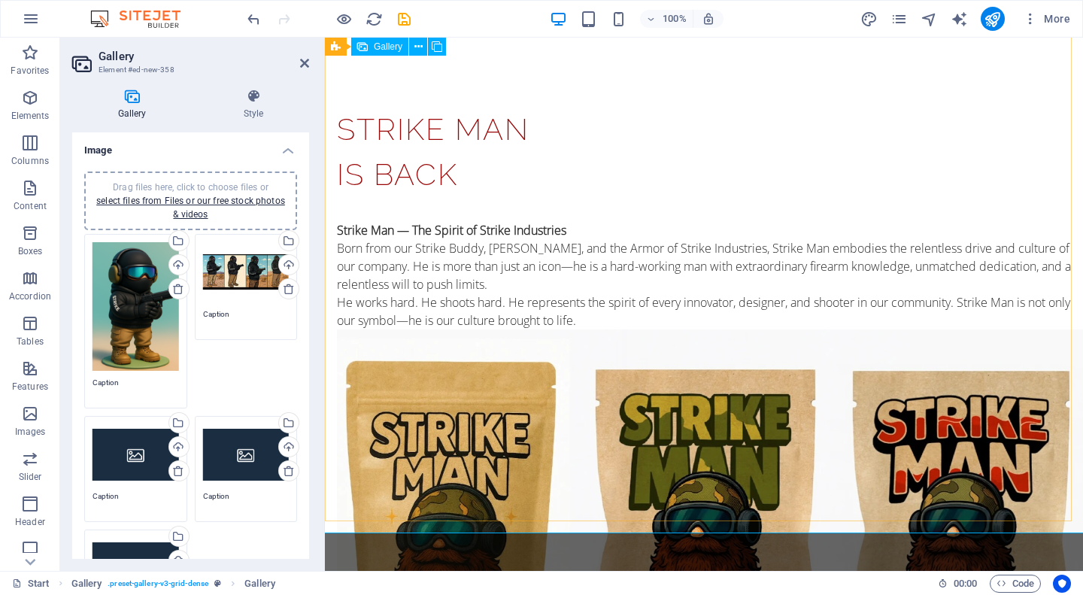
scroll to position [712, 0]
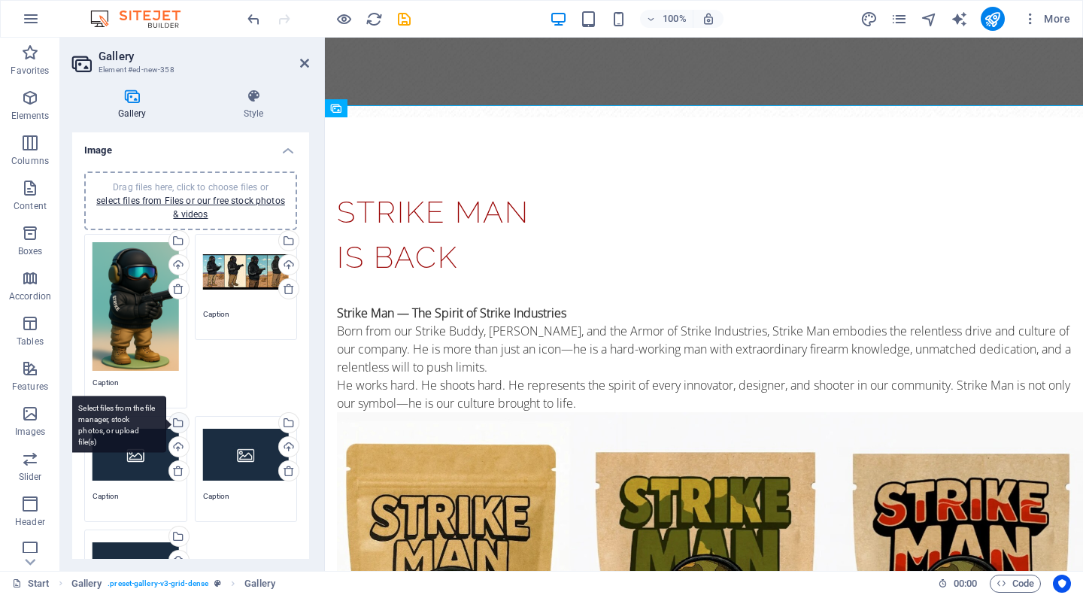
click at [166, 422] on div "Select files from the file manager, stock photos, or upload file(s)" at bounding box center [117, 424] width 98 height 56
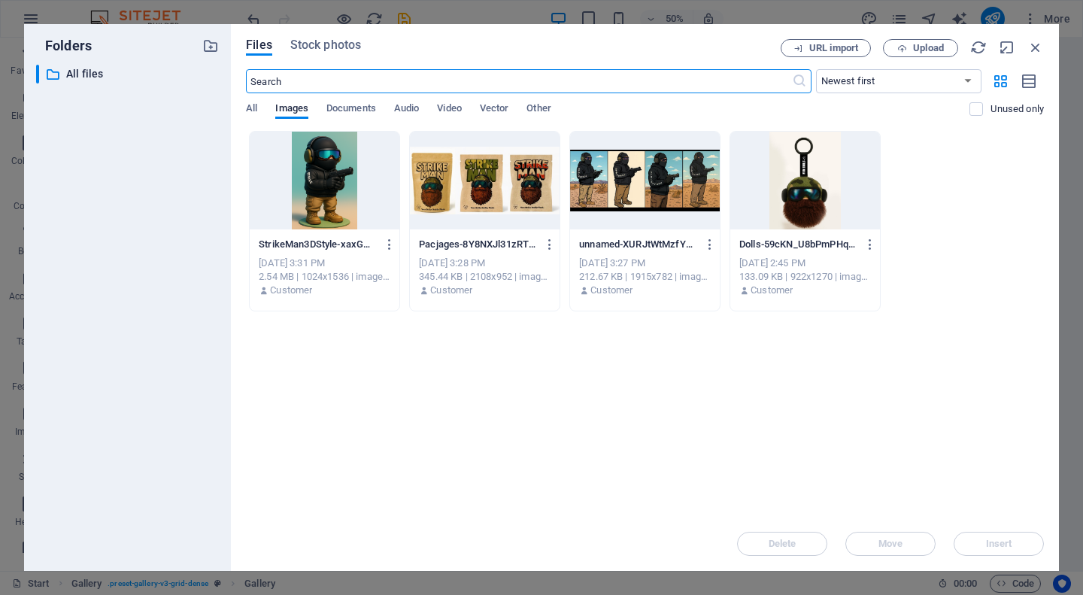
scroll to position [349, 0]
click at [942, 48] on span "Upload" at bounding box center [928, 48] width 31 height 9
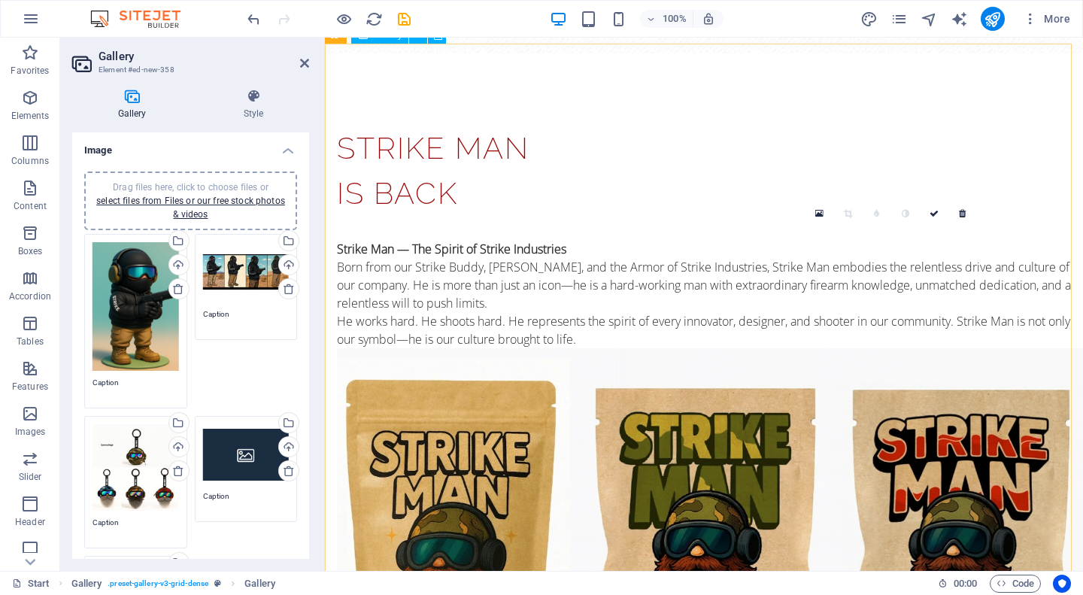
scroll to position [800, 0]
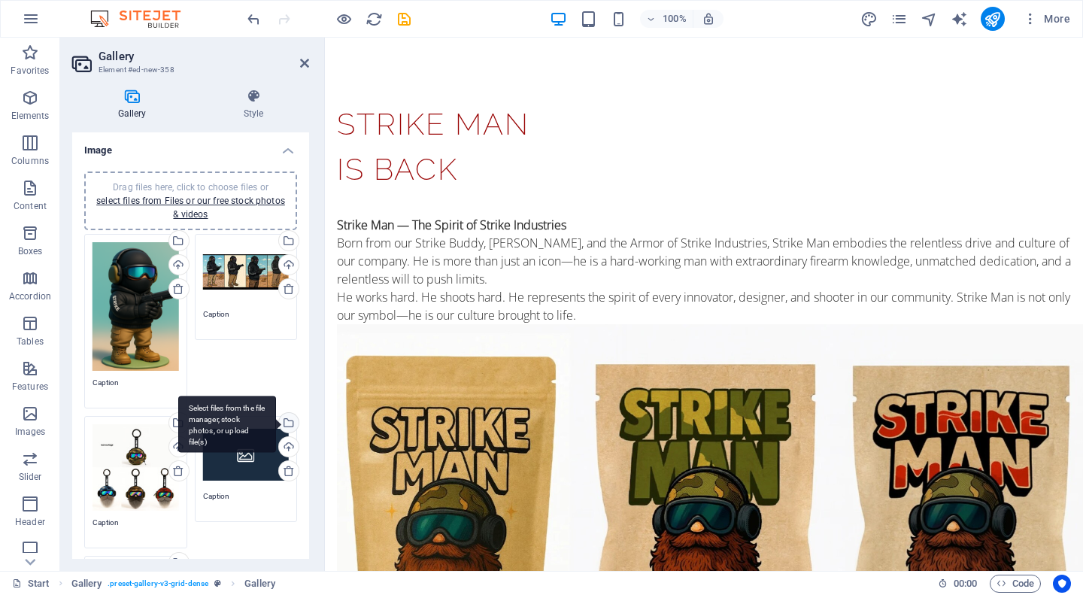
click at [287, 417] on div "Select files from the file manager, stock photos, or upload file(s)" at bounding box center [287, 424] width 23 height 23
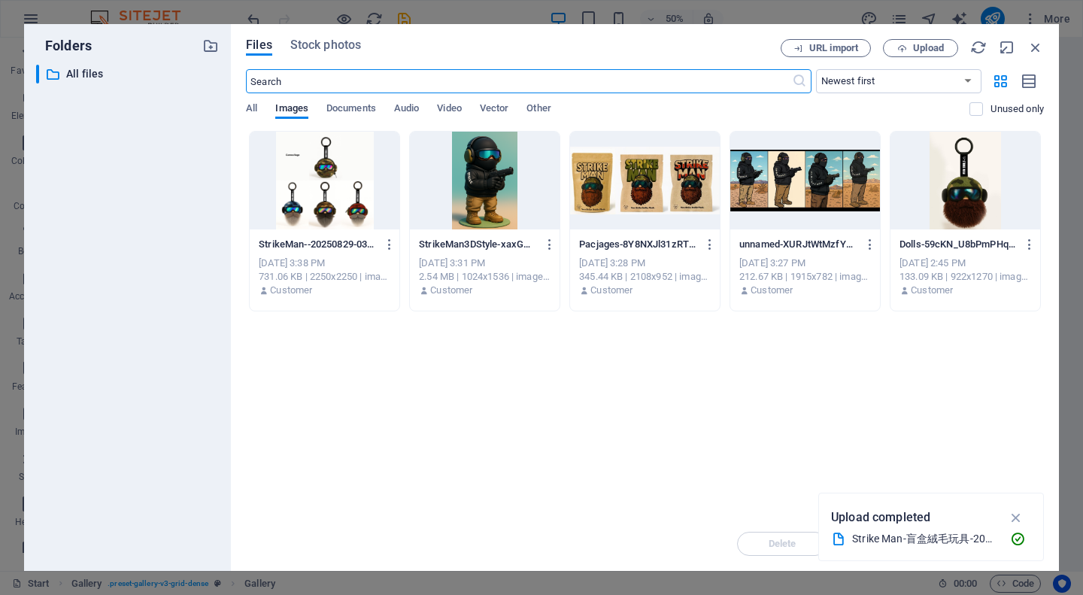
scroll to position [349, 0]
click at [921, 48] on span "Upload" at bounding box center [928, 48] width 31 height 9
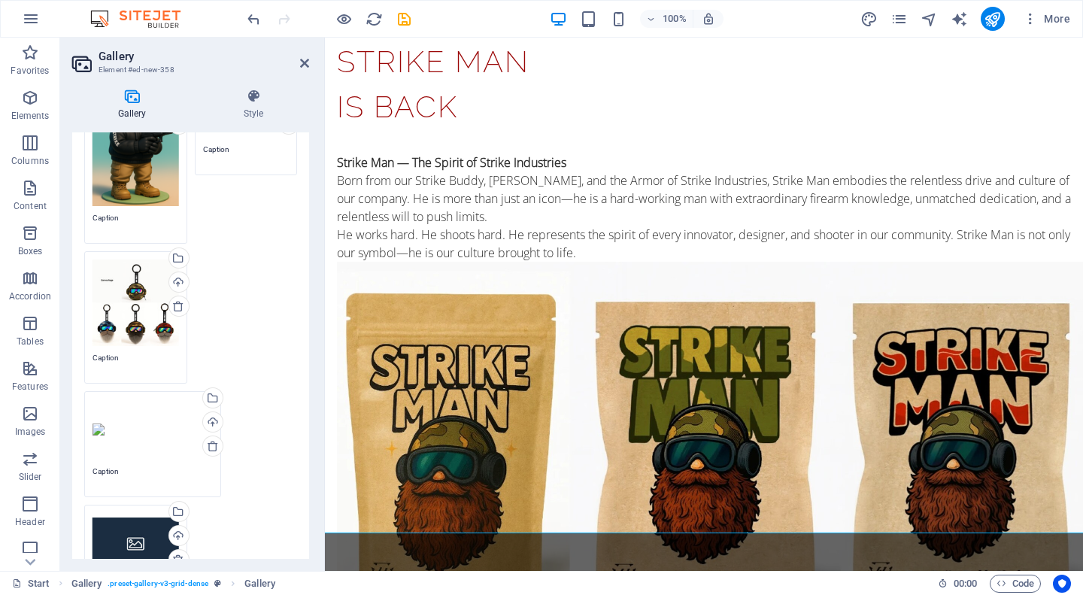
scroll to position [301, 0]
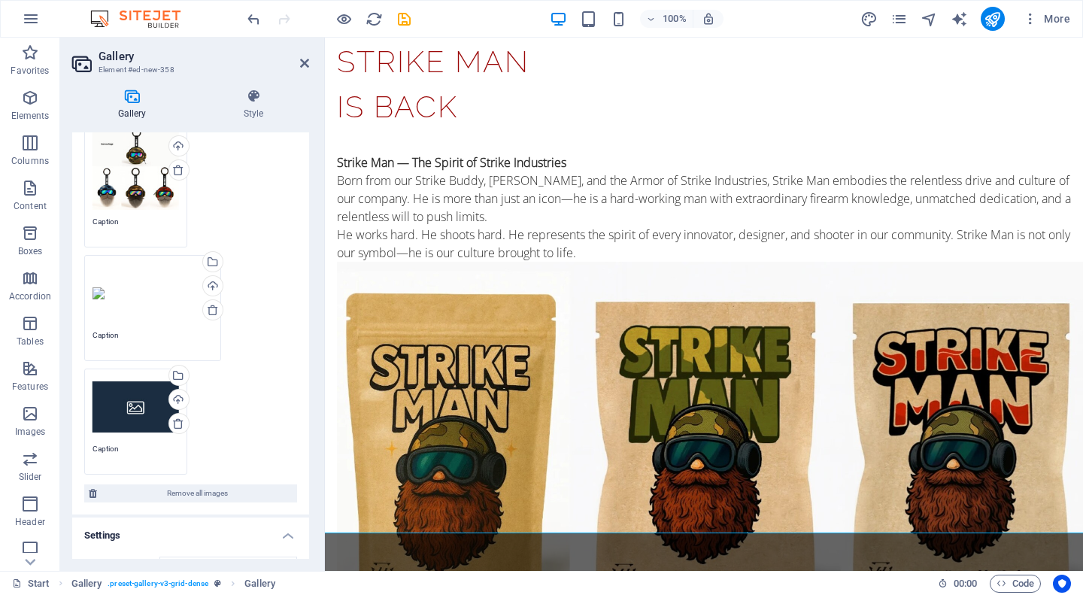
click at [133, 324] on div "Drag files here, click to choose files or select files from Files or our free s…" at bounding box center [152, 308] width 144 height 114
click at [105, 291] on div "Drag files here, click to choose files or select files from Files or our free s…" at bounding box center [152, 293] width 120 height 60
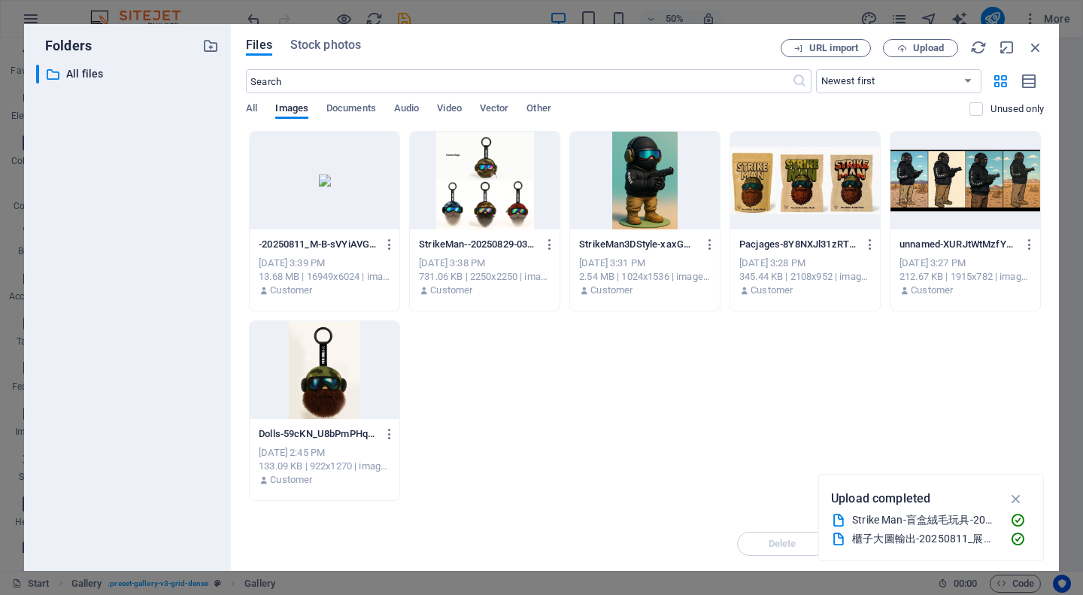
scroll to position [349, 0]
click at [391, 239] on icon "button" at bounding box center [390, 245] width 14 height 14
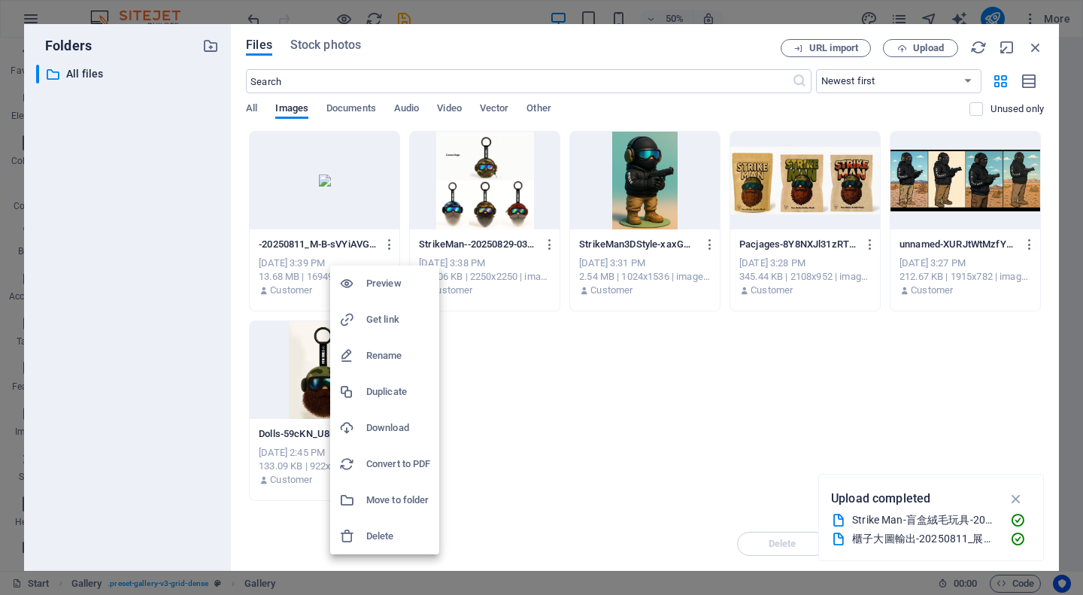
click at [398, 537] on h6 "Delete" at bounding box center [398, 536] width 64 height 18
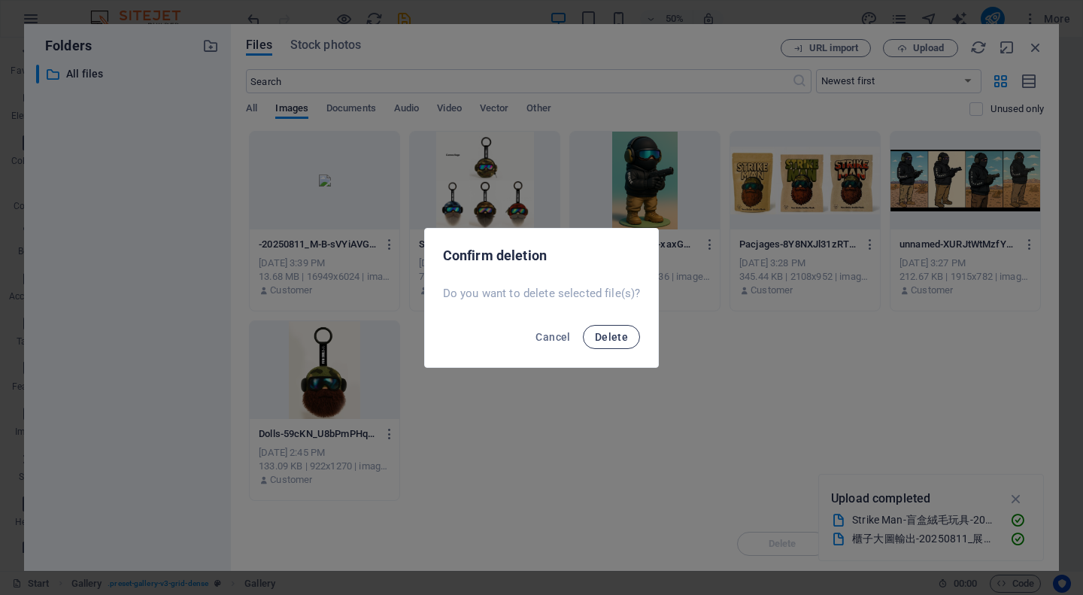
click at [612, 333] on span "Delete" at bounding box center [611, 337] width 33 height 12
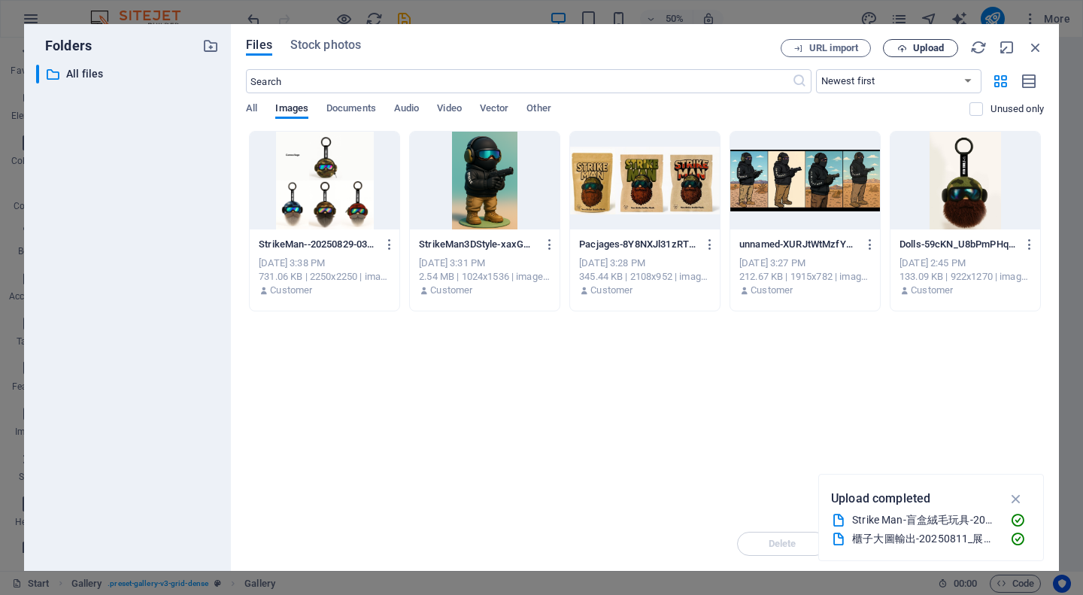
click at [925, 47] on span "Upload" at bounding box center [928, 48] width 31 height 9
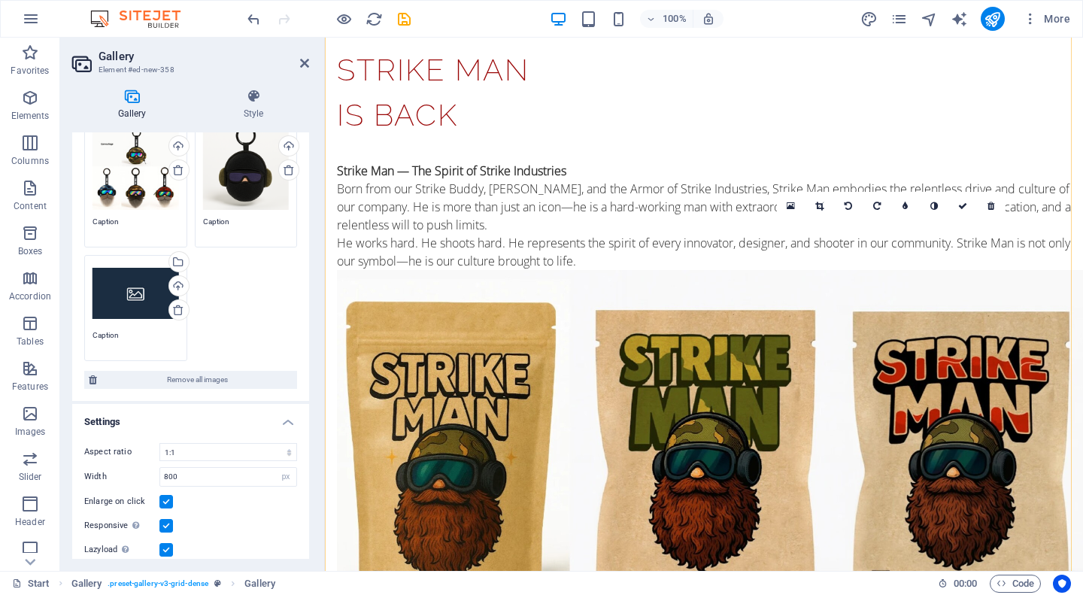
scroll to position [862, 0]
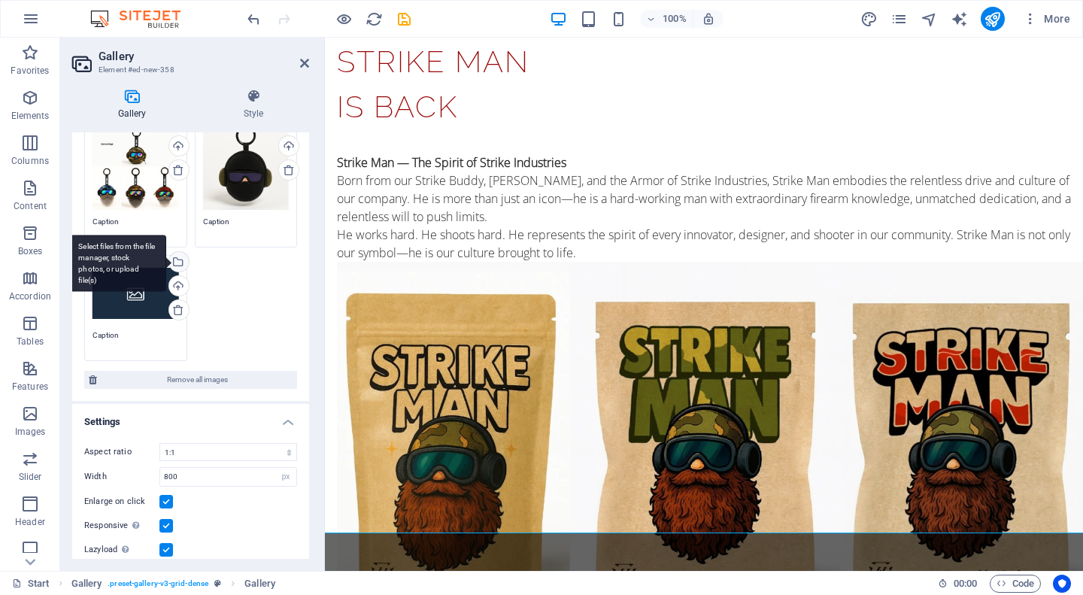
click at [166, 255] on div "Select files from the file manager, stock photos, or upload file(s)" at bounding box center [117, 263] width 98 height 56
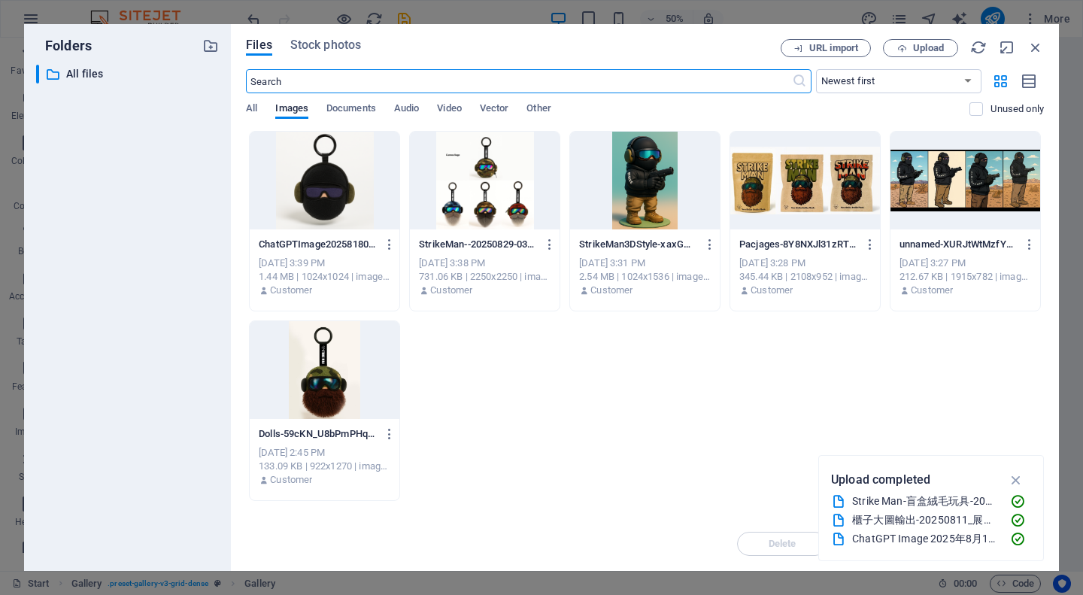
scroll to position [349, 0]
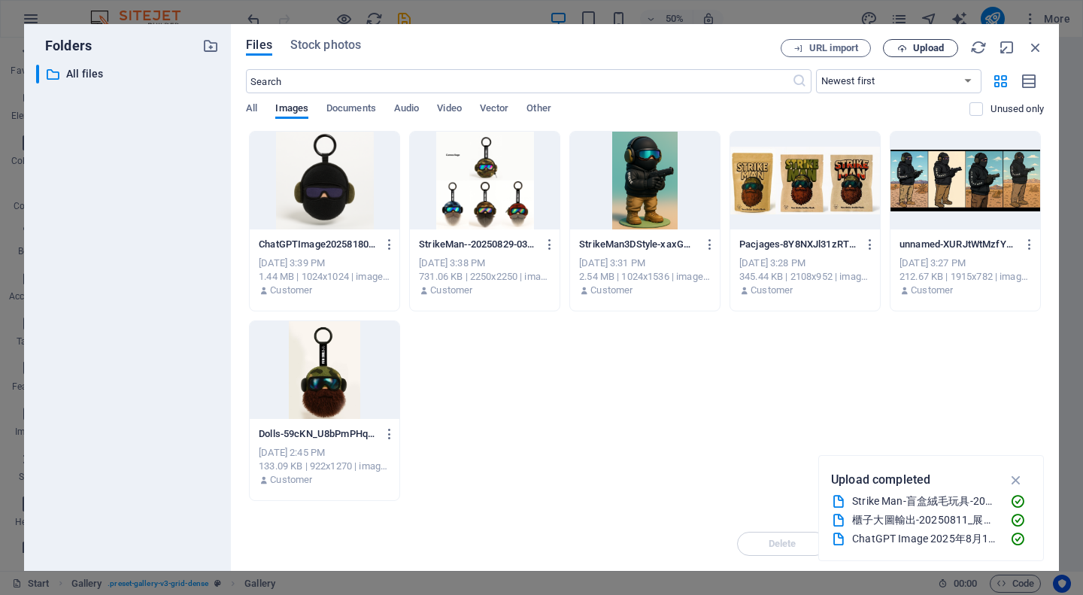
click at [916, 50] on span "Upload" at bounding box center [928, 48] width 31 height 9
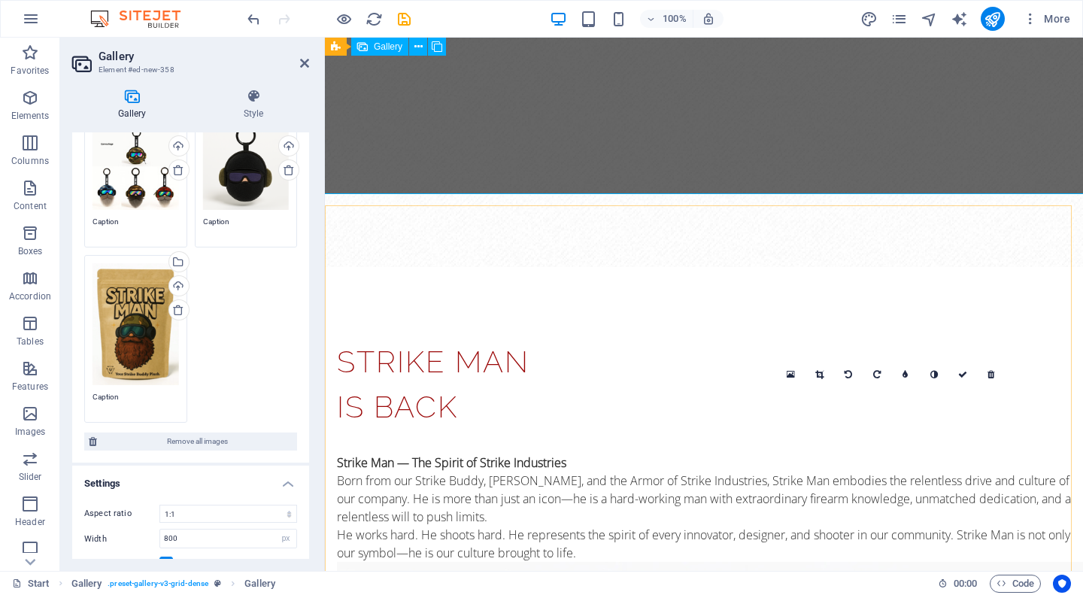
scroll to position [562, 0]
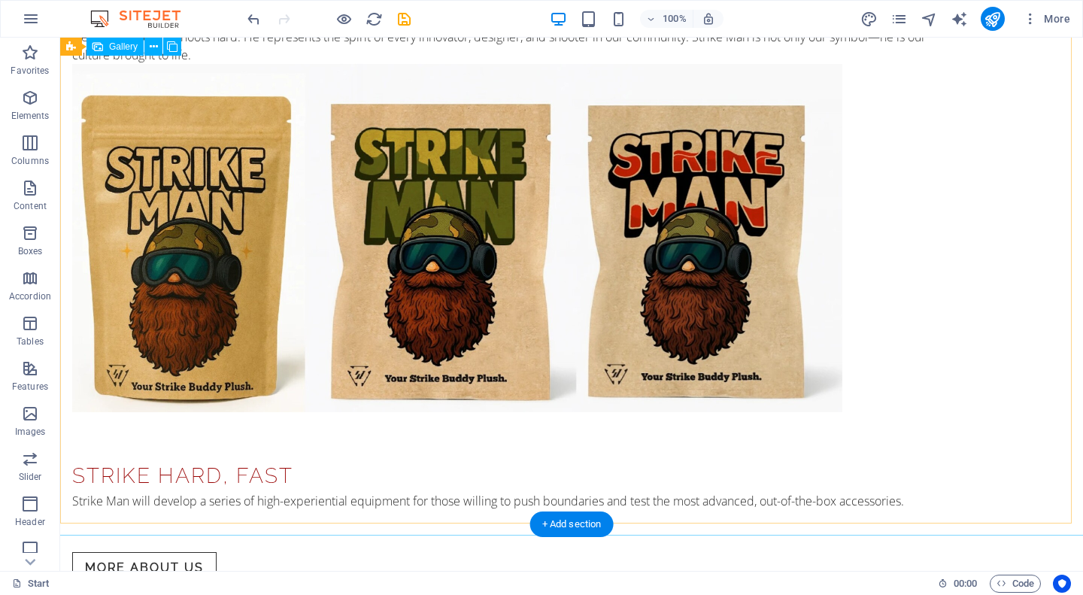
scroll to position [1053, 0]
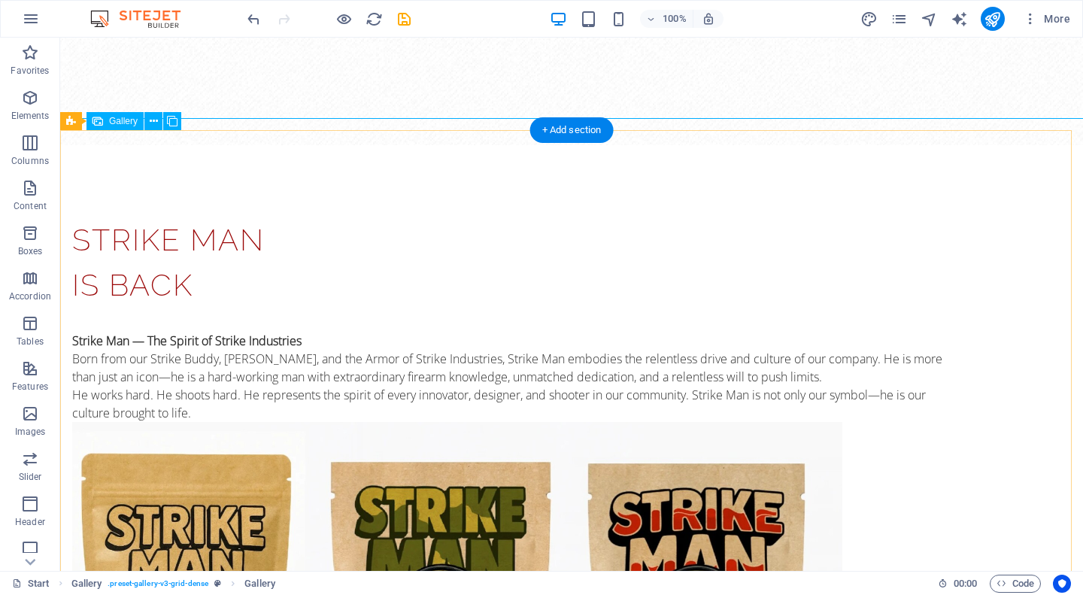
scroll to position [827, 0]
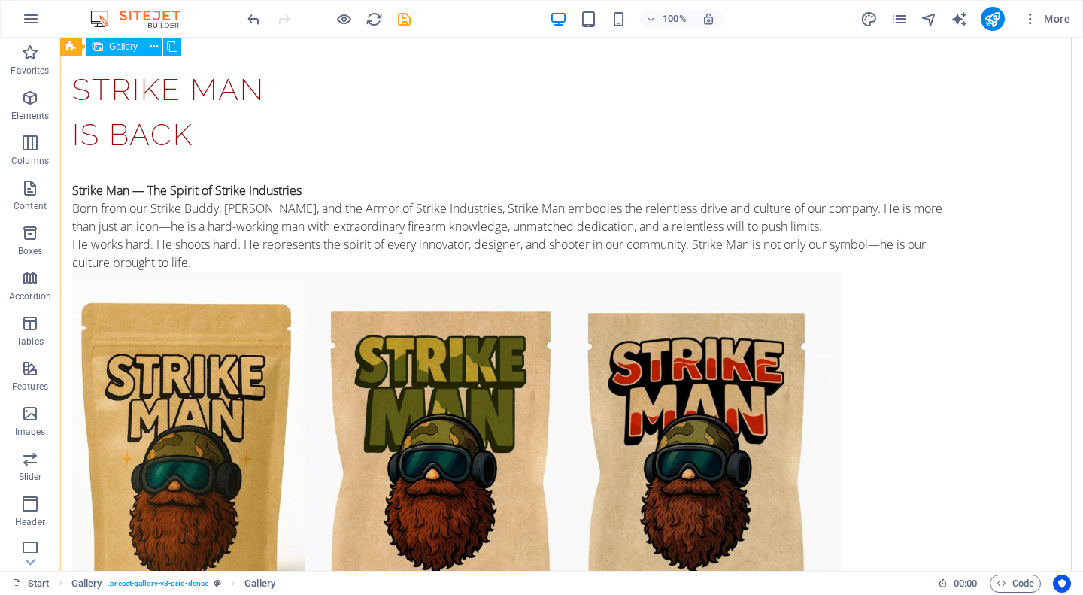
drag, startPoint x: 371, startPoint y: 263, endPoint x: 106, endPoint y: 264, distance: 264.6
select select "4"
select select "px"
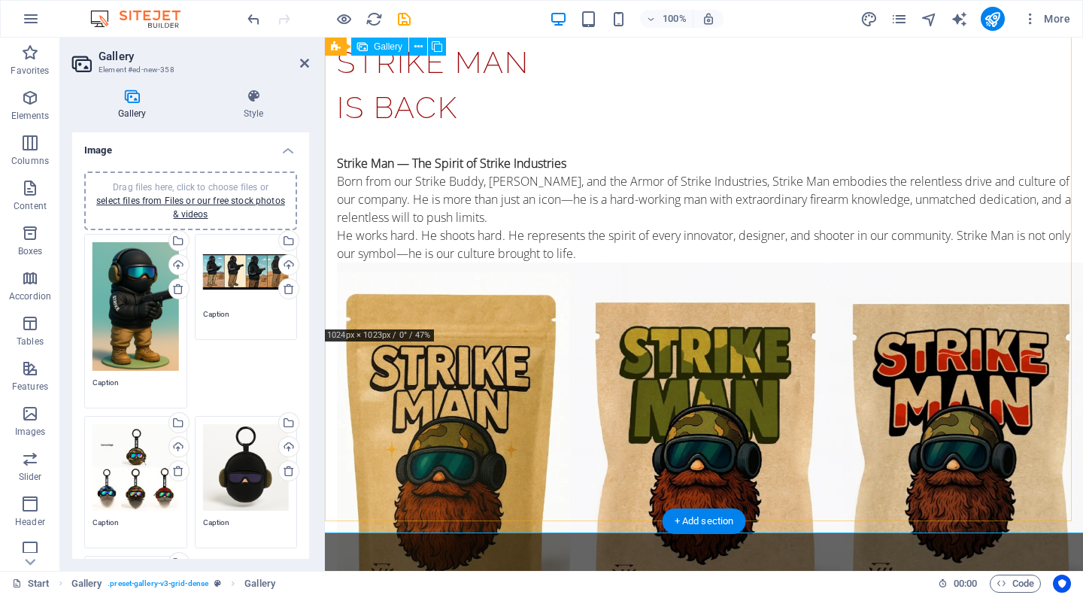
scroll to position [862, 0]
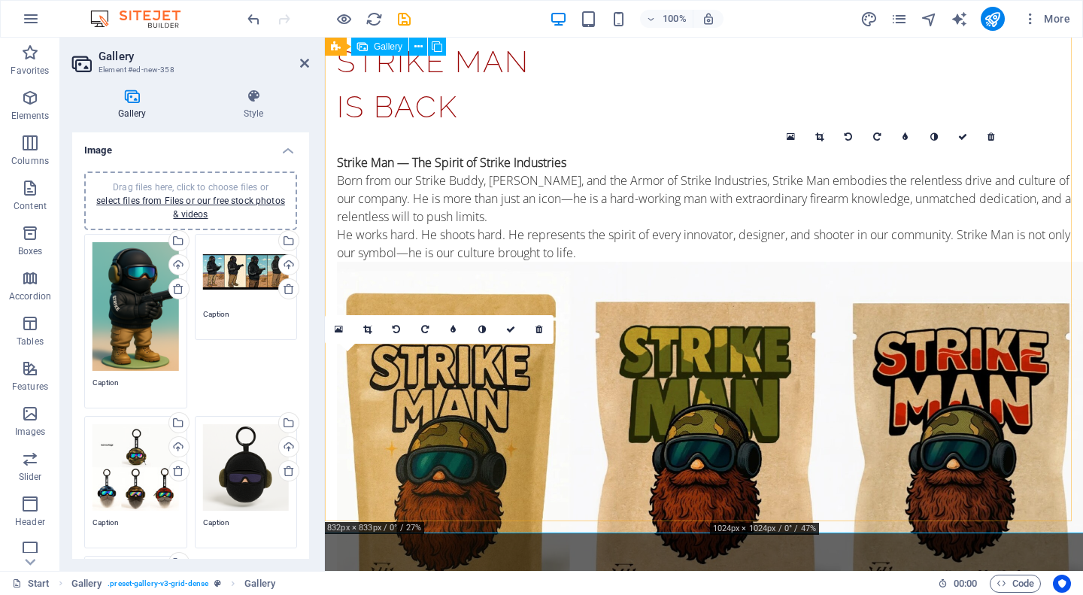
drag, startPoint x: 420, startPoint y: 418, endPoint x: 856, endPoint y: 273, distance: 459.6
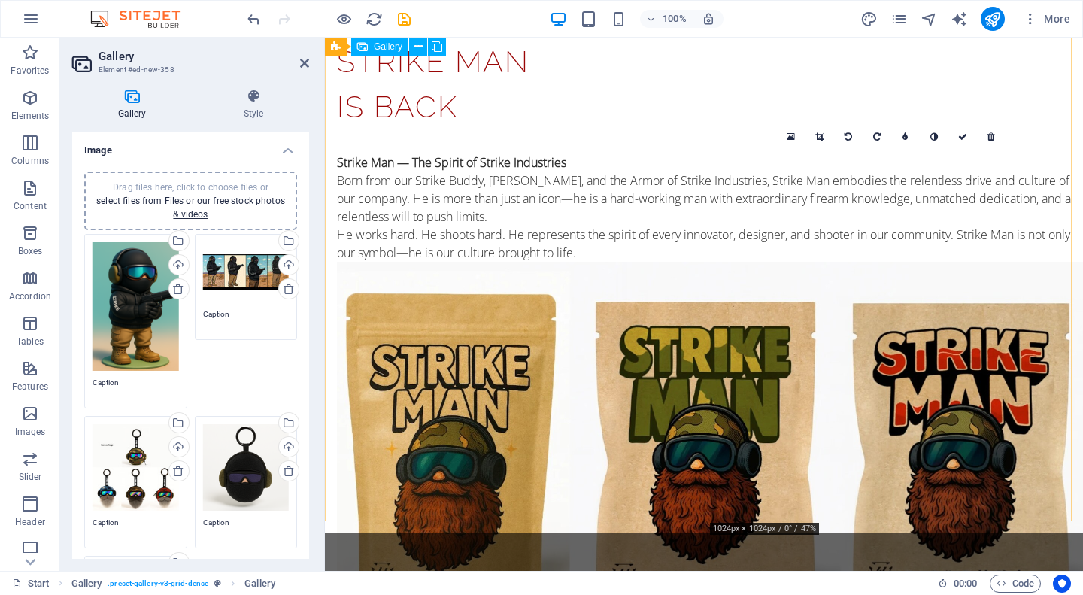
drag, startPoint x: 1141, startPoint y: 362, endPoint x: 673, endPoint y: 343, distance: 468.0
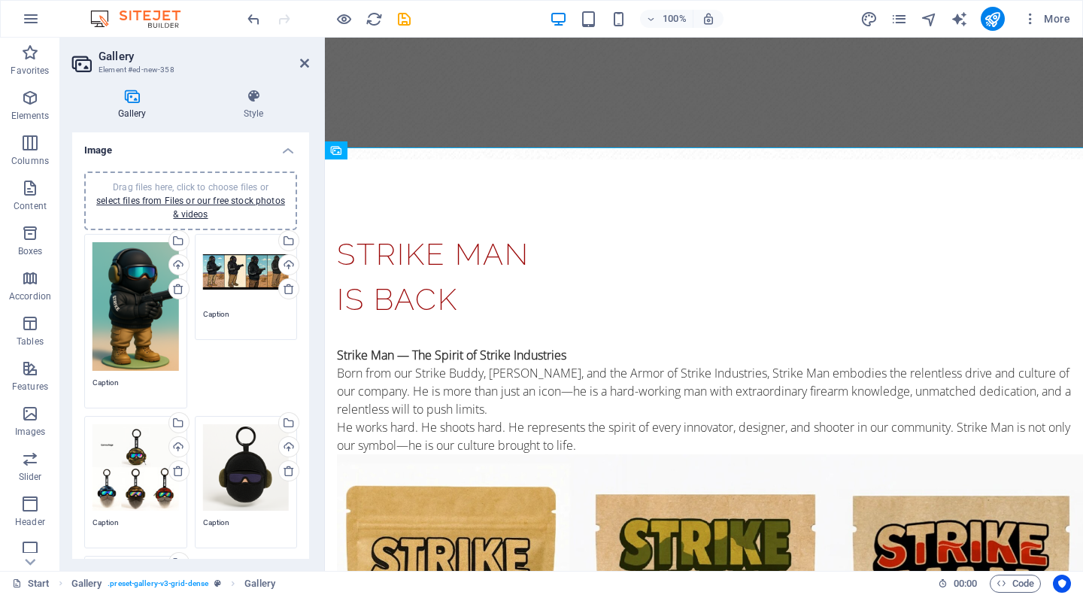
scroll to position [226, 0]
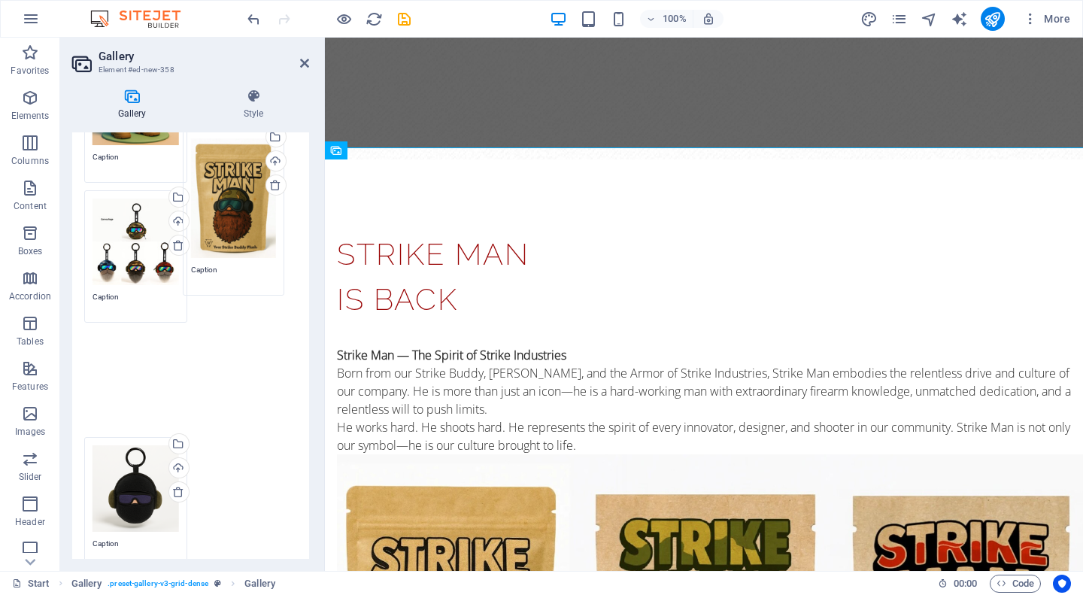
drag, startPoint x: 144, startPoint y: 384, endPoint x: 237, endPoint y: 213, distance: 195.1
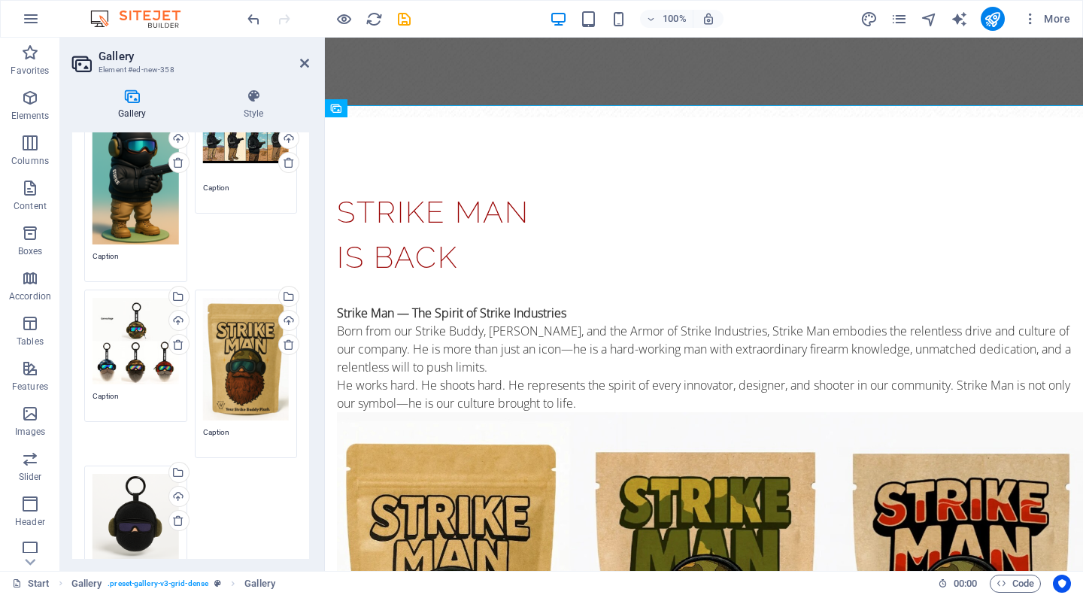
scroll to position [75, 0]
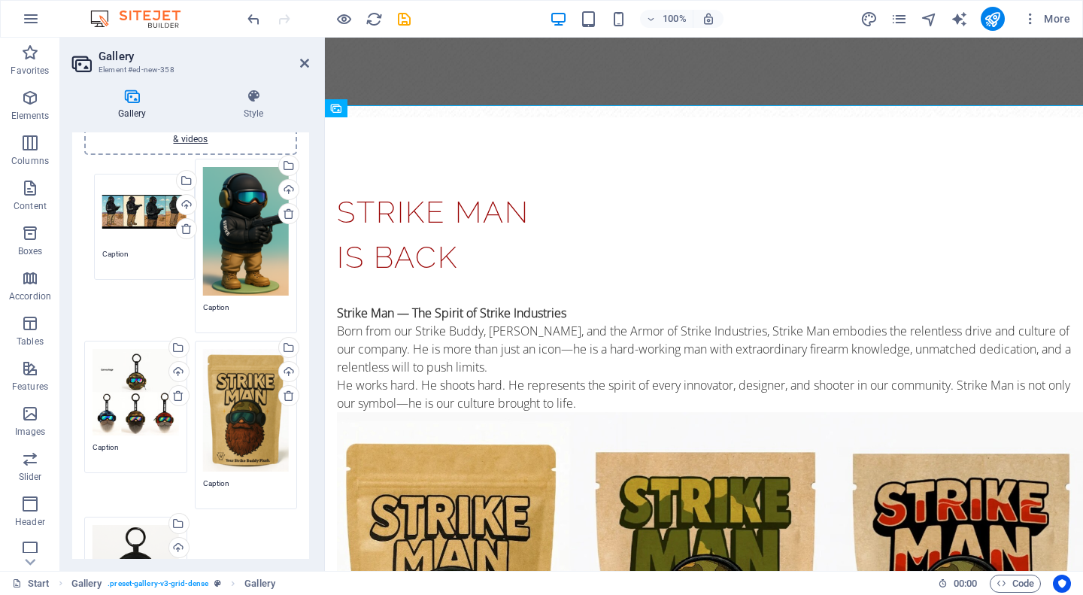
drag, startPoint x: 244, startPoint y: 206, endPoint x: 145, endPoint y: 221, distance: 100.4
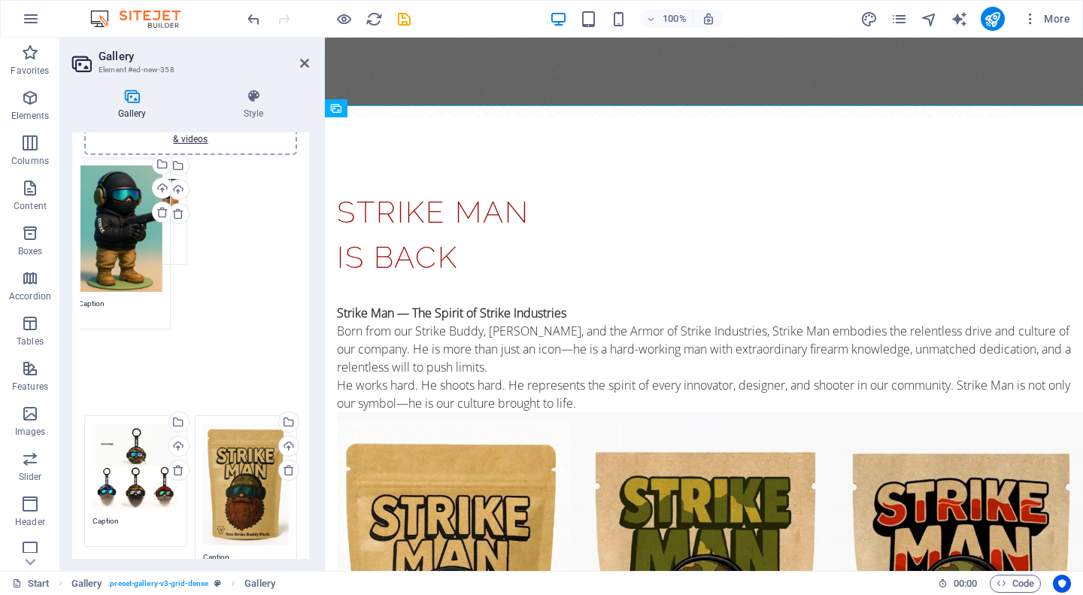
drag, startPoint x: 241, startPoint y: 240, endPoint x: 118, endPoint y: 238, distance: 123.3
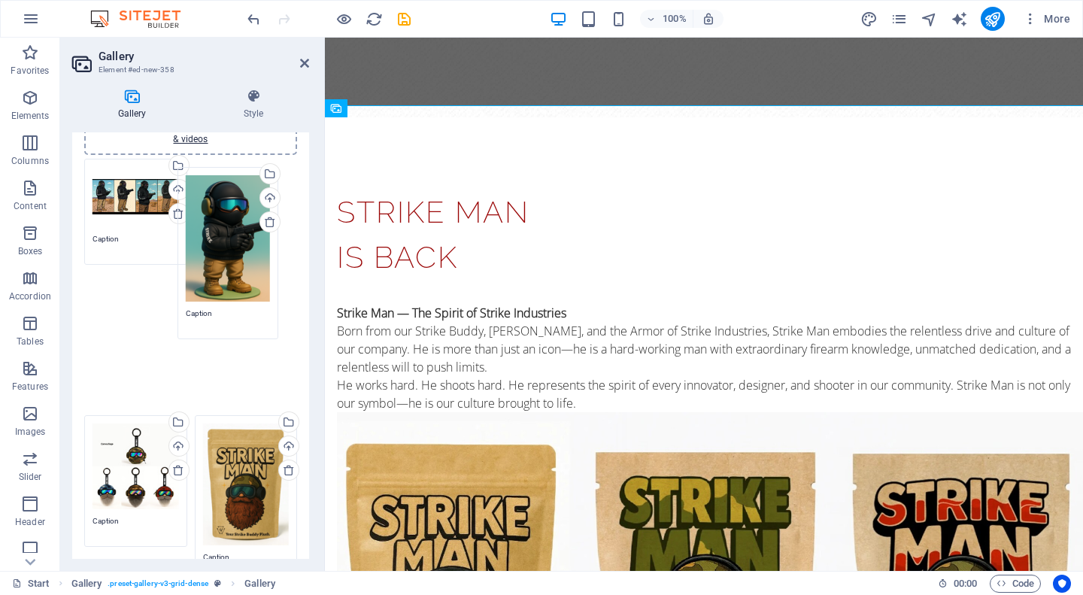
drag, startPoint x: 266, startPoint y: 231, endPoint x: 245, endPoint y: 233, distance: 21.2
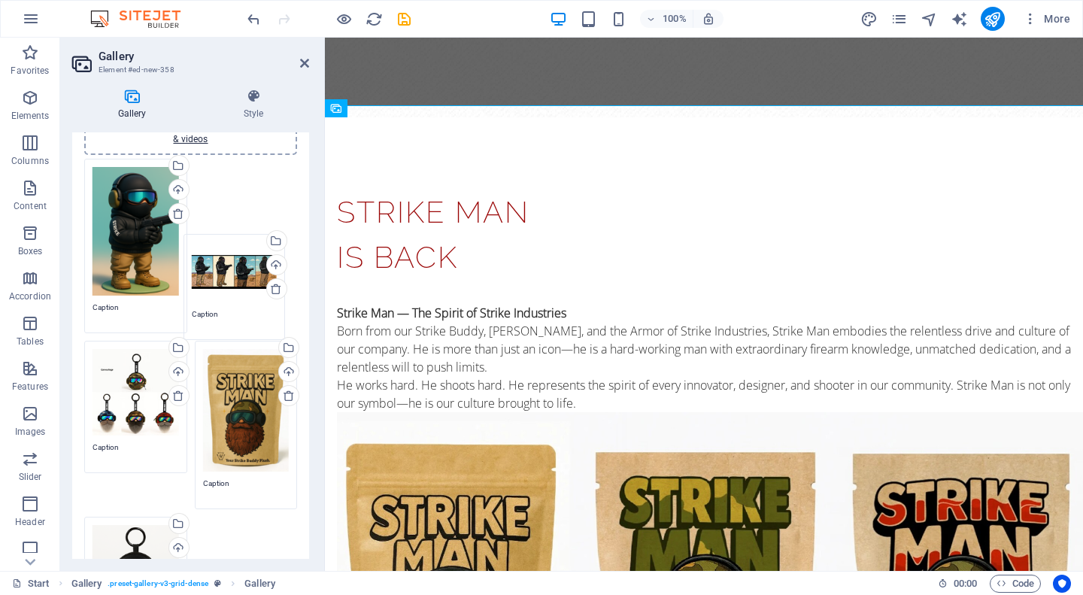
drag, startPoint x: 136, startPoint y: 223, endPoint x: 235, endPoint y: 293, distance: 121.8
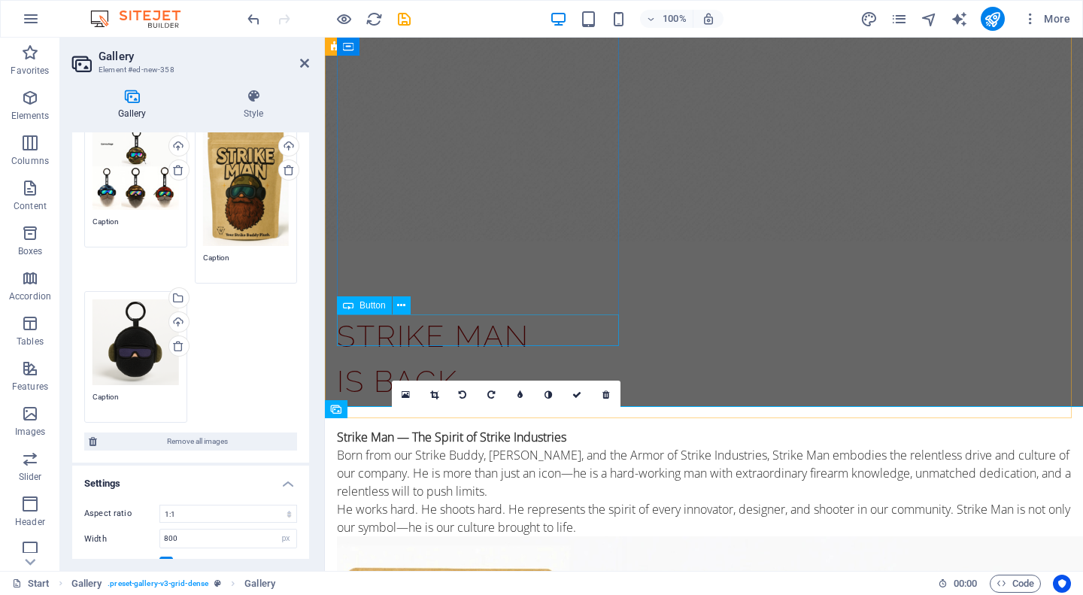
scroll to position [411, 0]
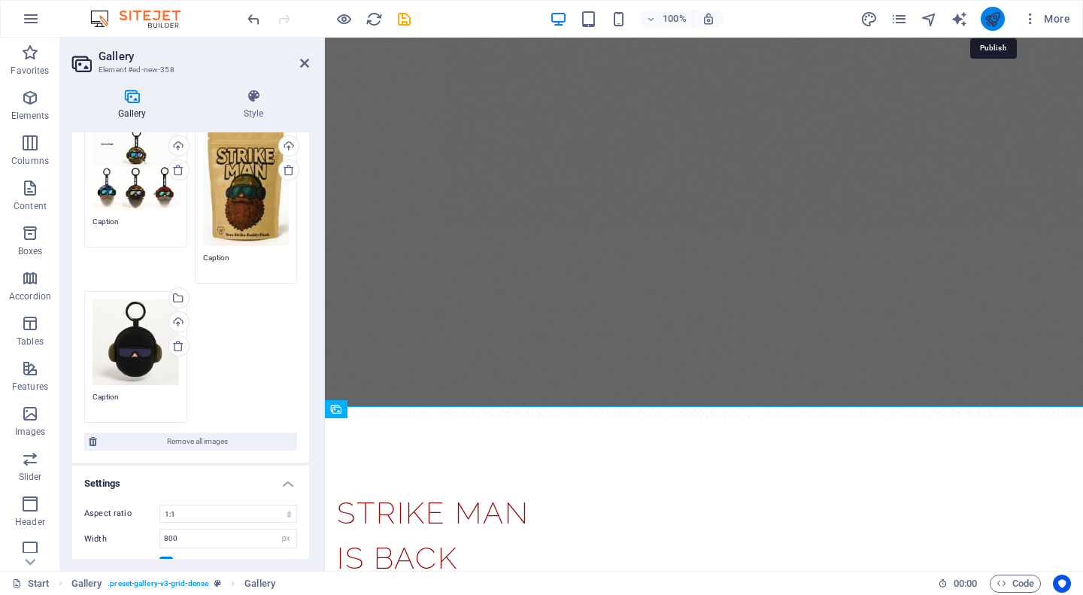
click at [992, 16] on icon "publish" at bounding box center [991, 19] width 17 height 17
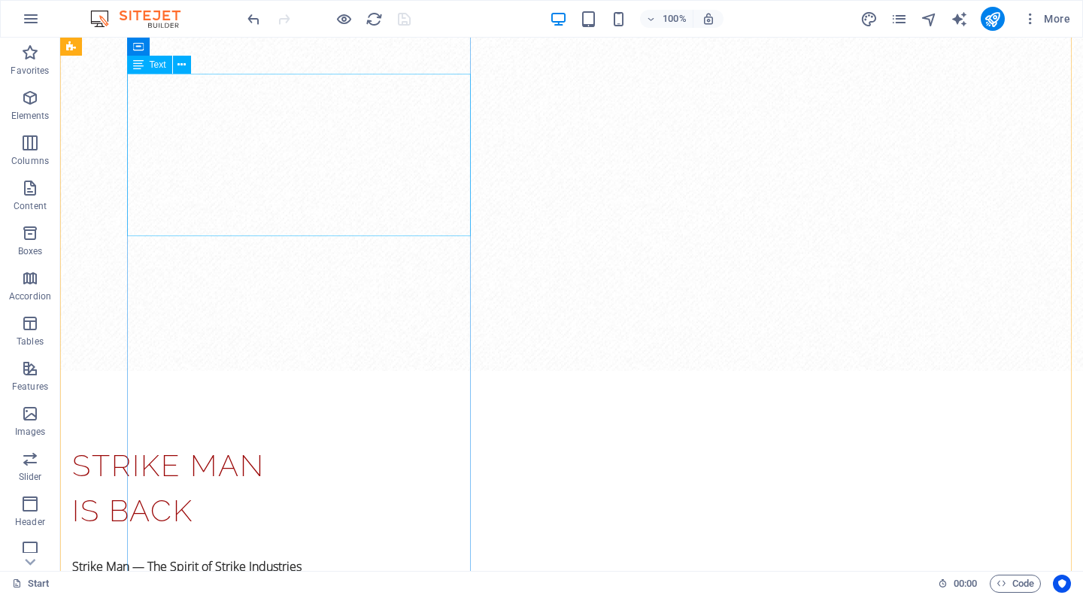
scroll to position [150, 0]
